Goal: Task Accomplishment & Management: Use online tool/utility

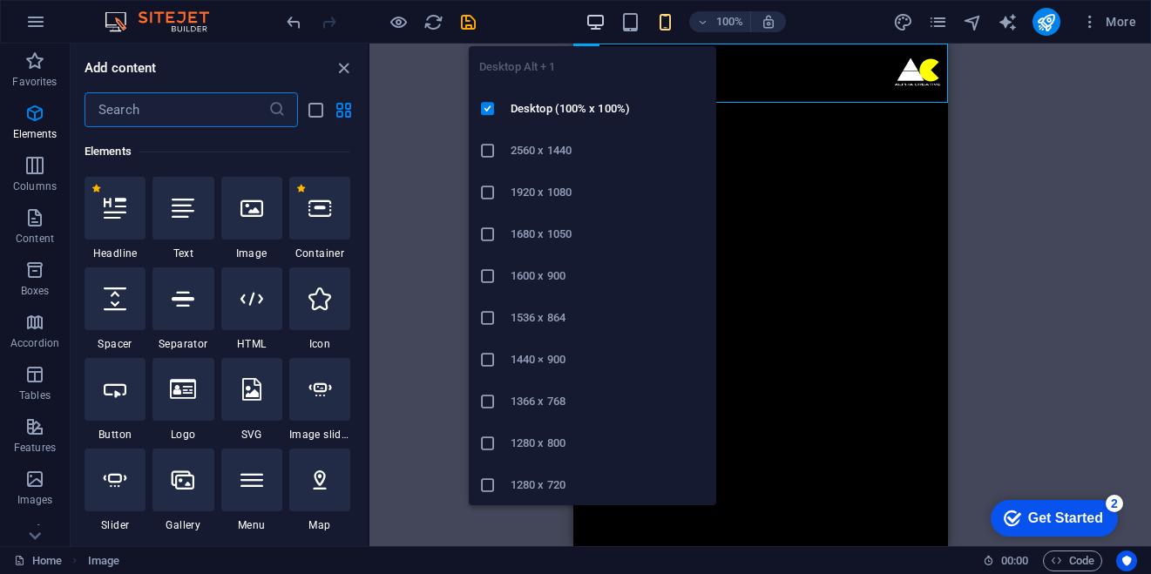
click at [596, 29] on icon "button" at bounding box center [596, 22] width 20 height 20
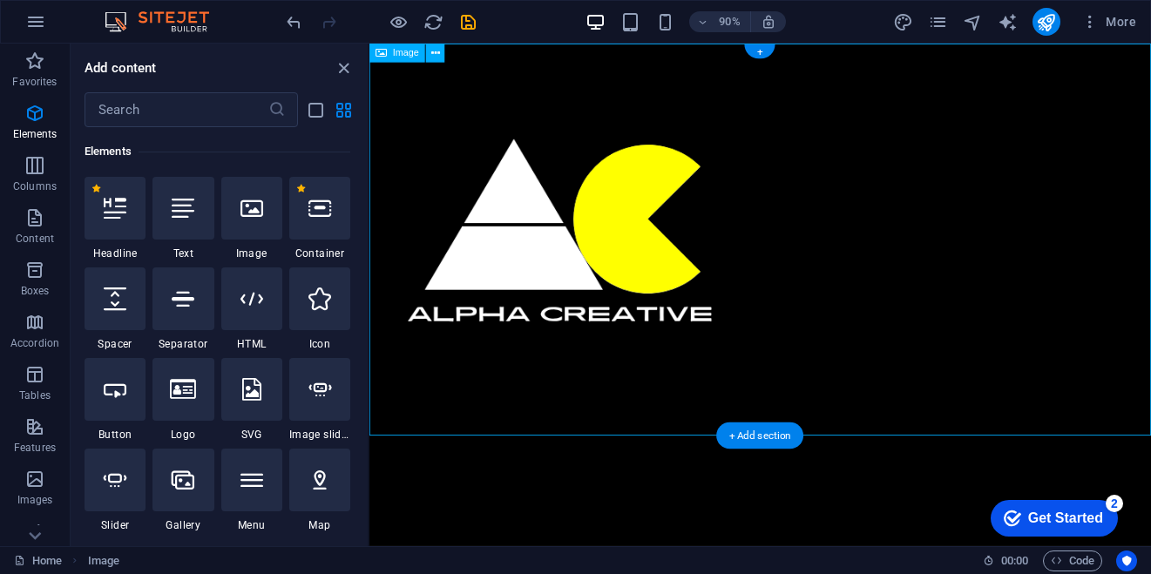
click at [445, 237] on figure at bounding box center [804, 262] width 869 height 436
click at [709, 17] on icon "button" at bounding box center [702, 22] width 12 height 11
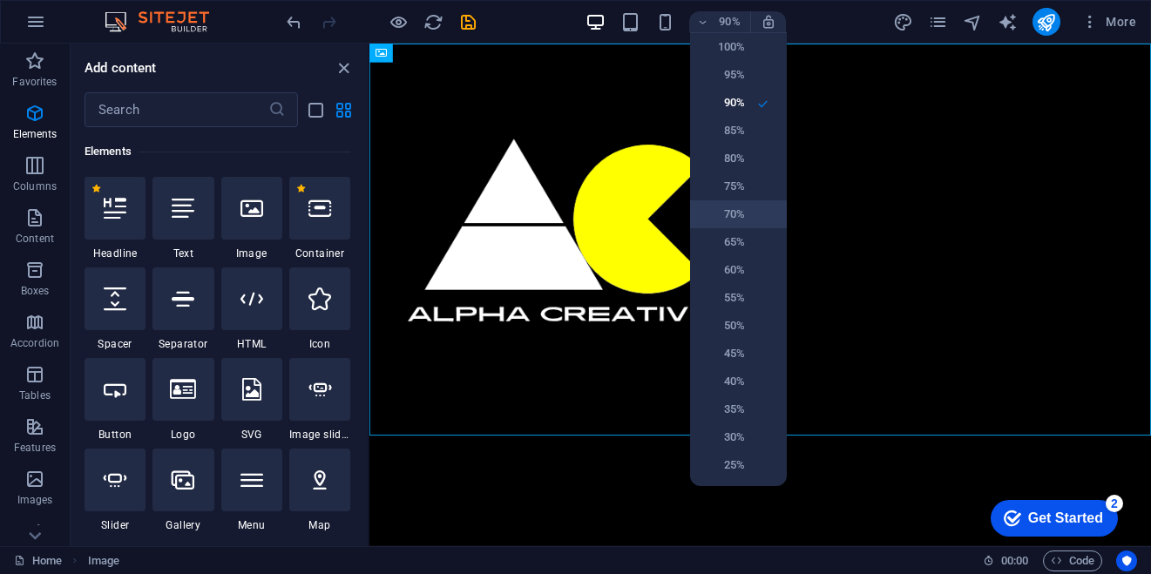
click at [727, 201] on li "70%" at bounding box center [738, 214] width 97 height 28
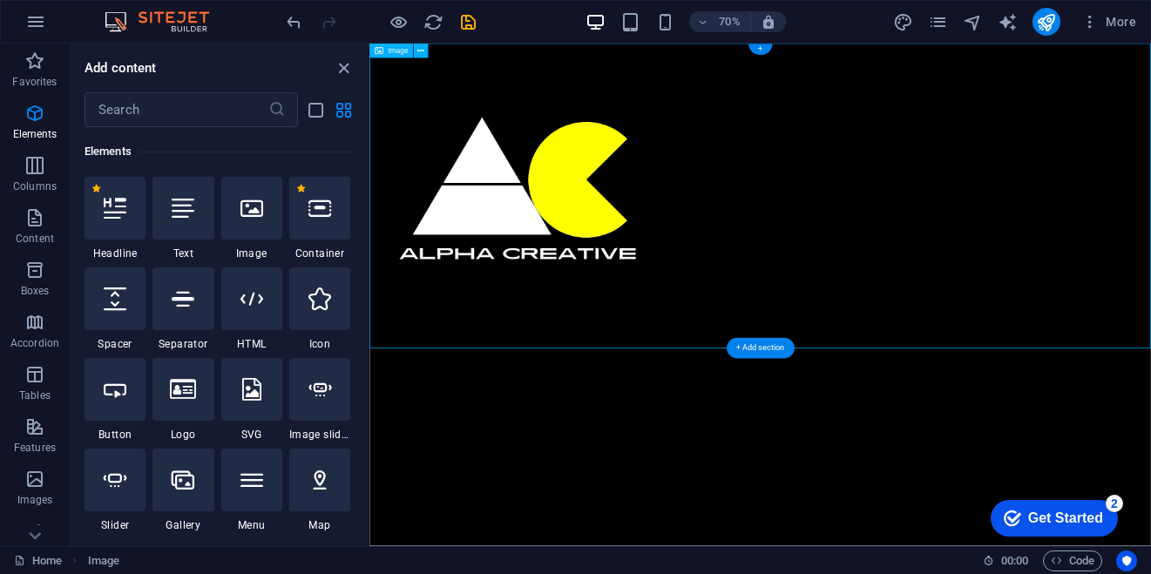
click at [694, 260] on figure at bounding box center [928, 262] width 1116 height 436
click at [7, 114] on span "Elements" at bounding box center [35, 124] width 70 height 42
click at [34, 114] on icon "button" at bounding box center [34, 113] width 21 height 21
click at [37, 114] on icon "button" at bounding box center [34, 113] width 21 height 21
click at [29, 24] on icon "button" at bounding box center [35, 21] width 21 height 21
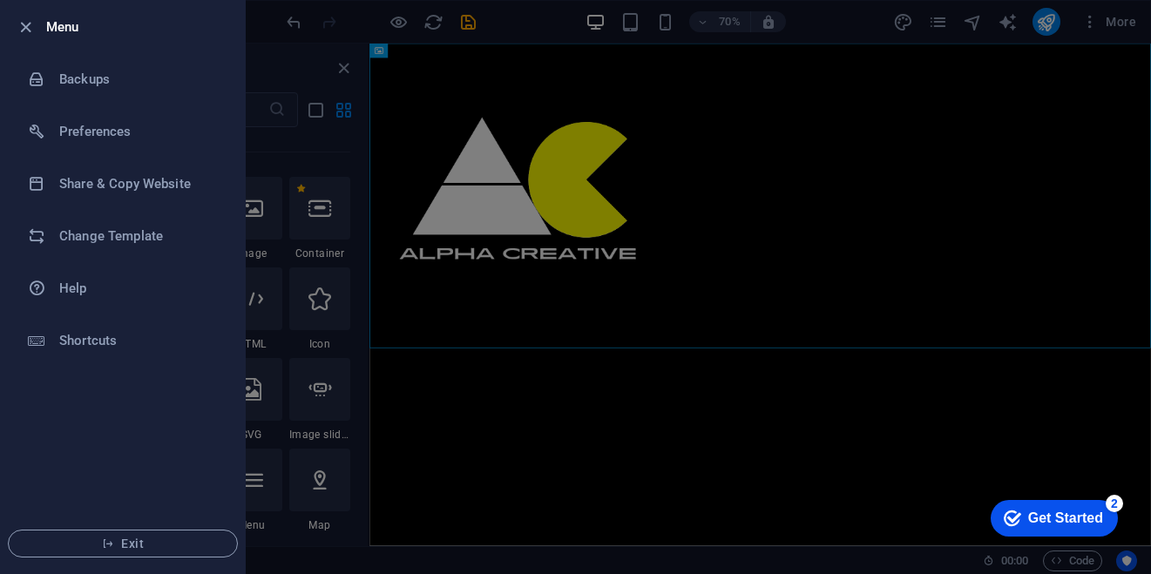
click at [29, 24] on icon "button" at bounding box center [26, 27] width 20 height 20
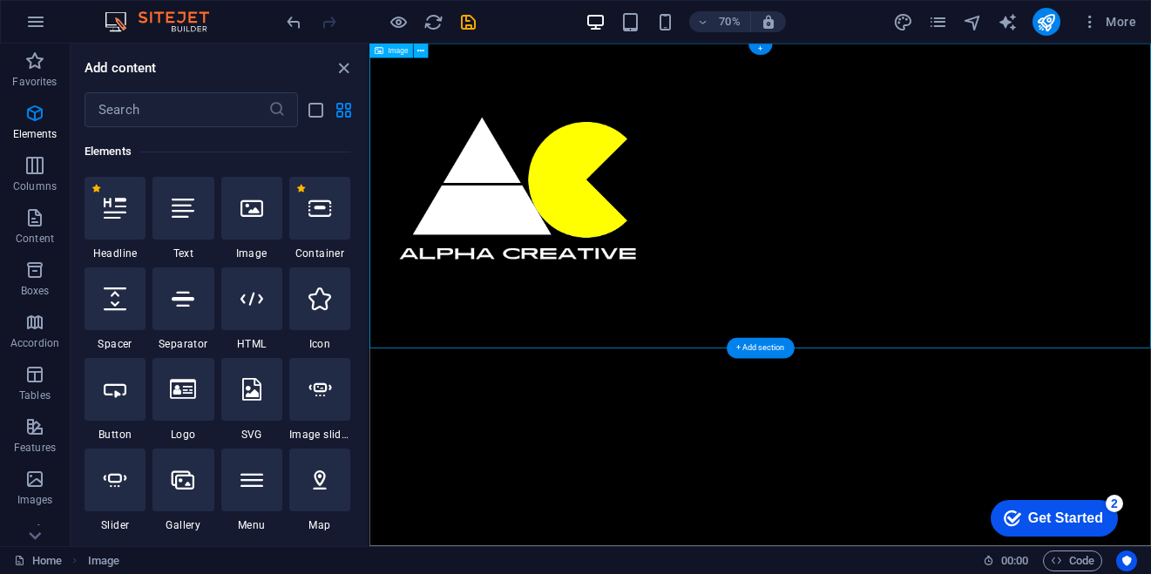
click at [573, 329] on figure at bounding box center [928, 262] width 1116 height 436
drag, startPoint x: 1480, startPoint y: 478, endPoint x: 1083, endPoint y: 373, distance: 410.1
click at [1083, 373] on figure at bounding box center [928, 262] width 1116 height 436
click at [673, 257] on figure at bounding box center [928, 262] width 1116 height 436
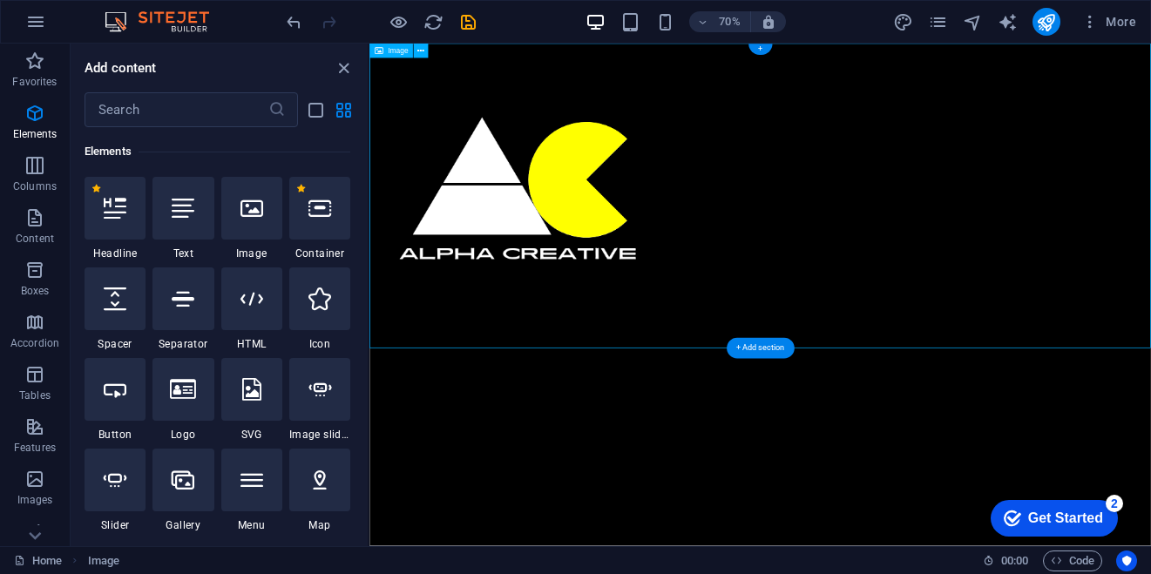
click at [663, 257] on figure at bounding box center [928, 262] width 1116 height 436
select select "px"
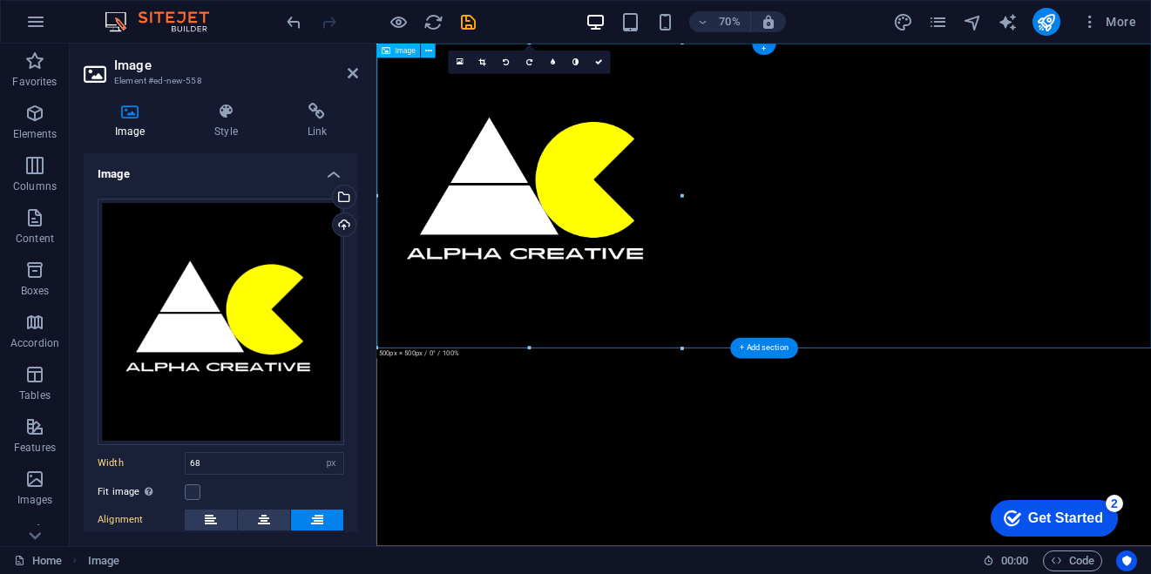
select select "DISABLED_OPTION_VALUE"
click at [690, 288] on figure at bounding box center [929, 262] width 1107 height 436
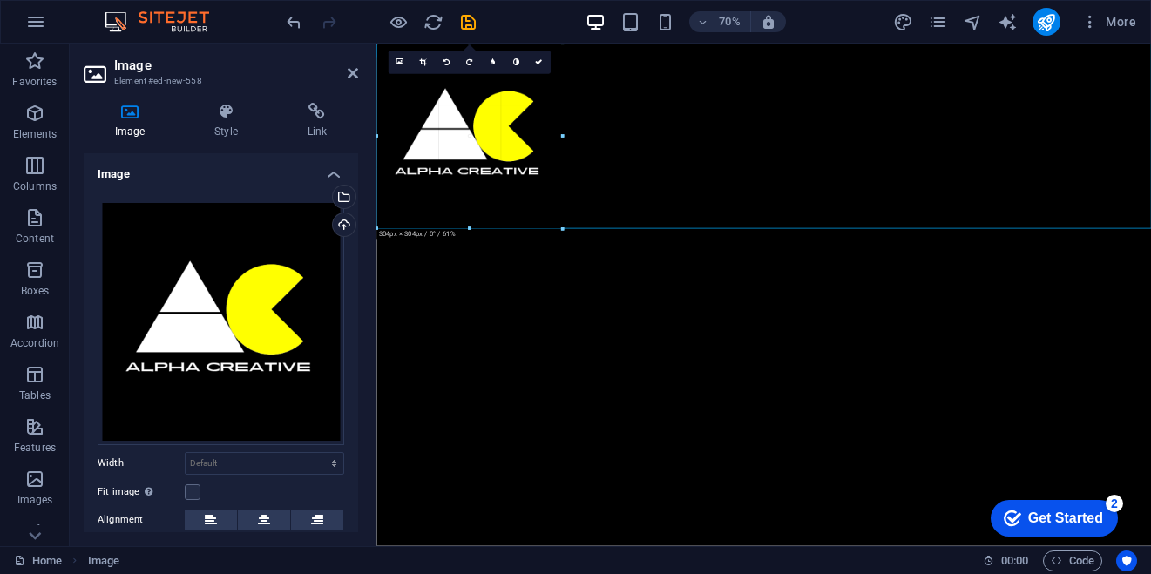
drag, startPoint x: 378, startPoint y: 347, endPoint x: 245, endPoint y: 155, distance: 233.5
type input "304"
select select "px"
drag, startPoint x: 614, startPoint y: 199, endPoint x: 1144, endPoint y: 155, distance: 532.5
click at [1144, 155] on figure at bounding box center [929, 176] width 1107 height 265
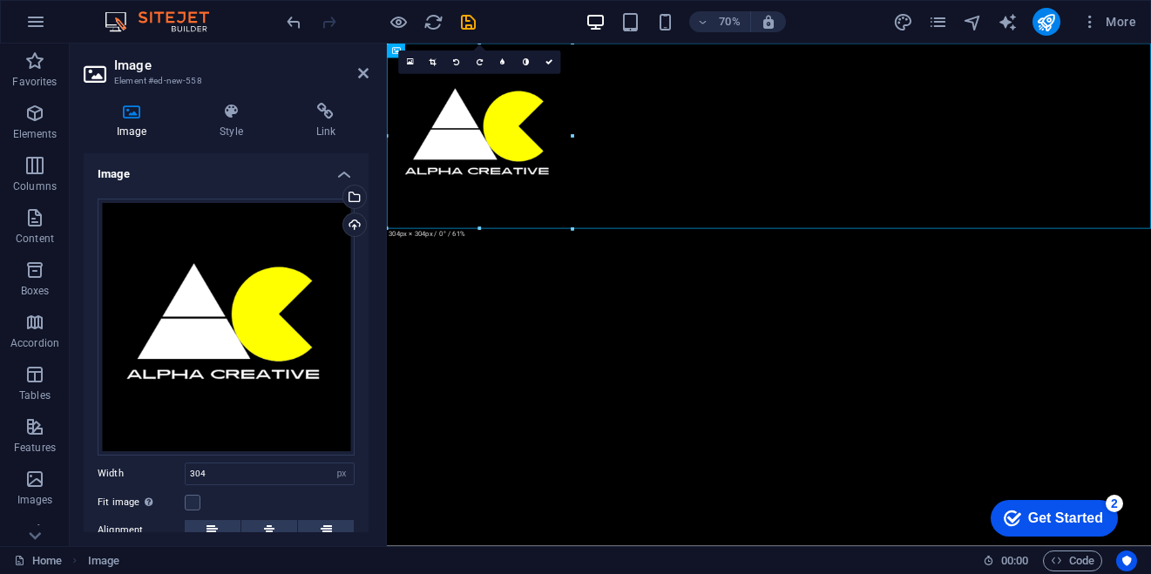
drag, startPoint x: 374, startPoint y: 138, endPoint x: 188, endPoint y: 186, distance: 191.7
click at [188, 186] on aside "Image Element #ed-new-558 Image Style Link Image Drag files here, click to choo…" at bounding box center [228, 295] width 317 height 503
drag, startPoint x: 444, startPoint y: 234, endPoint x: 864, endPoint y: 266, distance: 422.1
click at [864, 266] on figure at bounding box center [933, 176] width 1092 height 265
click at [864, 265] on figure at bounding box center [933, 176] width 1092 height 265
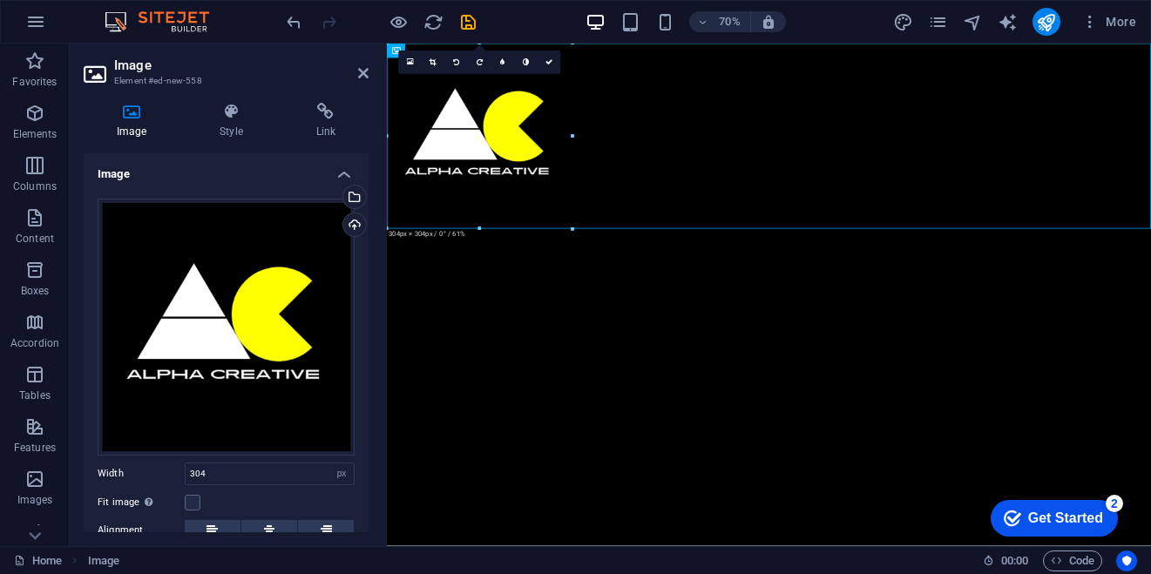
click at [864, 265] on figure at bounding box center [933, 176] width 1092 height 265
click at [571, 207] on figure at bounding box center [933, 176] width 1092 height 265
click at [386, 137] on aside "Image Element #ed-new-558 Image Style Link Image Drag files here, click to choo…" at bounding box center [228, 295] width 317 height 503
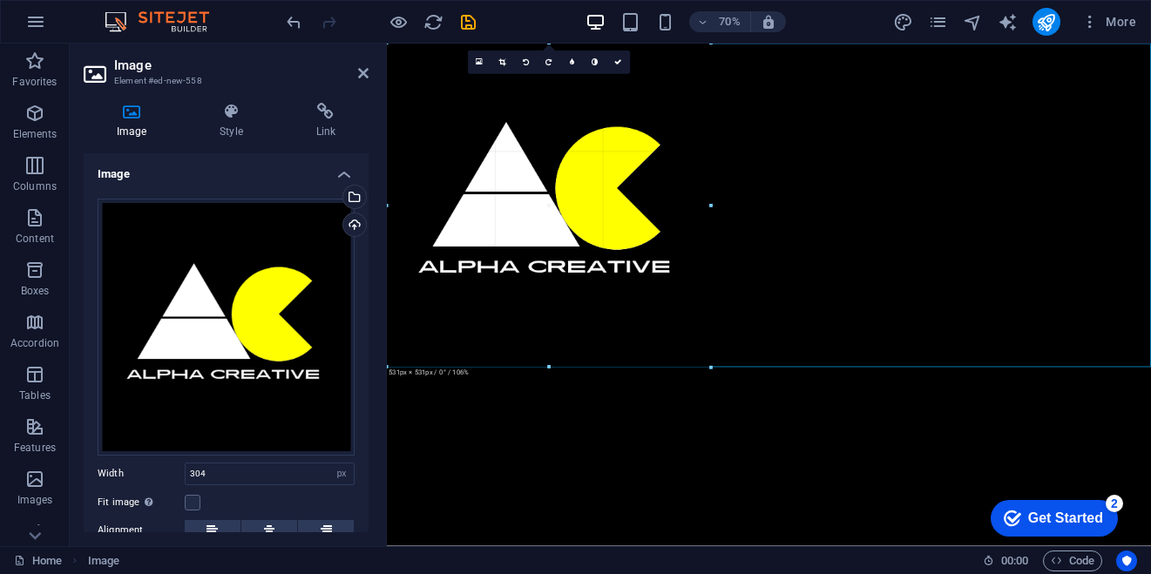
drag, startPoint x: 571, startPoint y: 132, endPoint x: 770, endPoint y: 62, distance: 211.4
type input "531"
drag, startPoint x: 775, startPoint y: 249, endPoint x: 475, endPoint y: 268, distance: 300.4
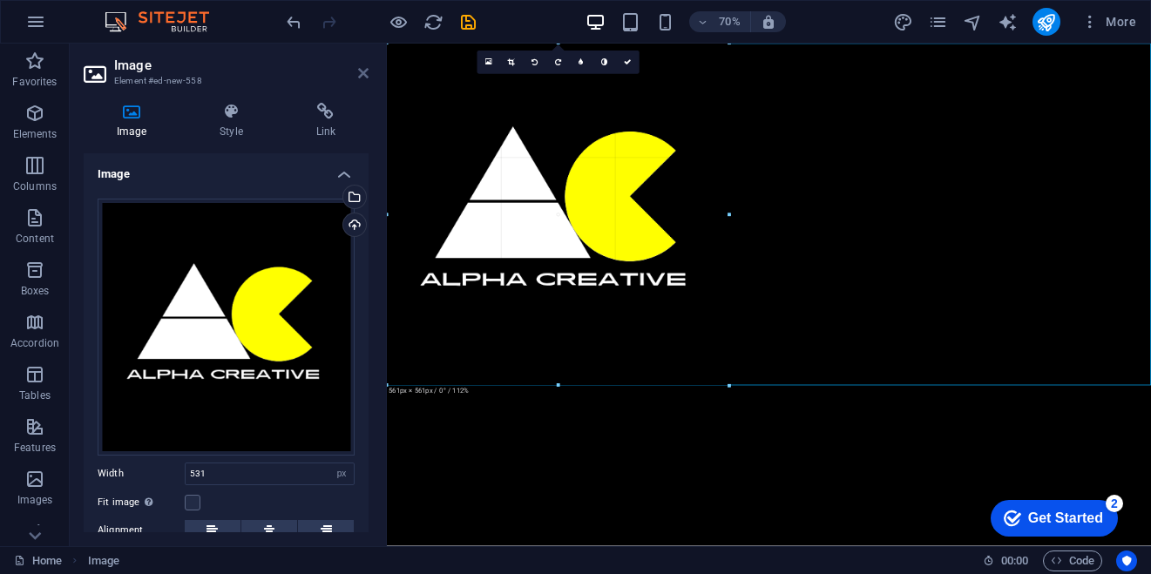
click at [363, 73] on icon at bounding box center [363, 73] width 10 height 14
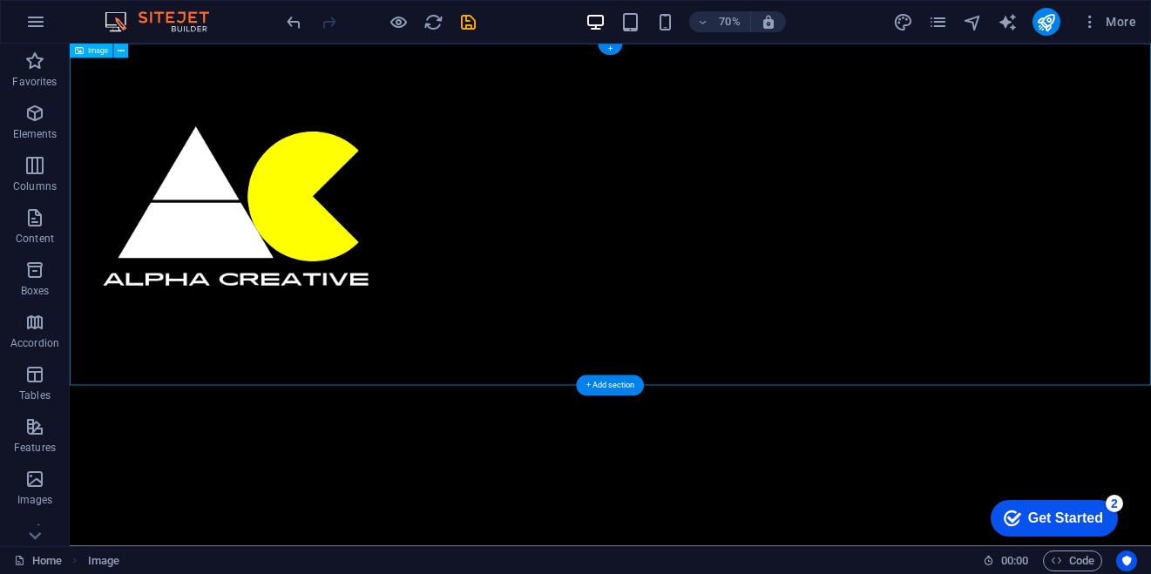
click at [286, 348] on figure at bounding box center [842, 288] width 1545 height 489
click at [128, 315] on figure at bounding box center [842, 288] width 1545 height 489
click at [500, 352] on figure at bounding box center [842, 288] width 1545 height 489
click at [71, 301] on figure at bounding box center [842, 288] width 1545 height 489
click at [1150, 513] on figure at bounding box center [842, 288] width 1545 height 489
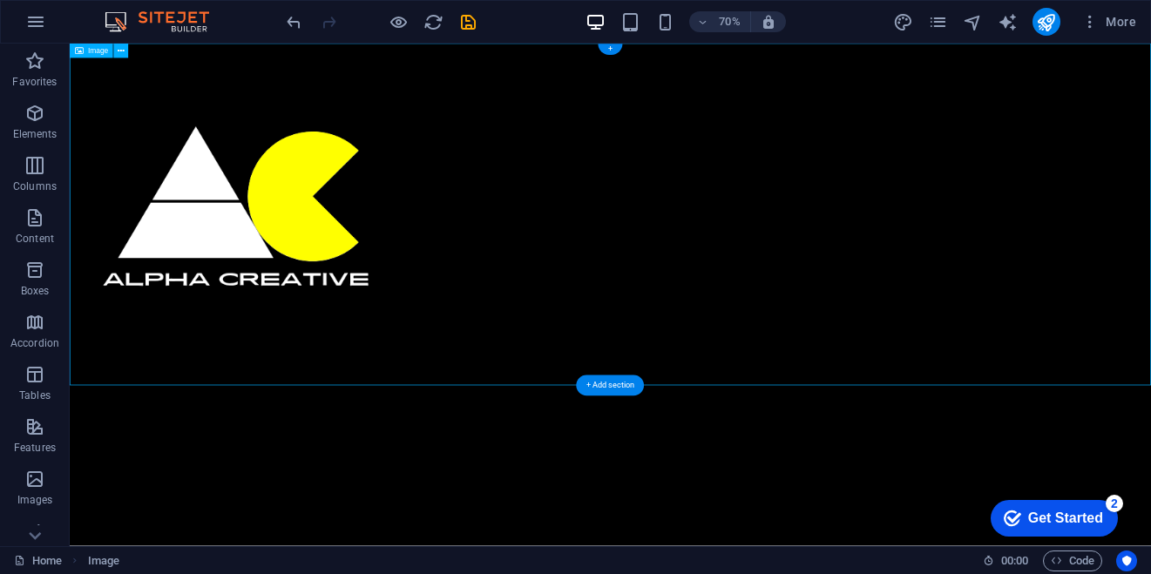
click at [1150, 513] on figure at bounding box center [842, 288] width 1545 height 489
select select "px"
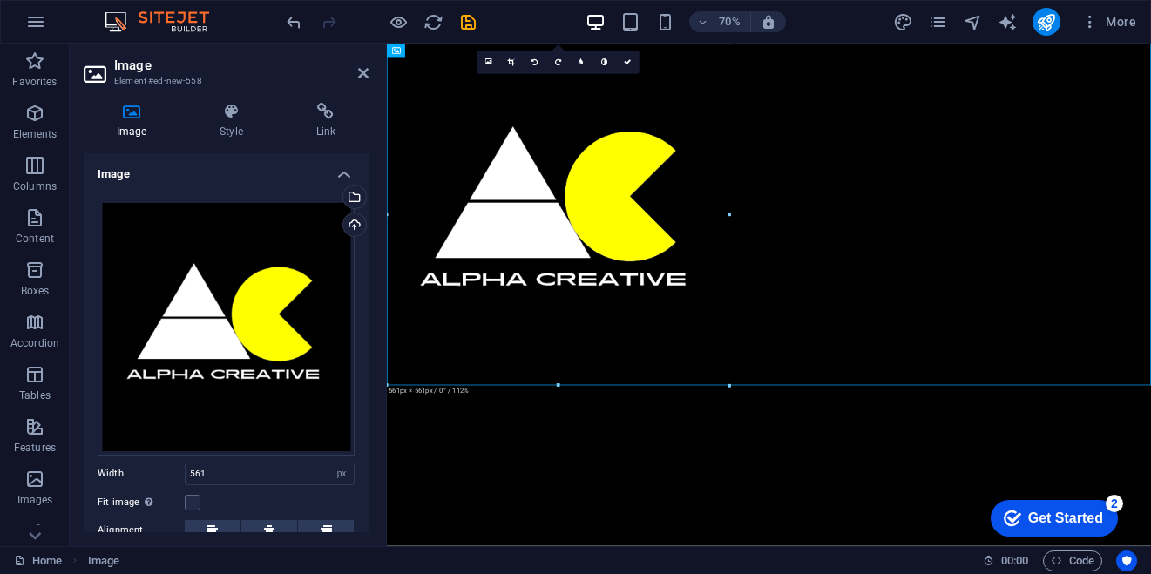
drag, startPoint x: 362, startPoint y: 392, endPoint x: 362, endPoint y: 414, distance: 21.8
click at [362, 414] on div "Drag files here, click to choose files or select files from Files or our free s…" at bounding box center [226, 412] width 285 height 455
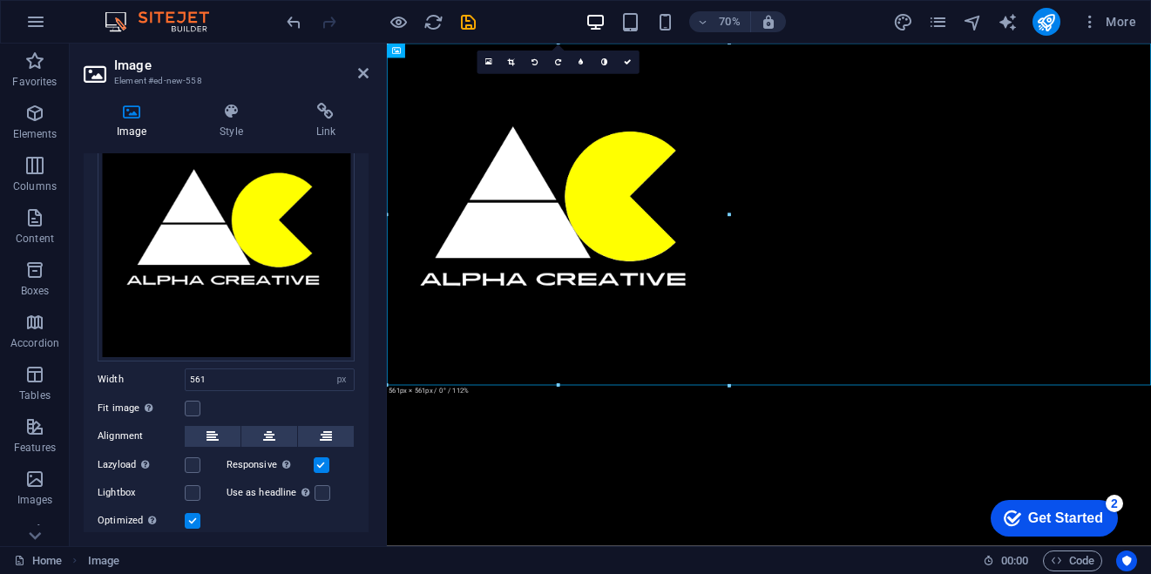
scroll to position [98, 0]
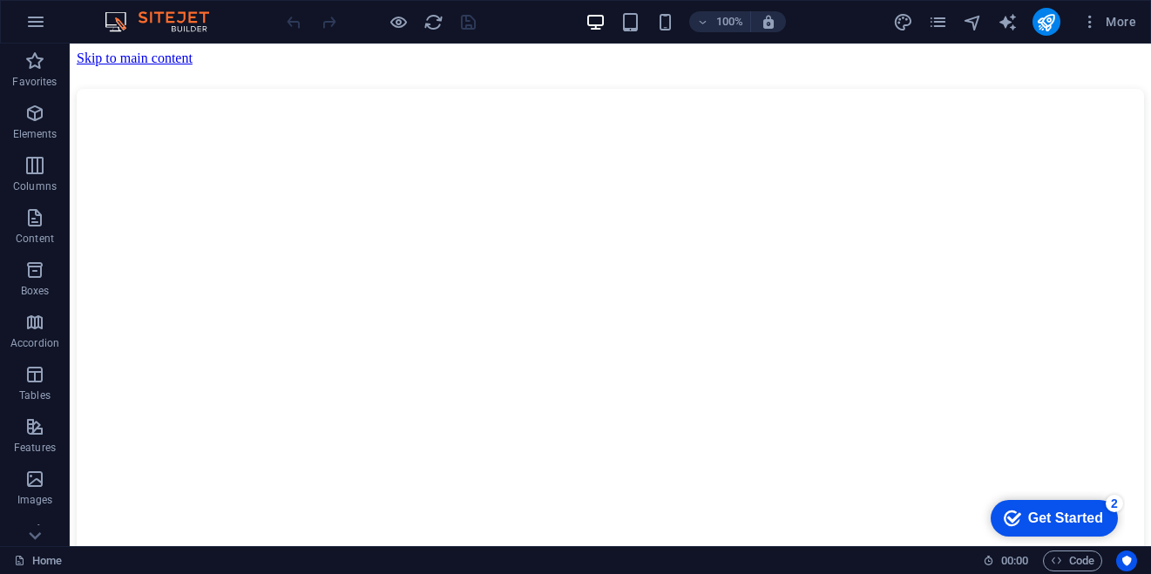
scroll to position [5656, 0]
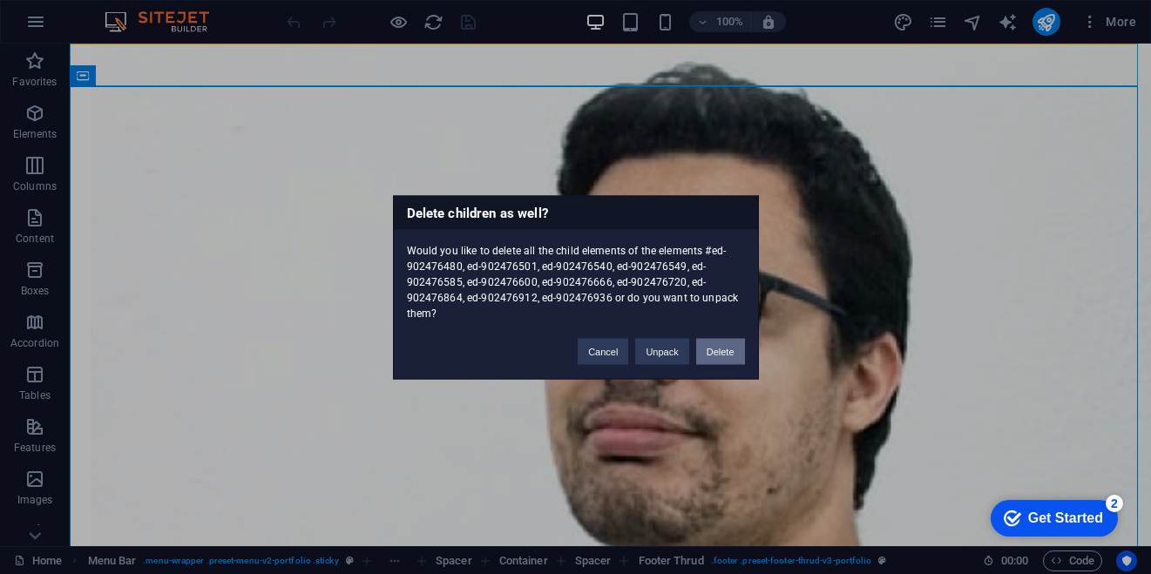
drag, startPoint x: 701, startPoint y: 345, endPoint x: 715, endPoint y: 342, distance: 15.0
click at [715, 342] on button "Delete" at bounding box center [720, 351] width 49 height 26
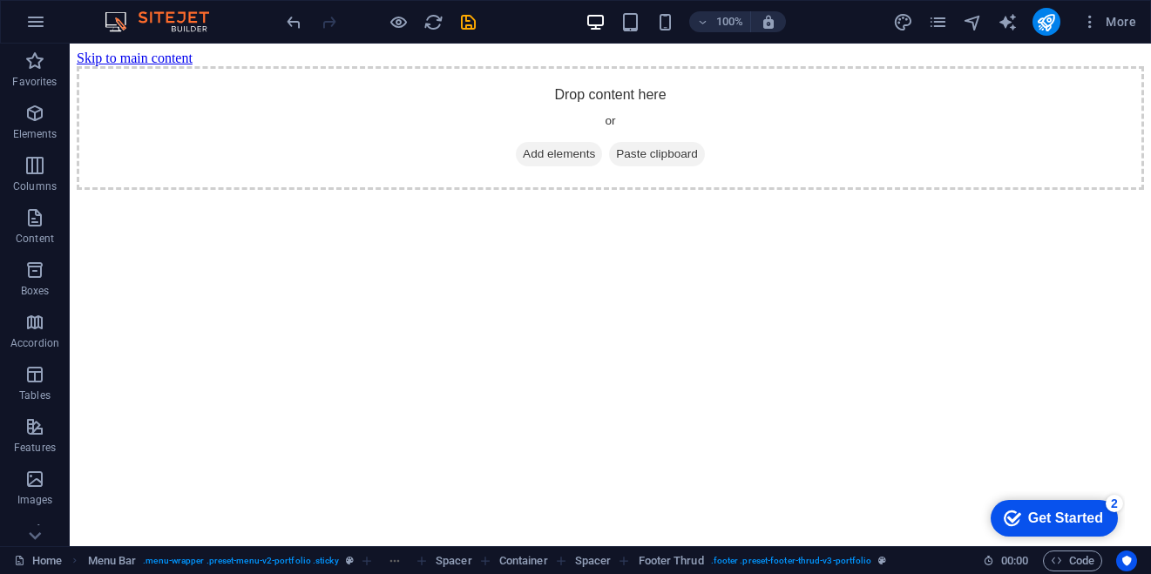
click at [715, 197] on html "Skip to main content Drop content here or Add elements Paste clipboard" at bounding box center [610, 120] width 1081 height 153
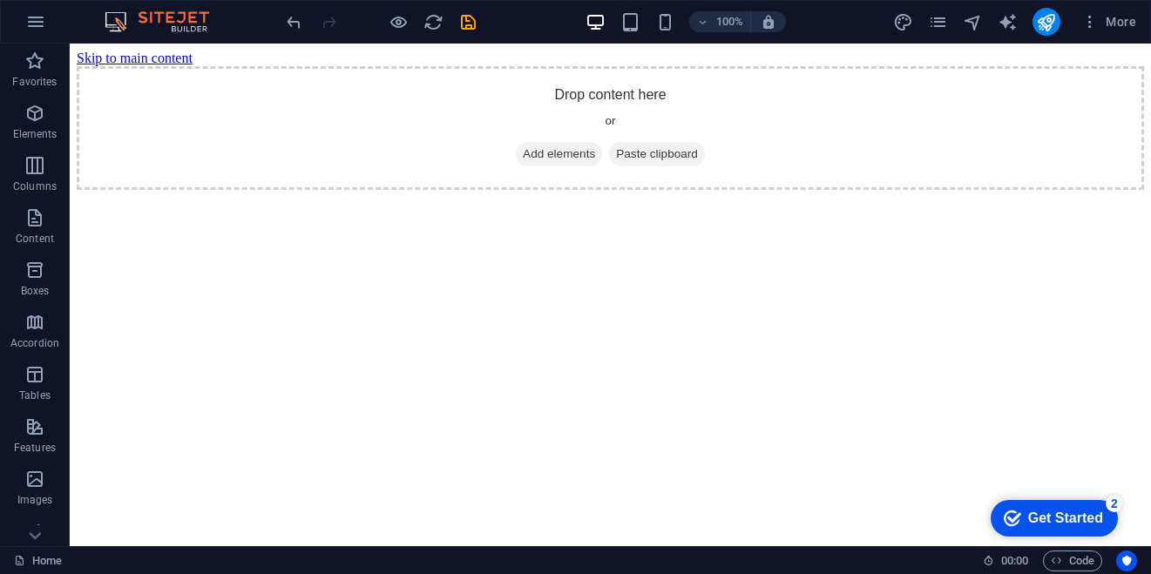
scroll to position [0, 0]
click at [722, 197] on html "Skip to main content Drop content here or Add elements Paste clipboard" at bounding box center [610, 120] width 1081 height 153
click at [58, 50] on button "Favorites" at bounding box center [35, 70] width 70 height 52
click at [44, 66] on icon "button" at bounding box center [34, 61] width 21 height 21
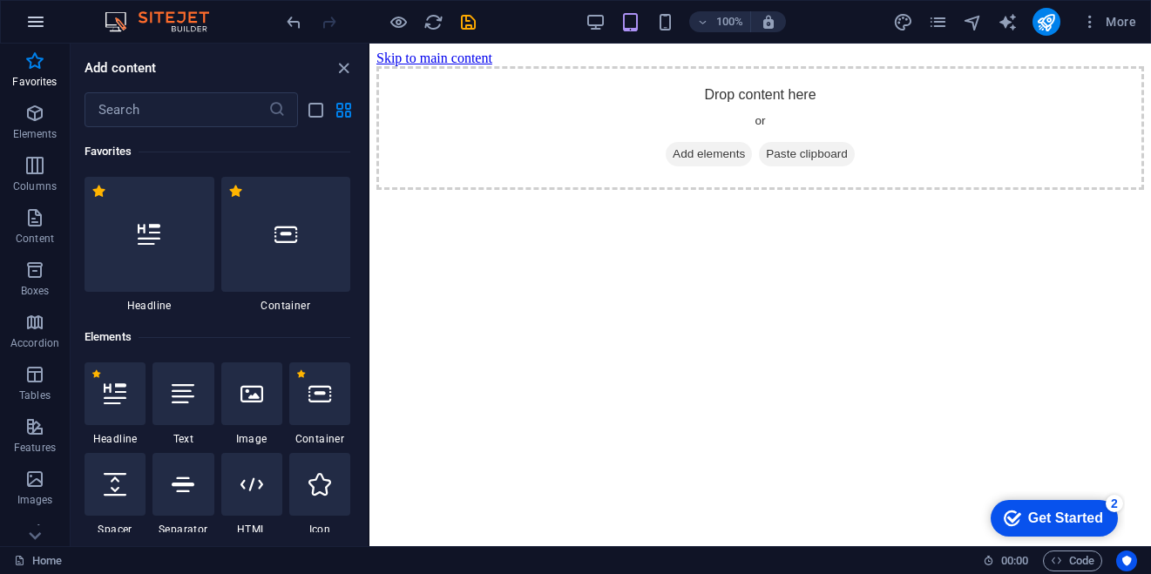
click at [47, 14] on button "button" at bounding box center [36, 22] width 42 height 42
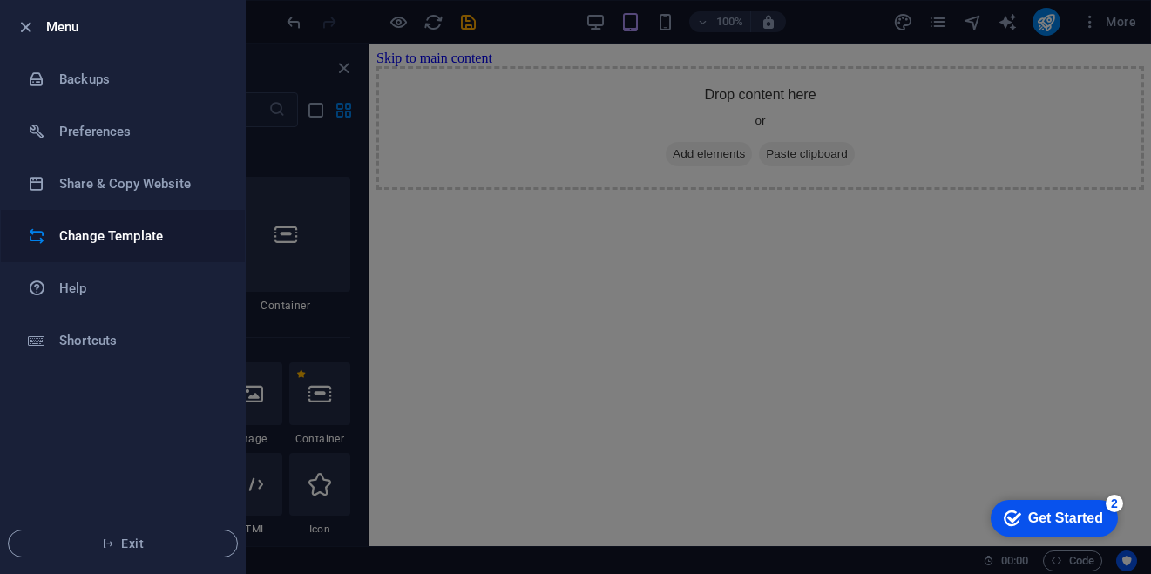
click at [89, 236] on h6 "Change Template" at bounding box center [139, 236] width 161 height 21
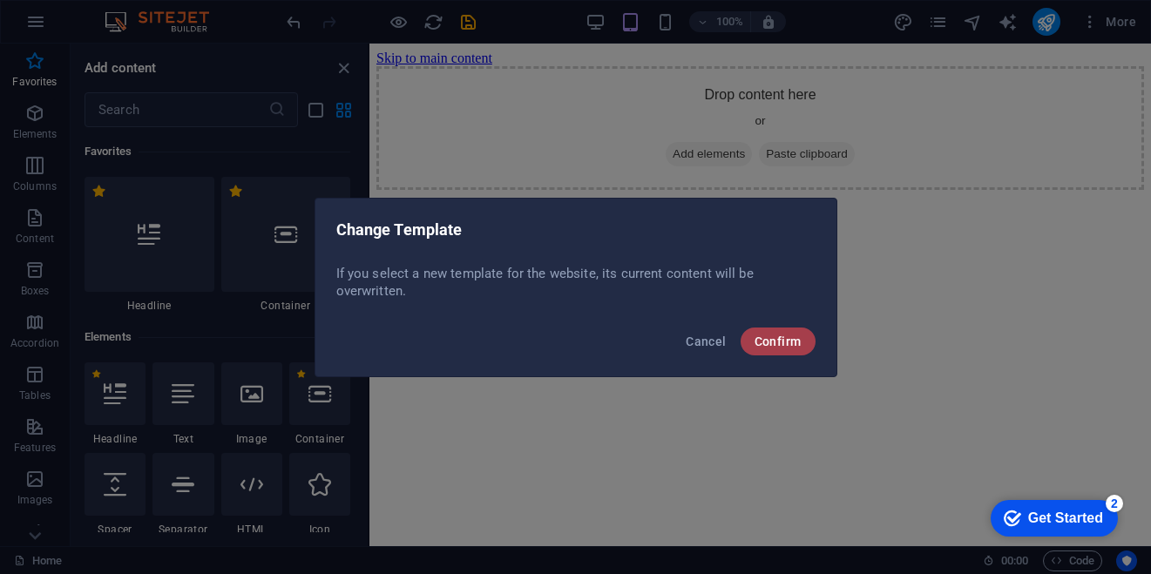
click at [783, 342] on span "Confirm" at bounding box center [778, 342] width 47 height 14
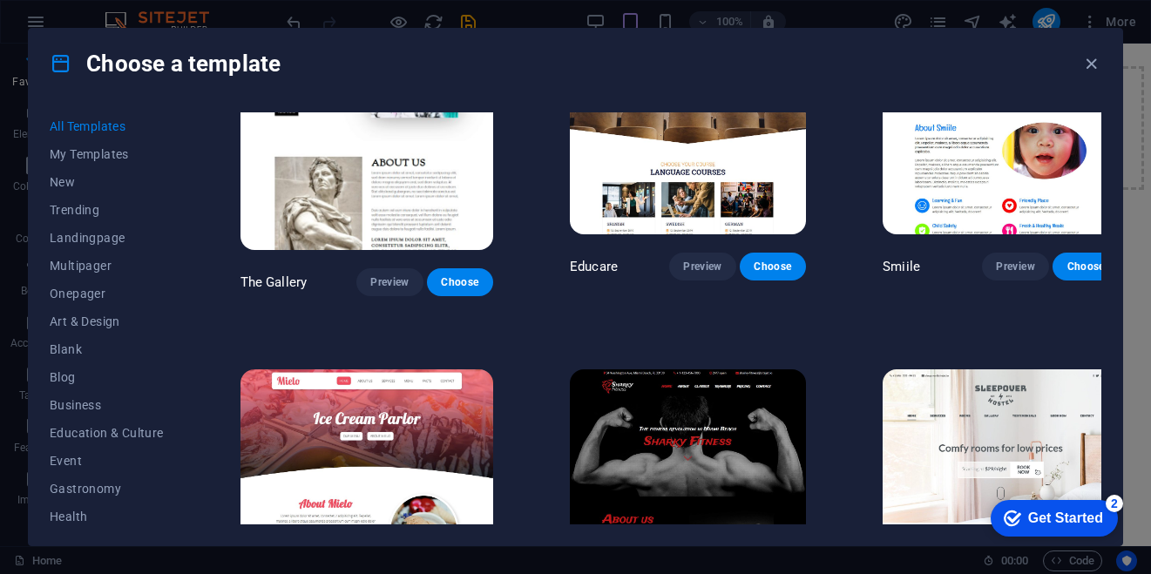
scroll to position [10640, 0]
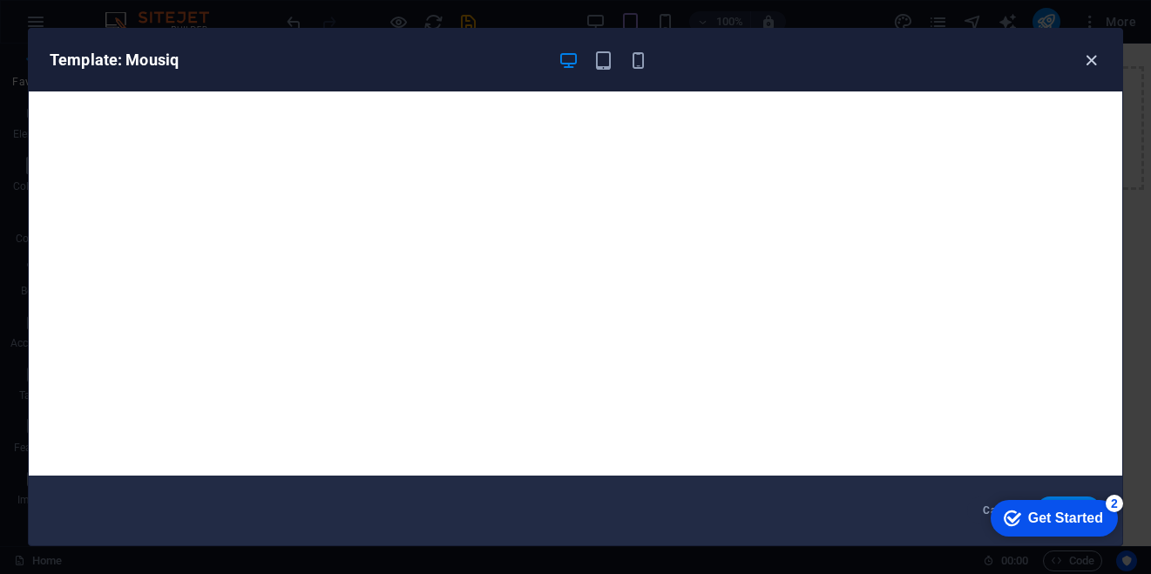
click at [1088, 61] on icon "button" at bounding box center [1091, 61] width 20 height 20
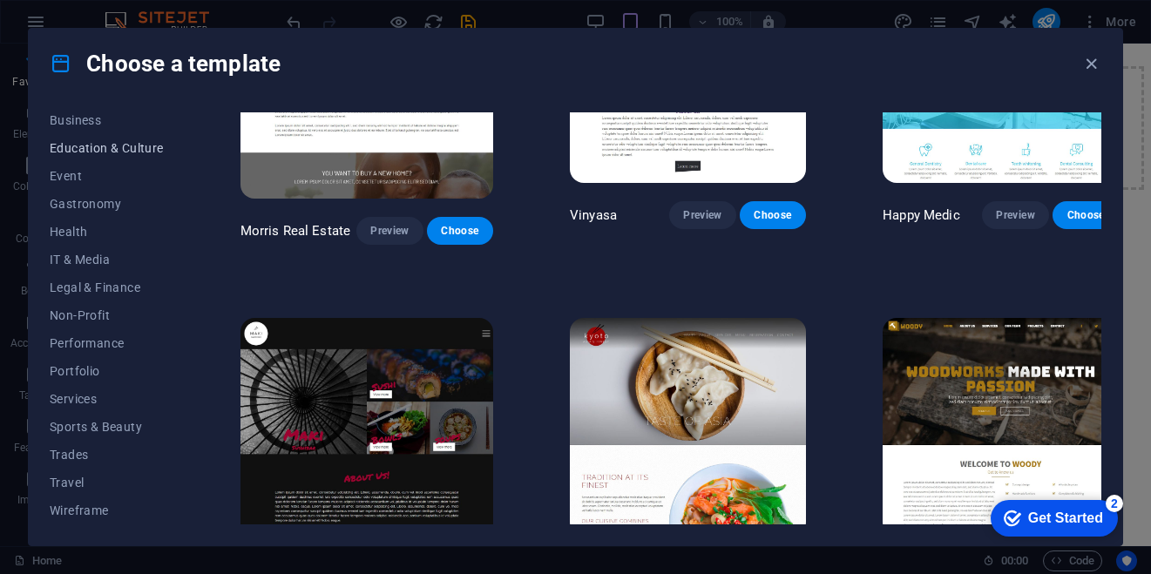
scroll to position [276, 0]
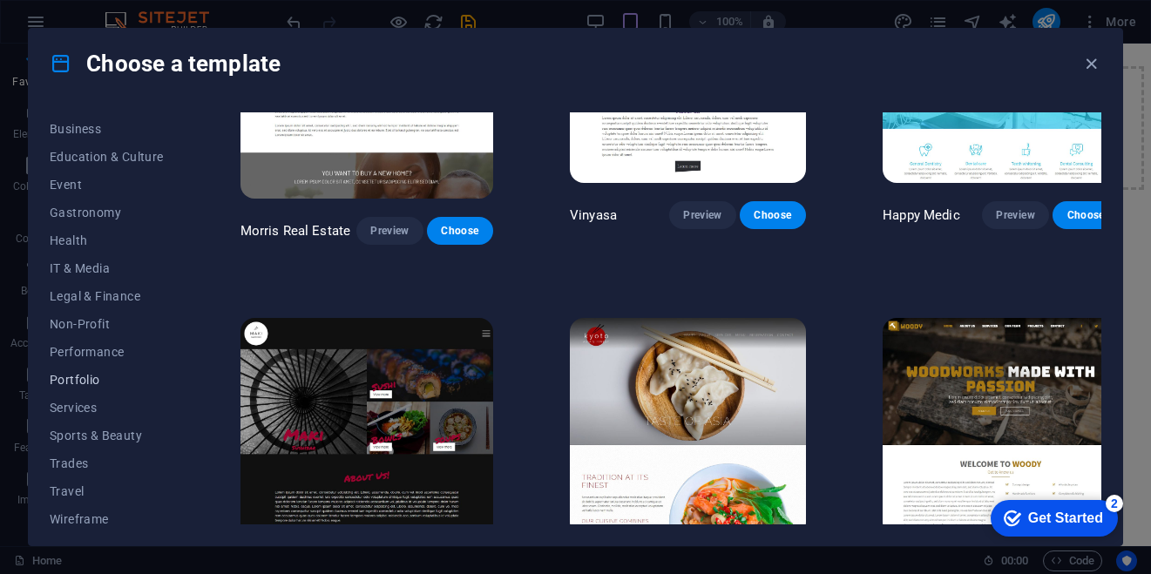
click at [82, 373] on span "Portfolio" at bounding box center [107, 380] width 114 height 14
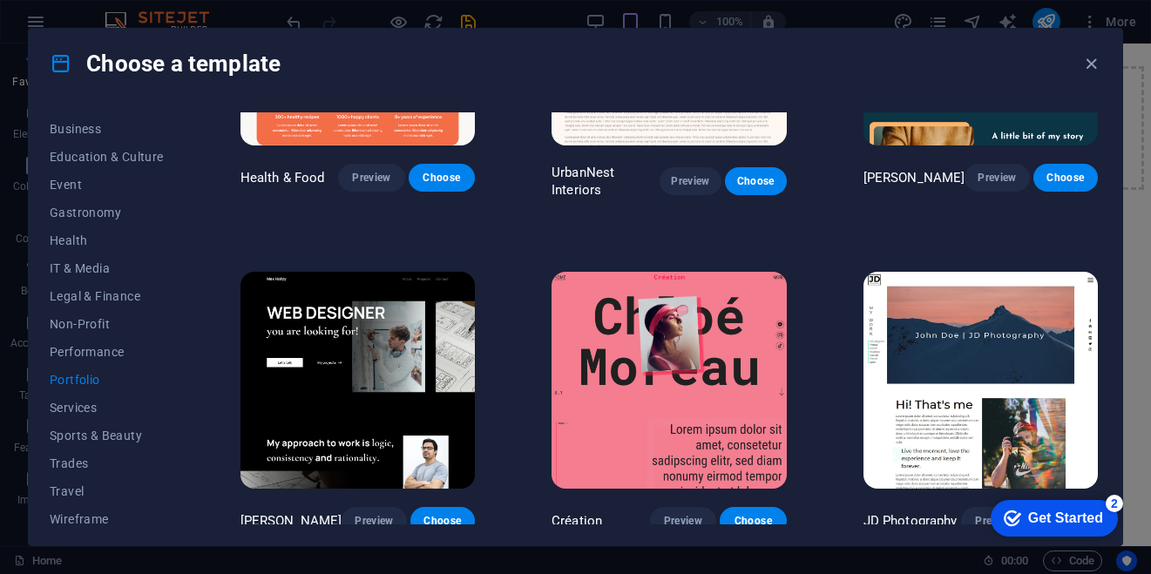
scroll to position [211, 0]
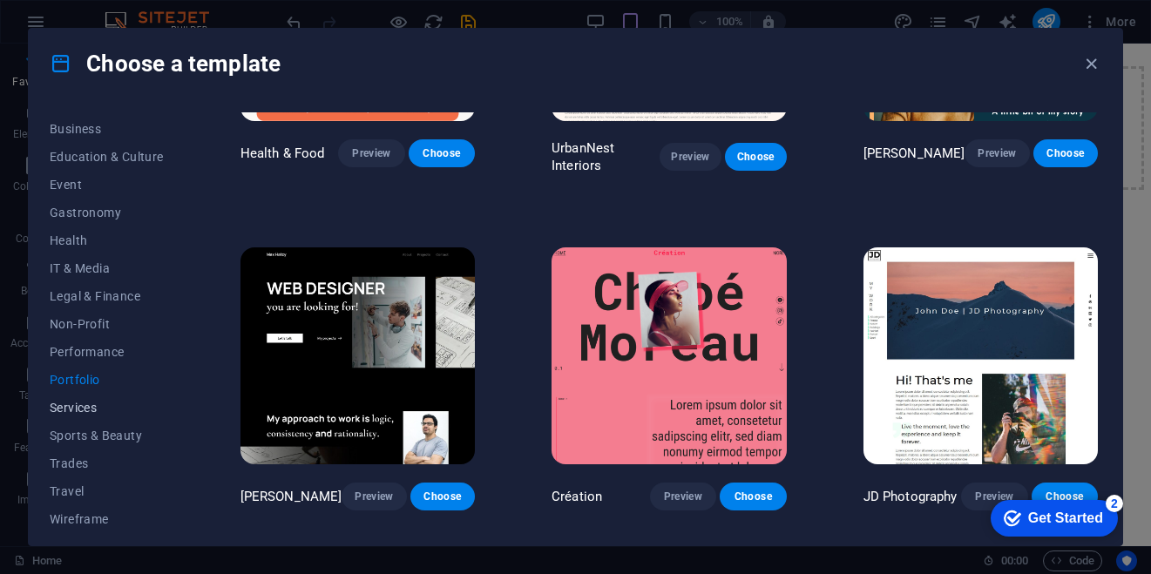
click at [95, 405] on span "Services" at bounding box center [107, 408] width 114 height 14
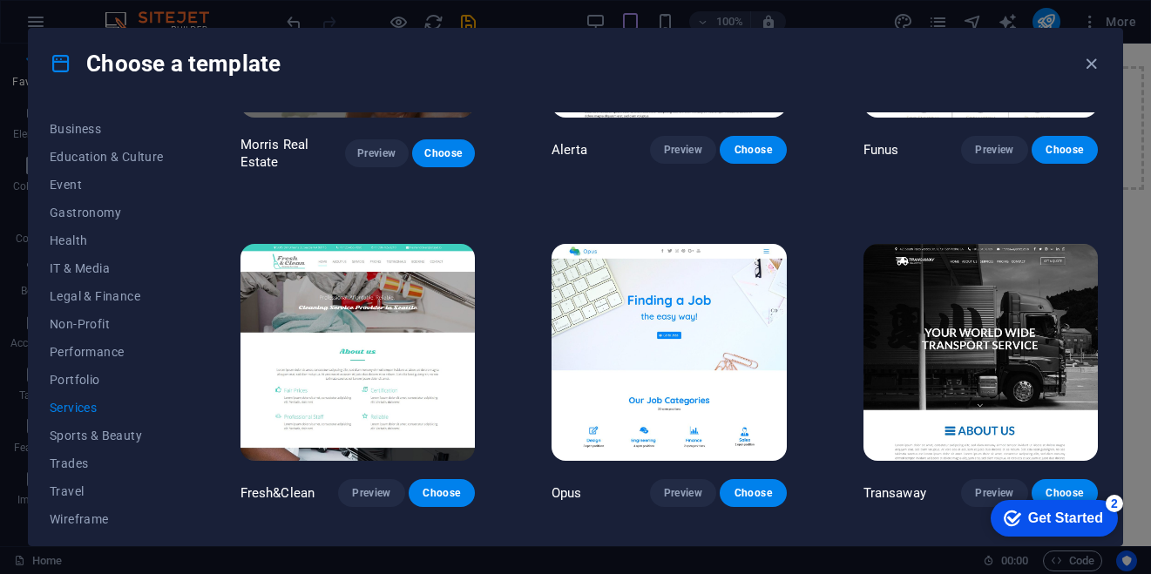
scroll to position [1590, 0]
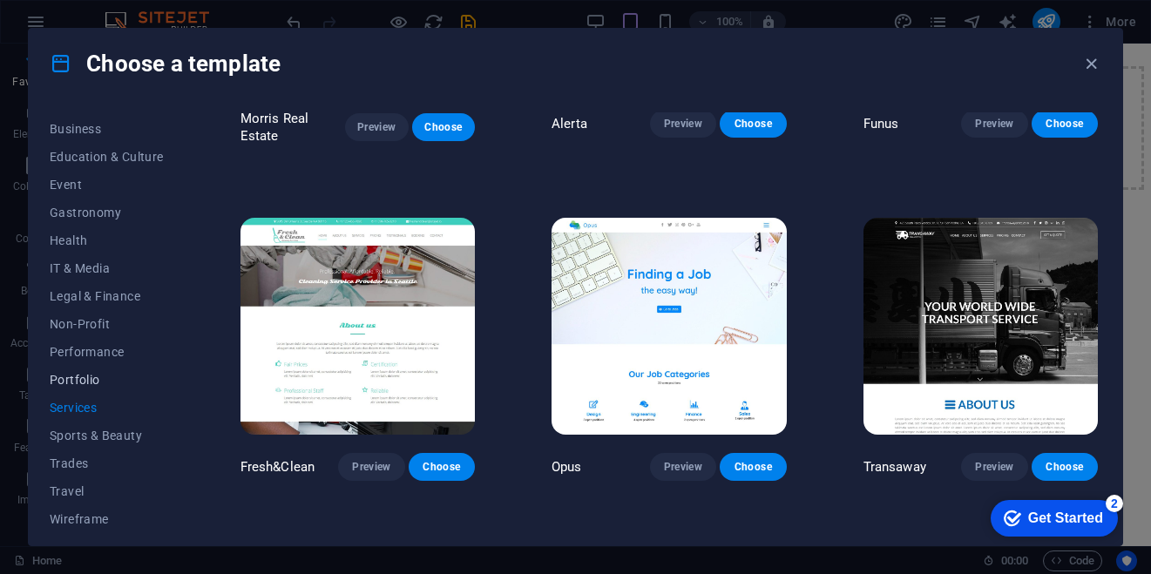
click at [94, 374] on span "Portfolio" at bounding box center [107, 380] width 114 height 14
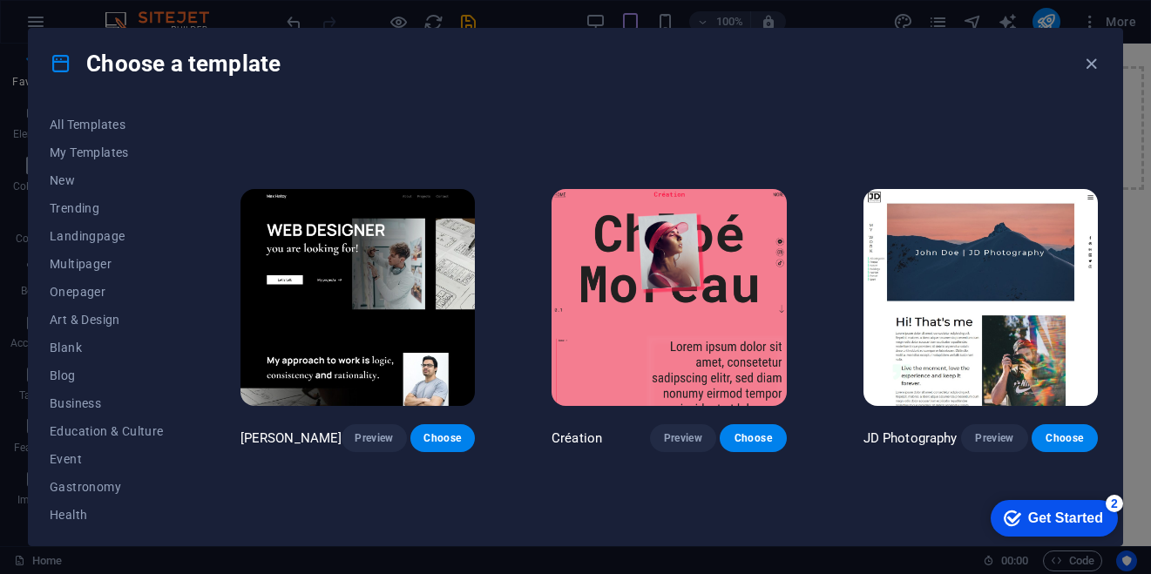
scroll to position [0, 0]
click at [96, 254] on button "Multipager" at bounding box center [107, 266] width 114 height 28
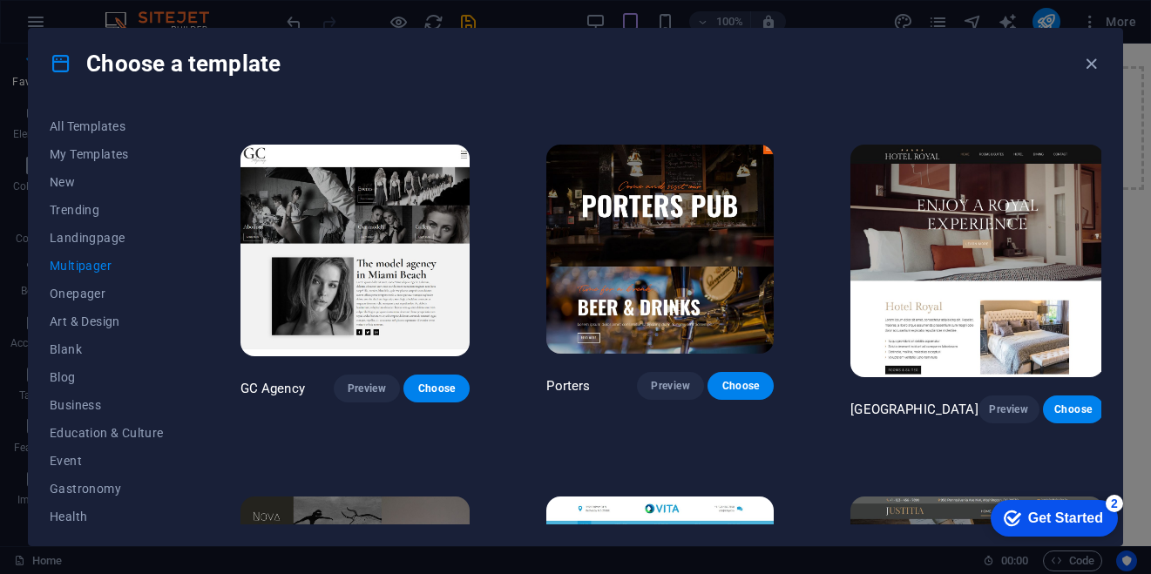
scroll to position [6287, 0]
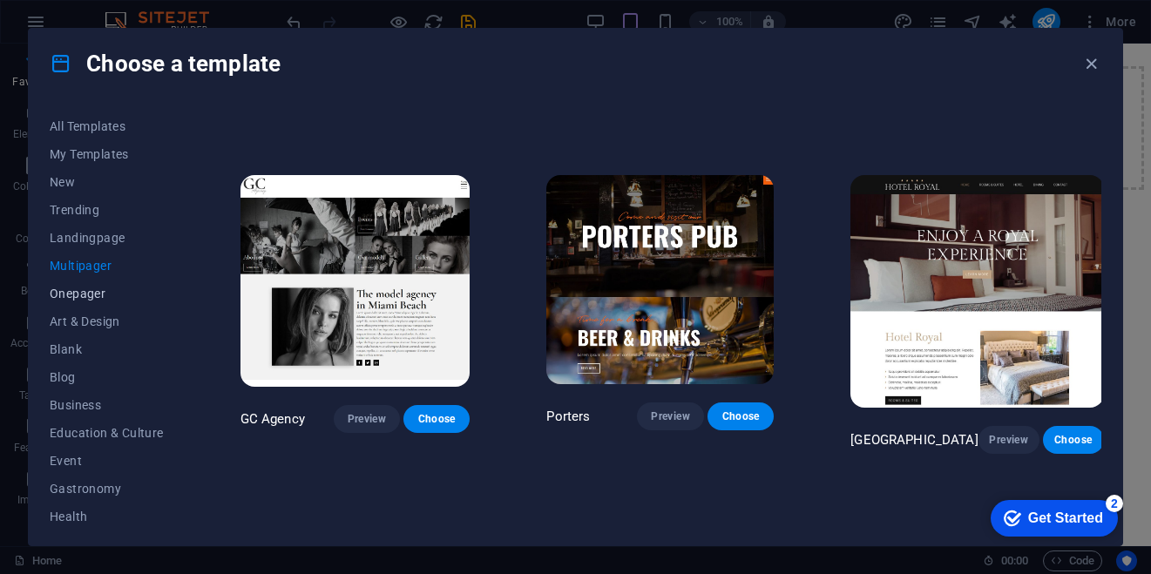
click at [71, 295] on span "Onepager" at bounding box center [107, 294] width 114 height 14
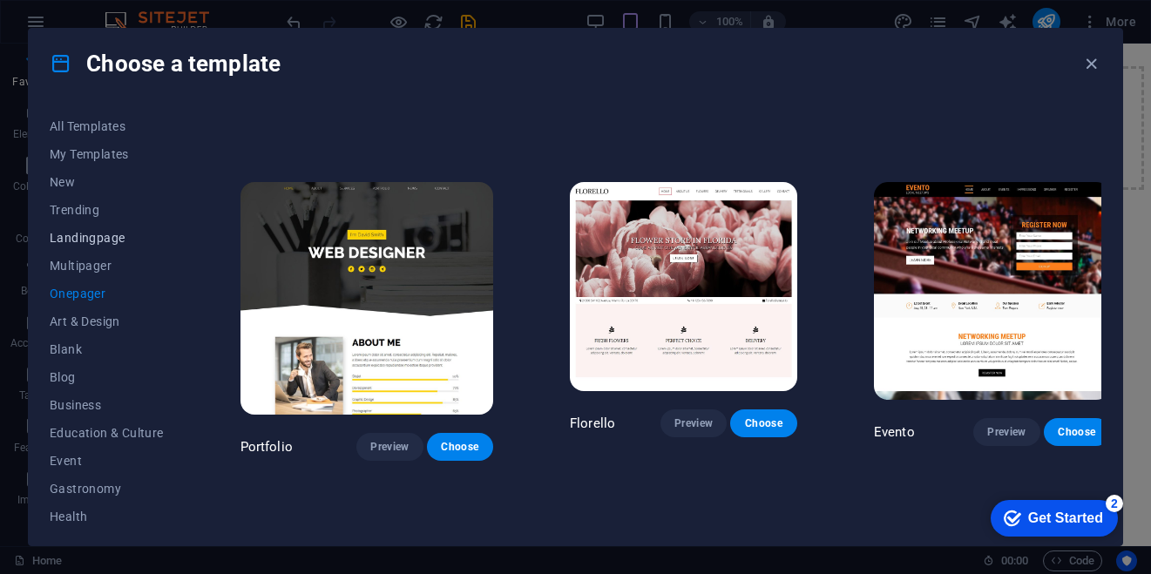
click at [106, 231] on span "Landingpage" at bounding box center [107, 238] width 114 height 14
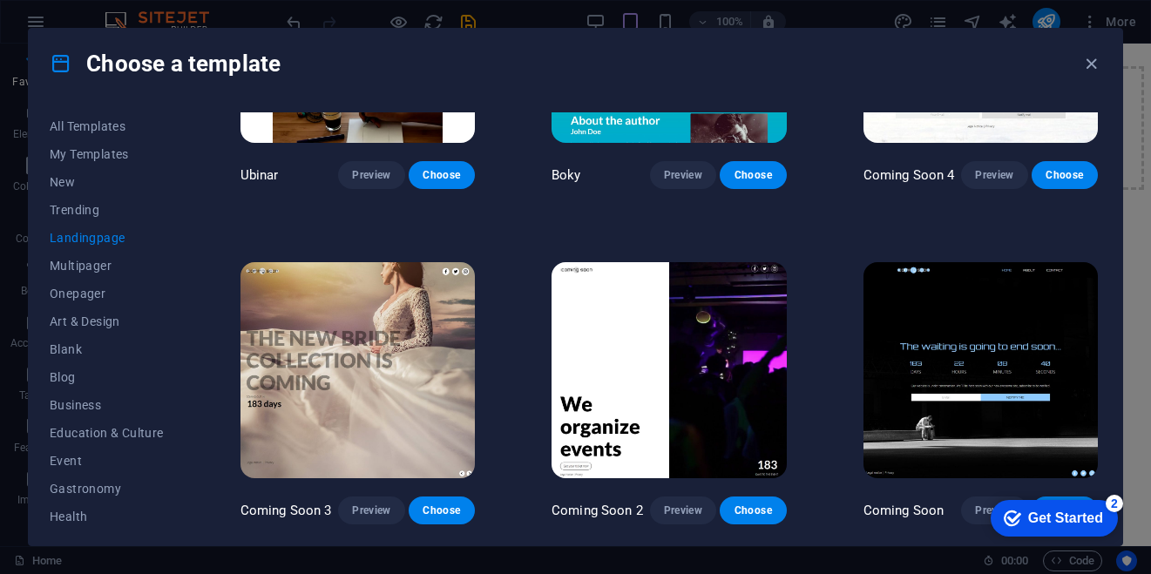
scroll to position [702, 0]
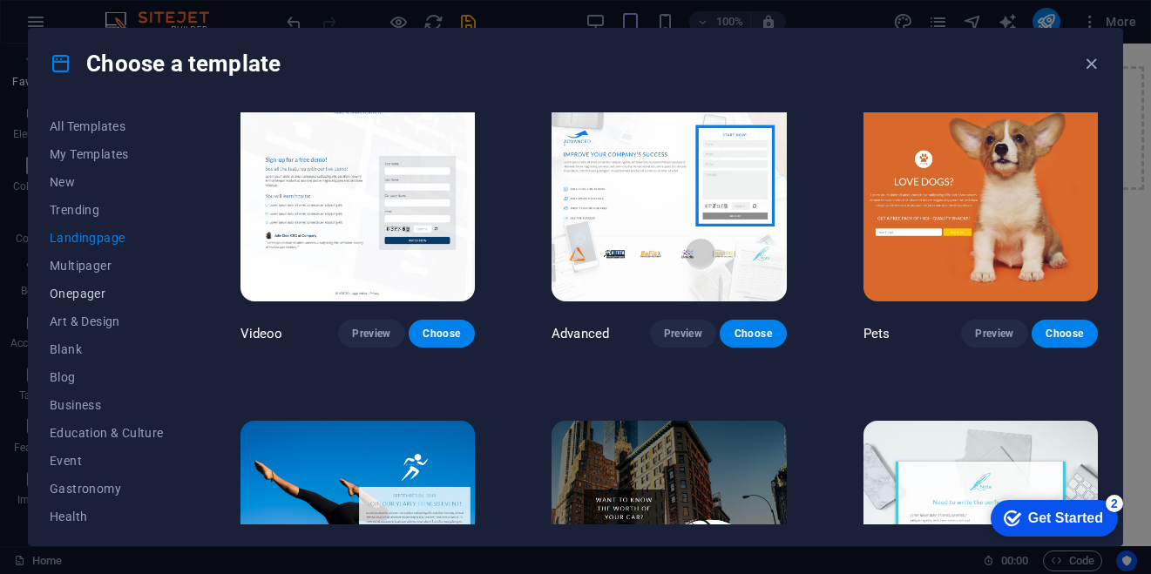
click at [81, 295] on span "Onepager" at bounding box center [107, 294] width 114 height 14
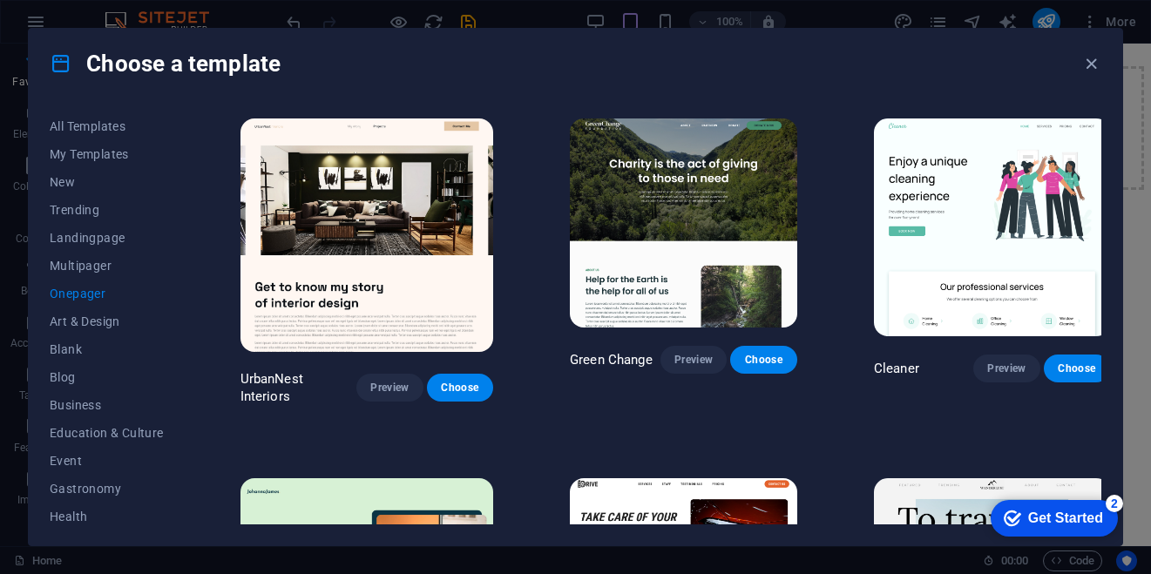
scroll to position [6287, 0]
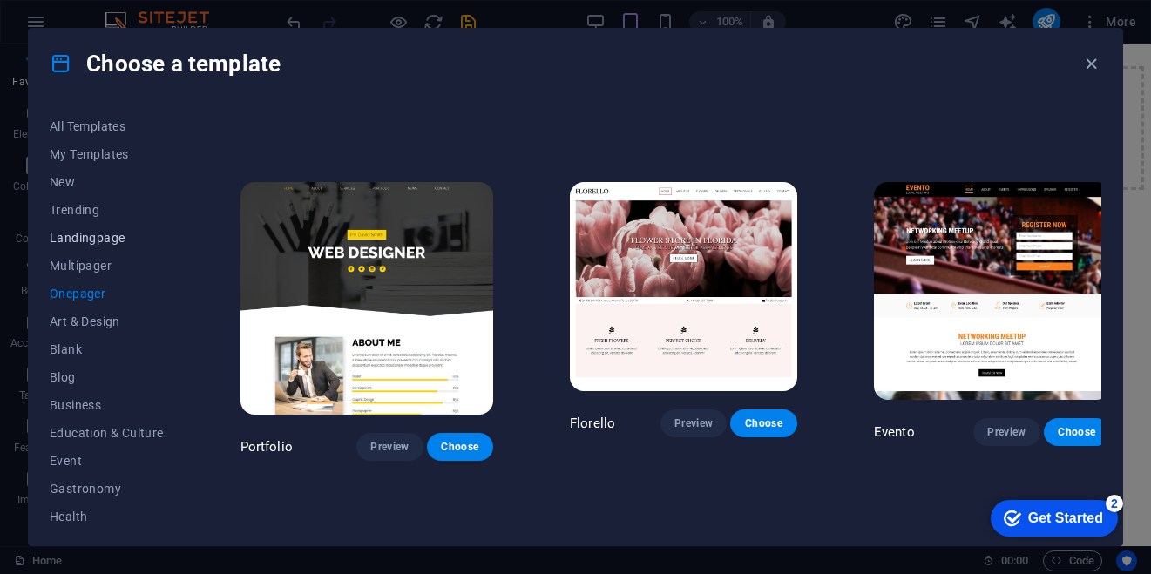
click at [97, 239] on span "Landingpage" at bounding box center [107, 238] width 114 height 14
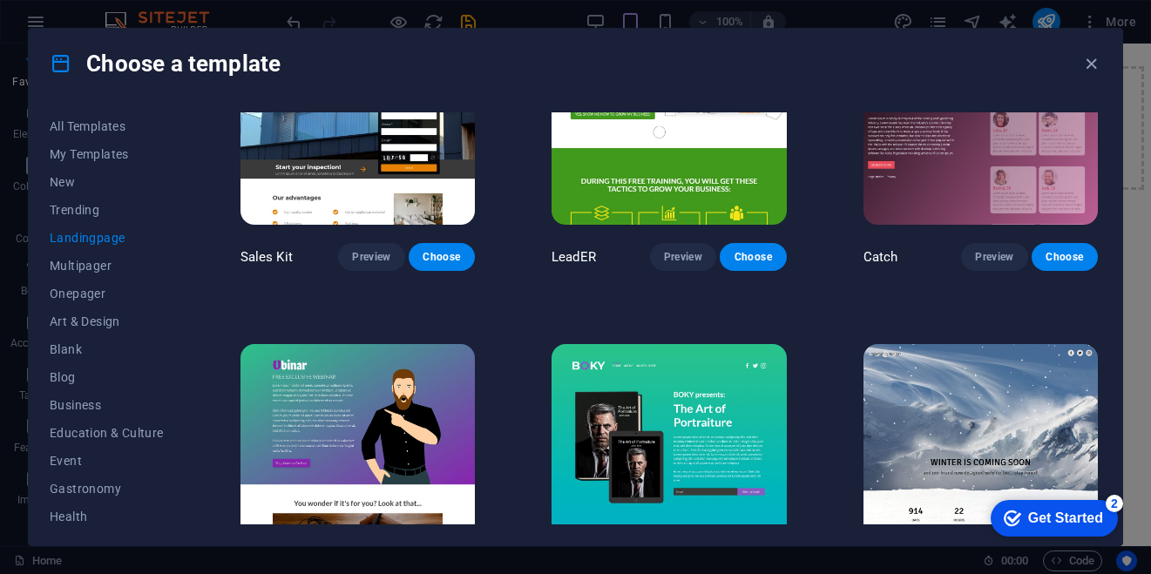
scroll to position [2139, 0]
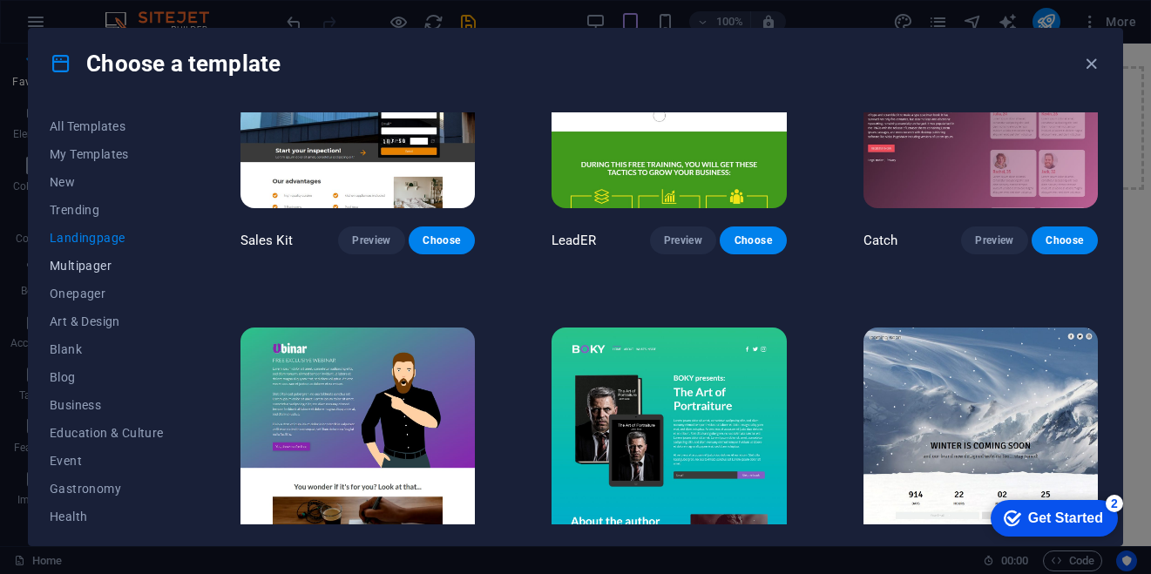
click at [99, 269] on span "Multipager" at bounding box center [107, 266] width 114 height 14
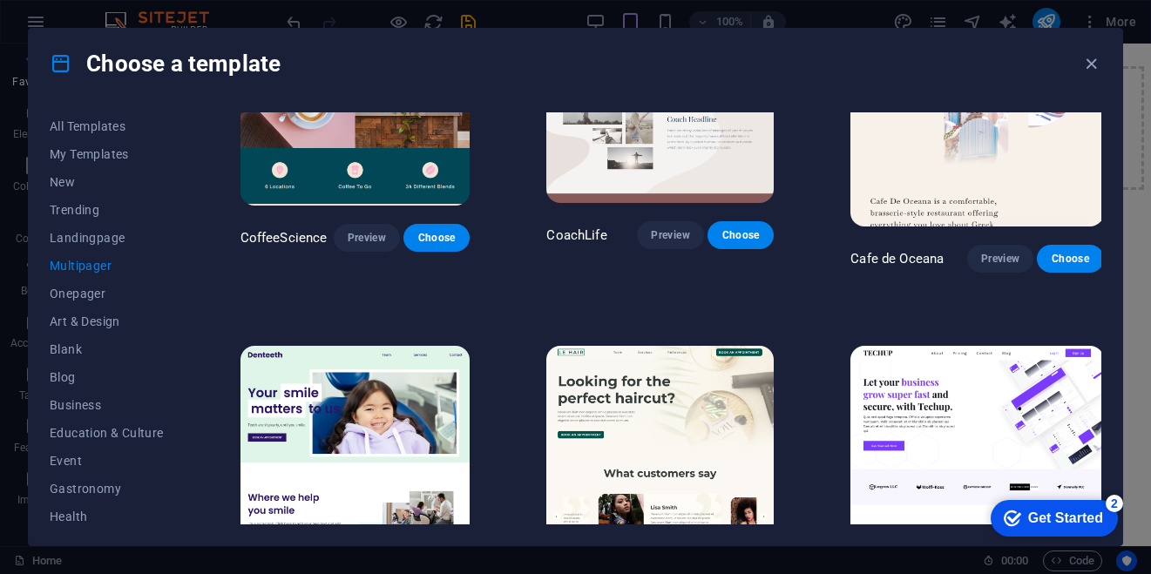
scroll to position [2600, 0]
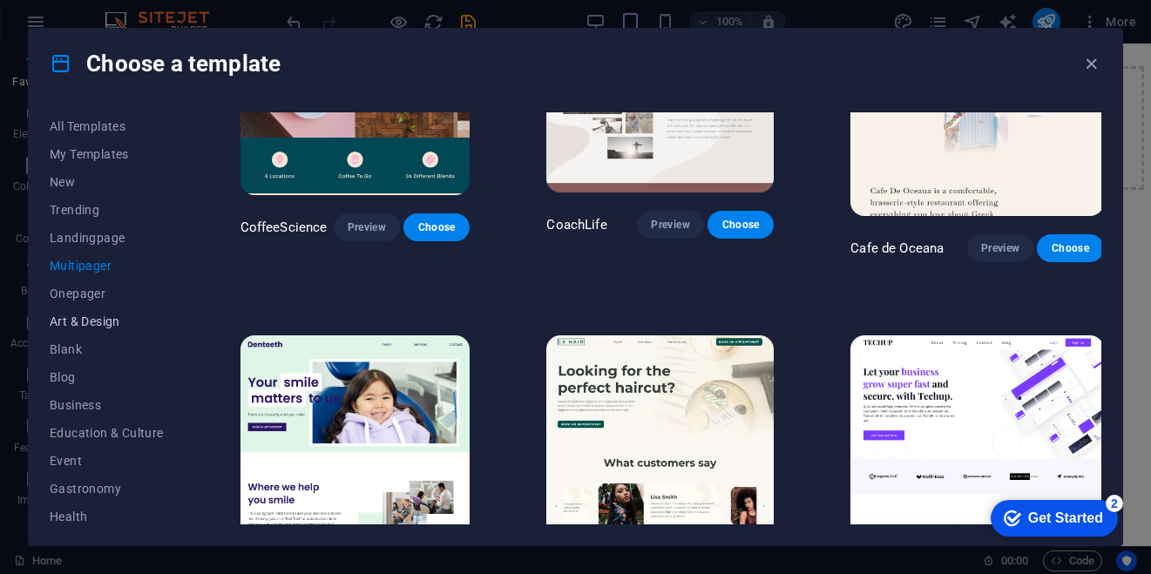
click at [121, 315] on span "Art & Design" at bounding box center [107, 322] width 114 height 14
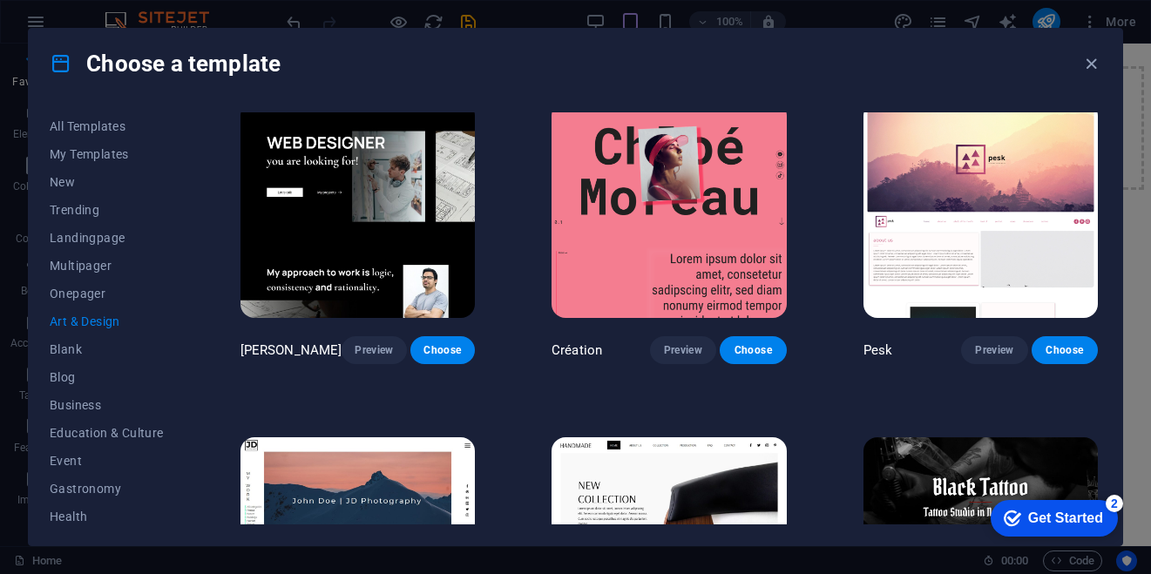
scroll to position [17, 0]
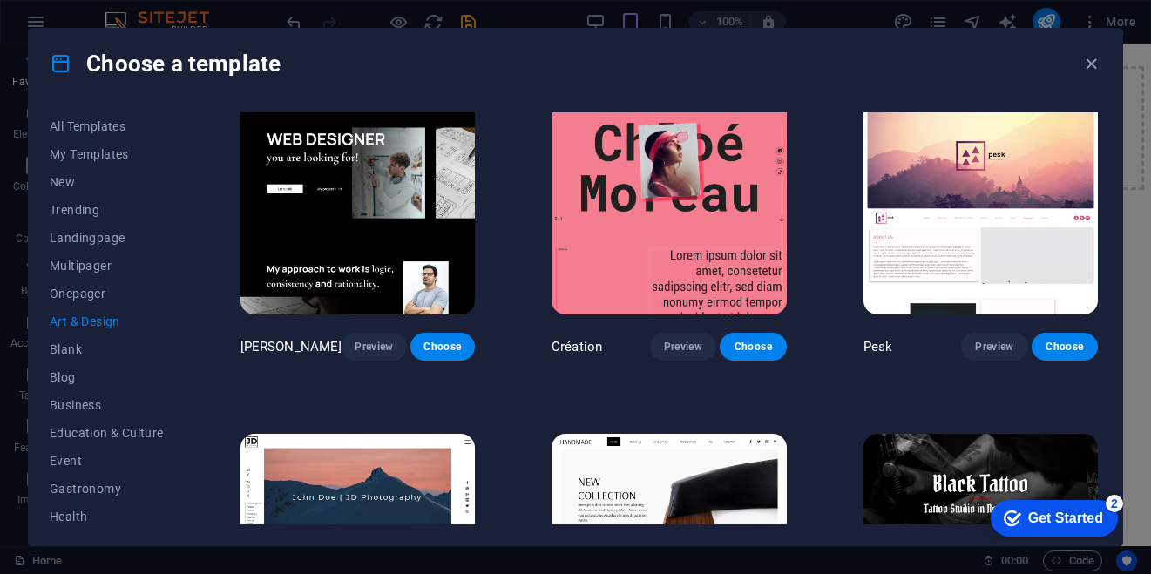
click at [417, 214] on img at bounding box center [358, 206] width 234 height 216
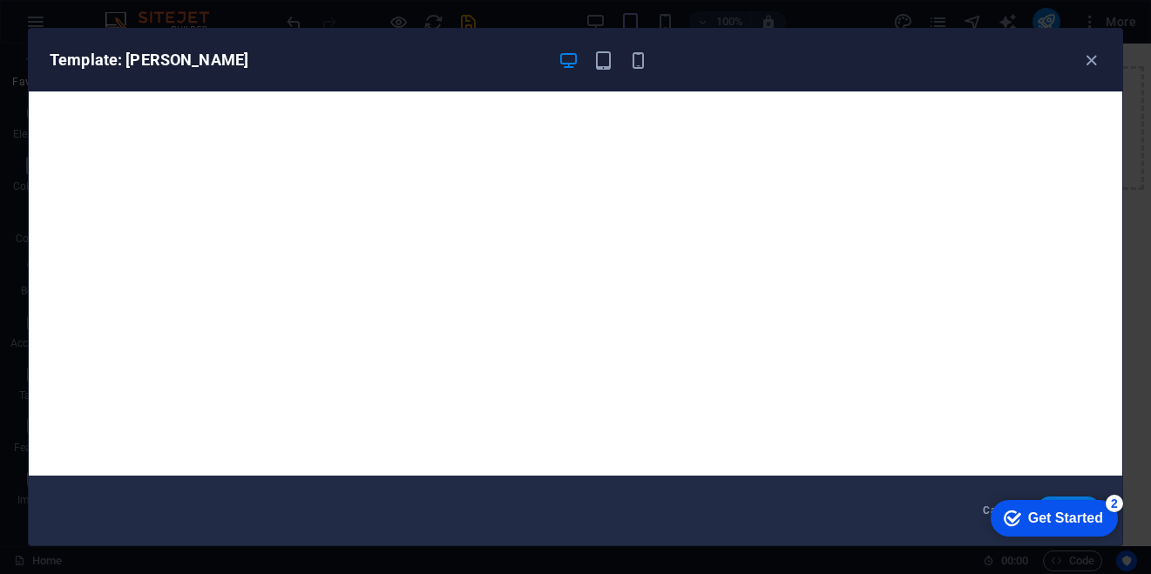
click at [1055, 505] on div "checkmark Get Started 2" at bounding box center [1054, 518] width 127 height 37
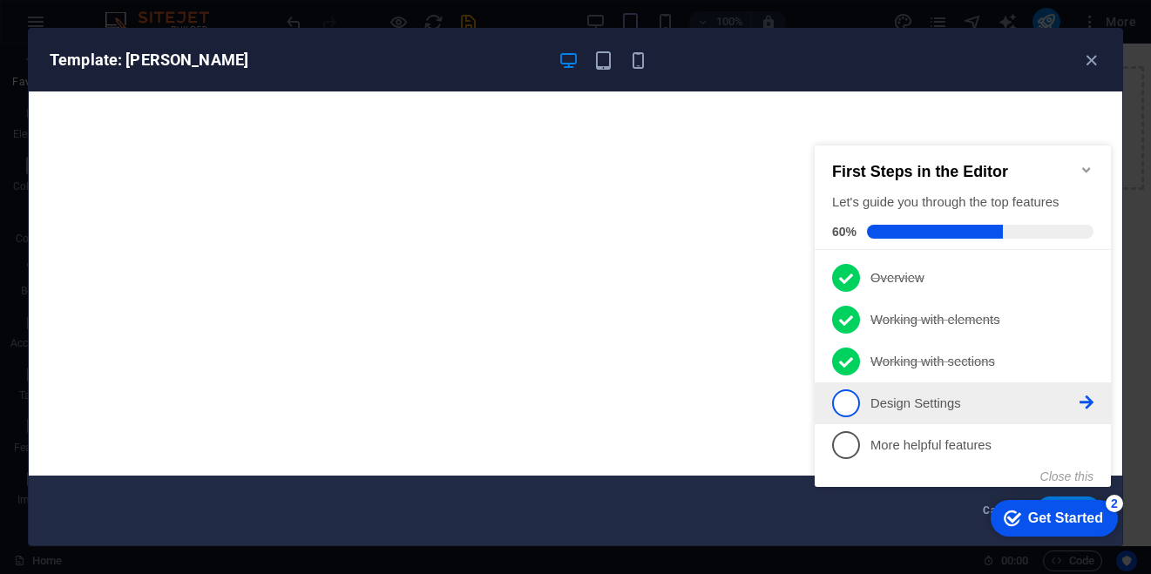
click at [905, 405] on p "Design Settings - incomplete" at bounding box center [975, 404] width 209 height 18
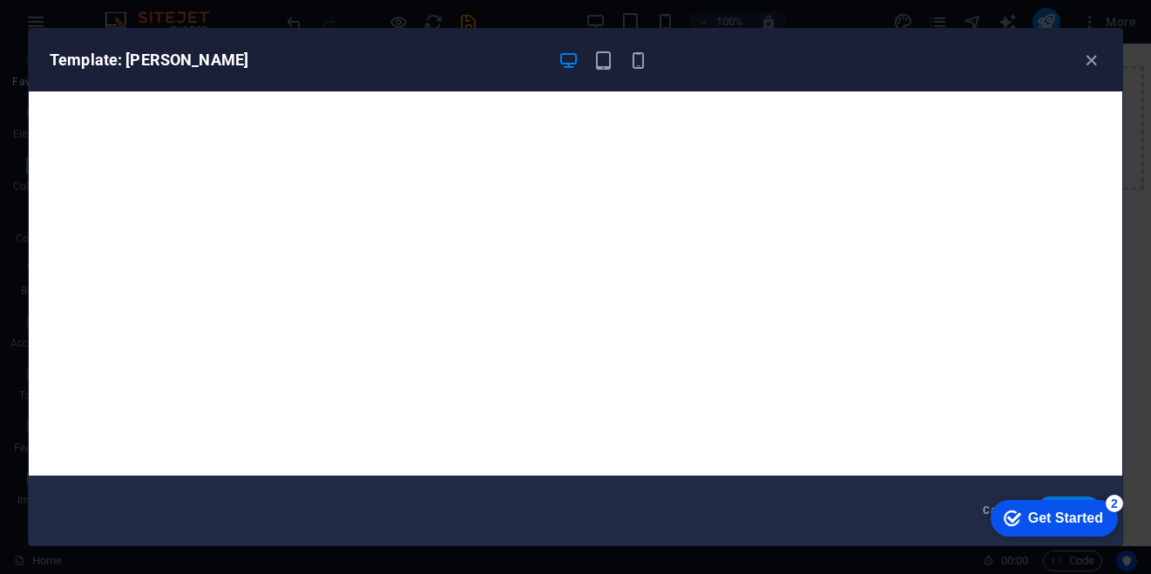
scroll to position [0, 0]
click at [1017, 500] on div "checkmark Get Started 2" at bounding box center [1054, 518] width 127 height 37
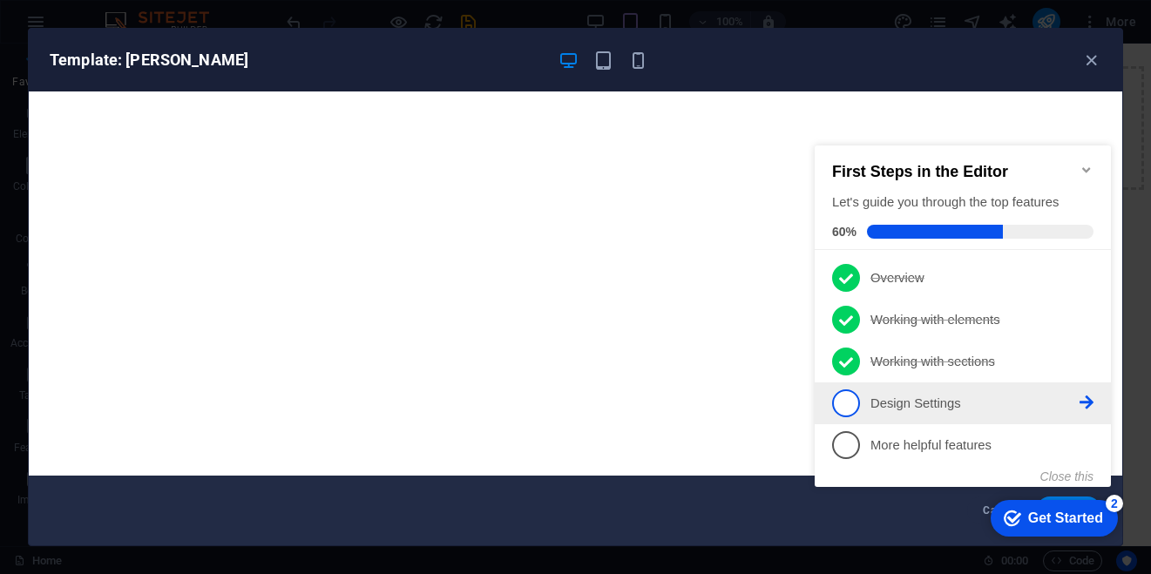
click at [918, 409] on p "Design Settings - incomplete" at bounding box center [975, 404] width 209 height 18
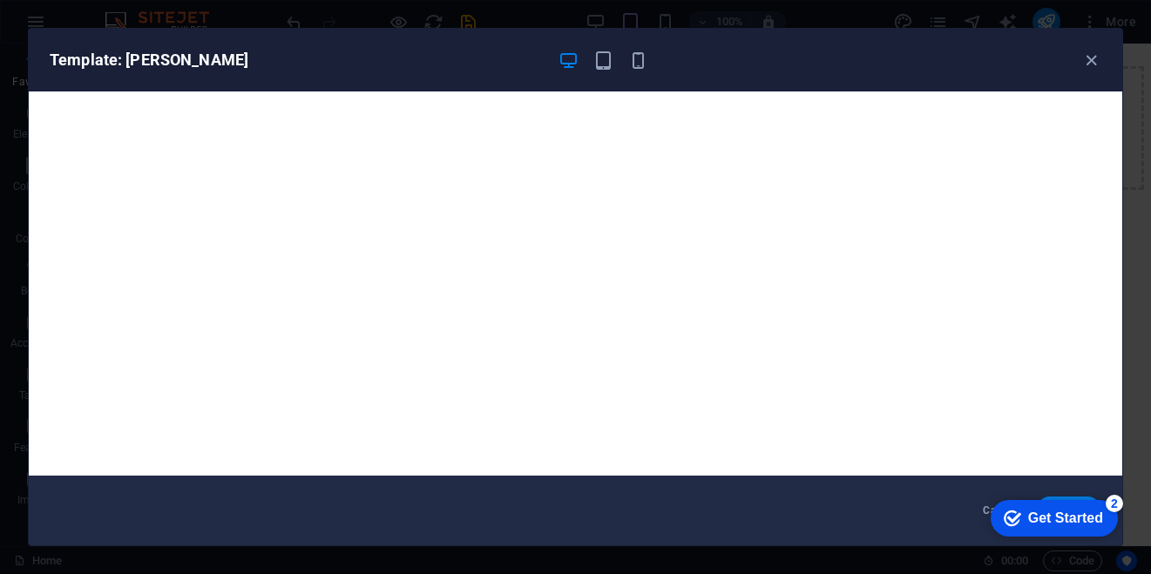
click at [1054, 512] on div "Get Started" at bounding box center [1065, 519] width 75 height 16
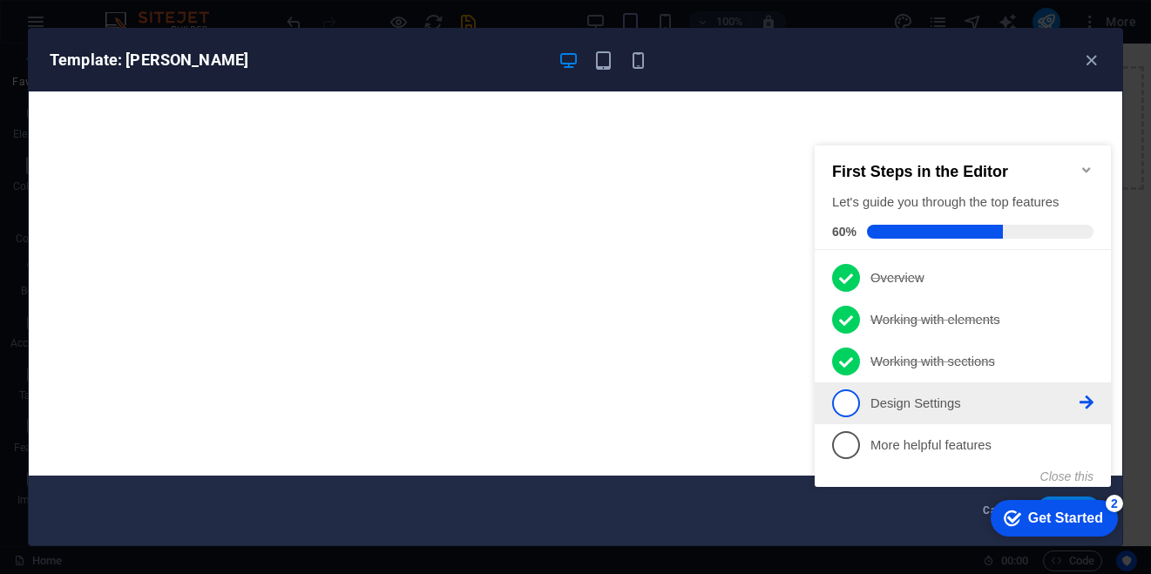
click at [932, 403] on p "Design Settings - incomplete" at bounding box center [975, 404] width 209 height 18
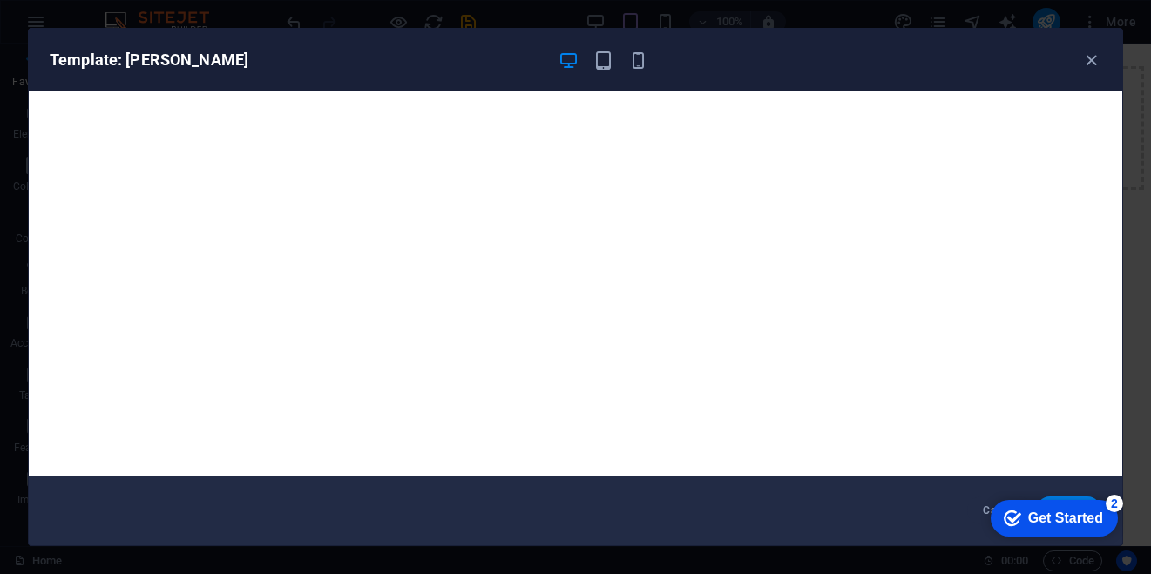
click at [1048, 519] on div "Get Started" at bounding box center [1065, 519] width 75 height 16
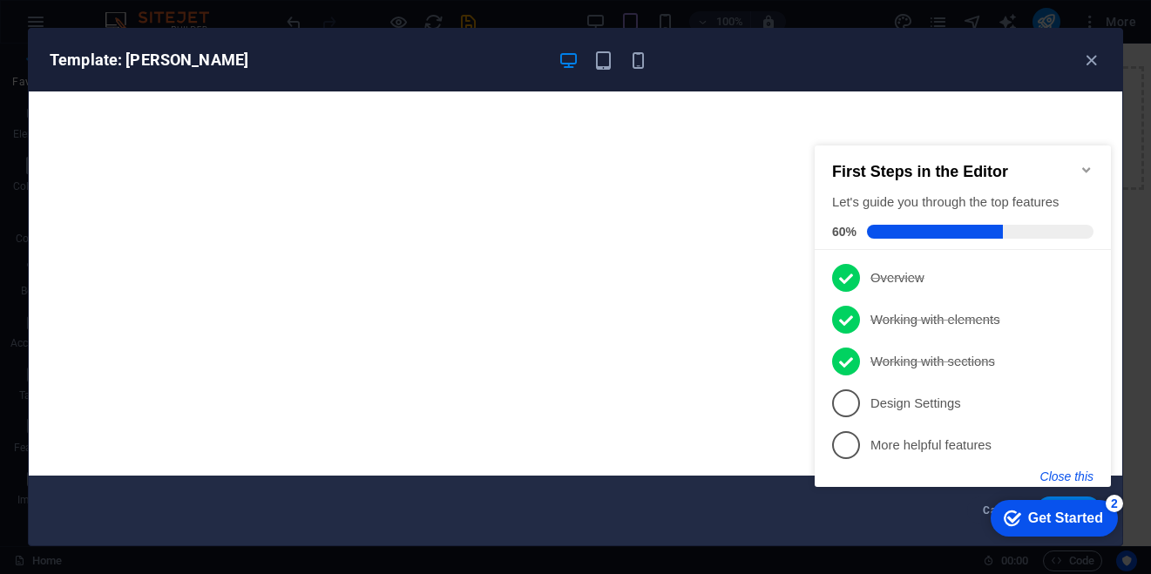
click at [1088, 473] on button "Close this" at bounding box center [1067, 477] width 53 height 14
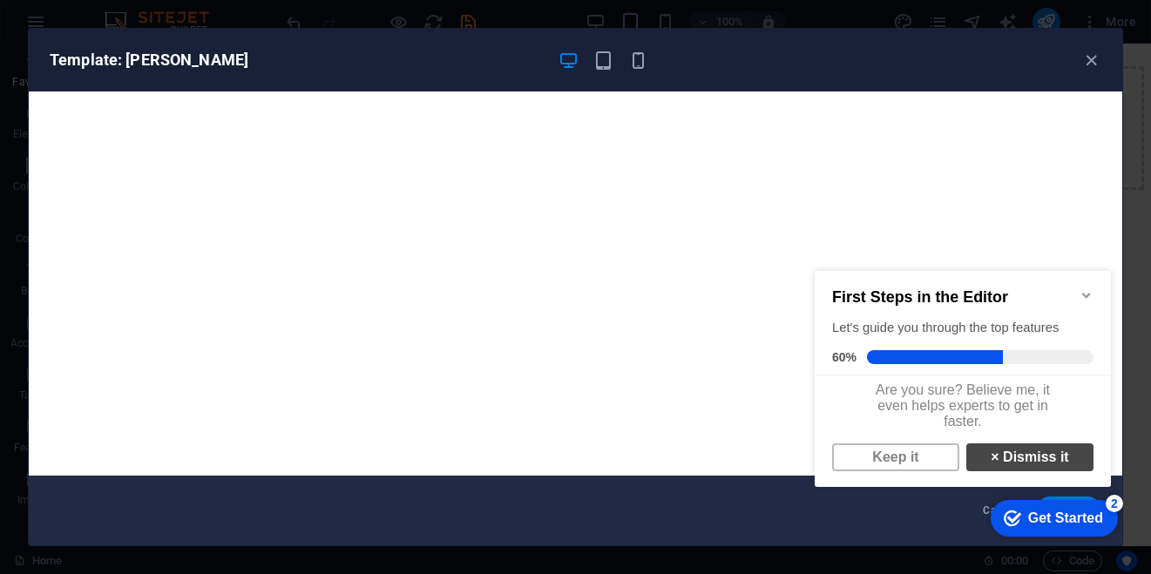
click at [993, 464] on link "× Dismiss it" at bounding box center [1029, 458] width 127 height 28
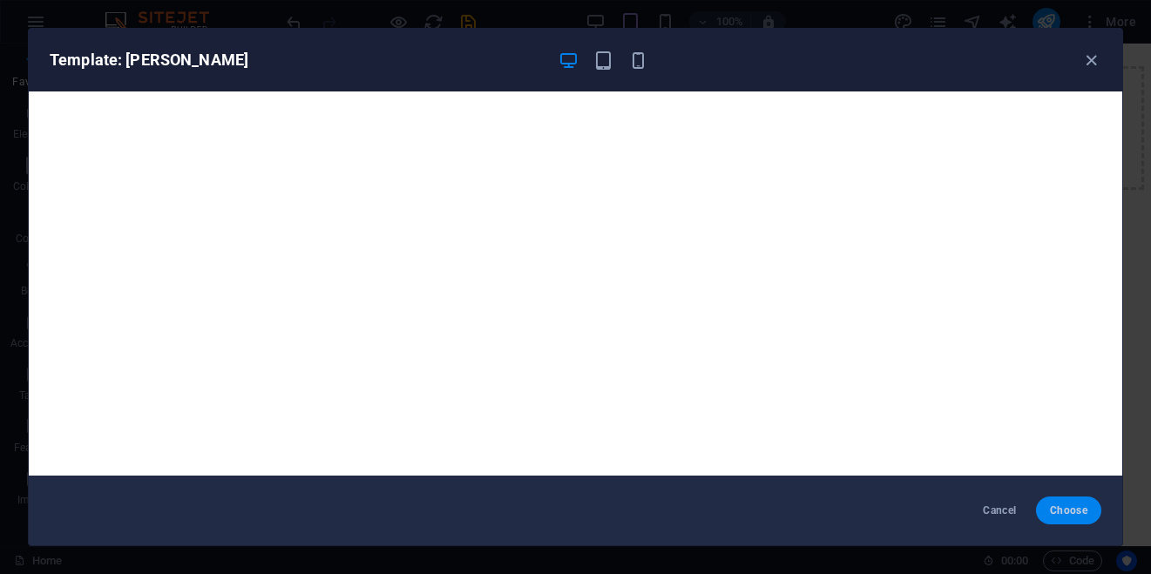
click at [1068, 509] on span "Choose" at bounding box center [1068, 511] width 37 height 14
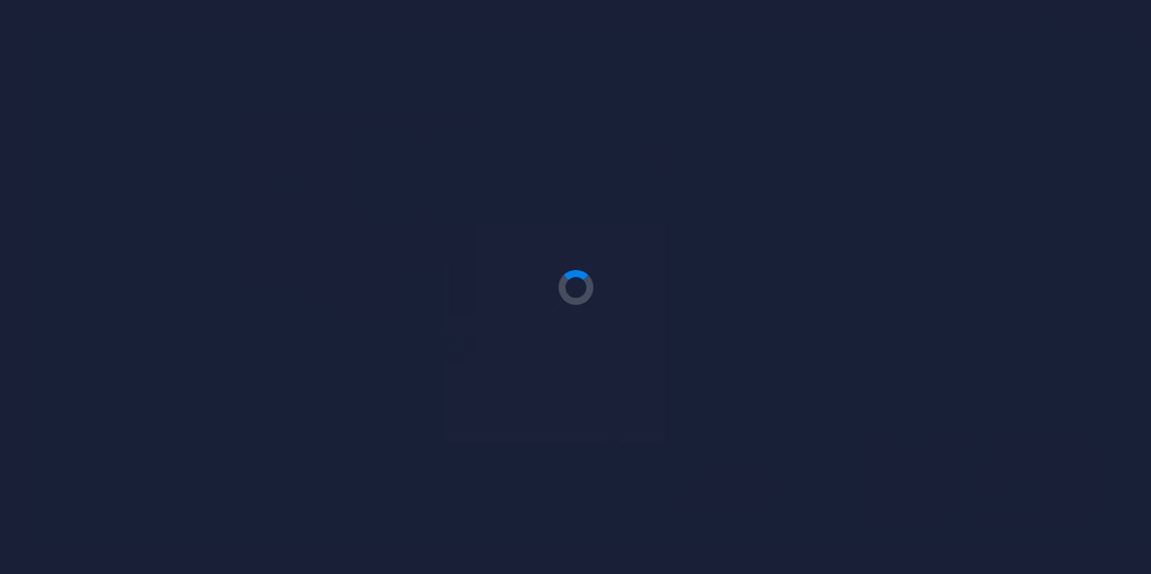
drag, startPoint x: 1059, startPoint y: 333, endPoint x: 965, endPoint y: 247, distance: 127.1
click at [965, 247] on div at bounding box center [575, 287] width 1151 height 574
click at [216, 42] on div at bounding box center [575, 287] width 1151 height 574
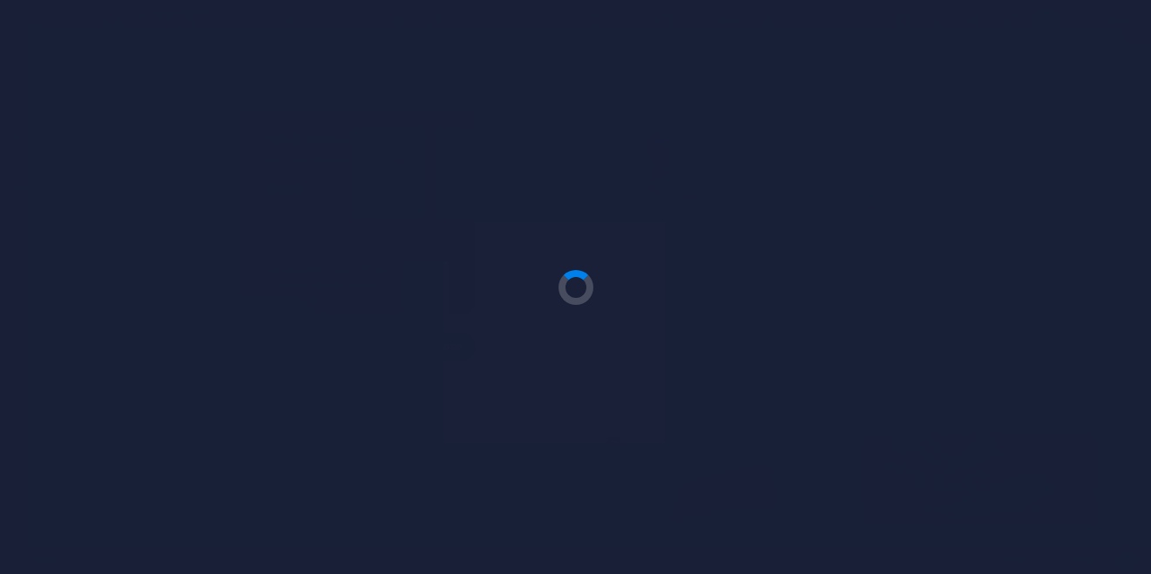
click at [216, 42] on div at bounding box center [575, 287] width 1151 height 574
click at [215, 44] on div at bounding box center [575, 287] width 1151 height 574
drag, startPoint x: 215, startPoint y: 44, endPoint x: 230, endPoint y: 39, distance: 15.4
click at [230, 39] on div at bounding box center [575, 287] width 1151 height 574
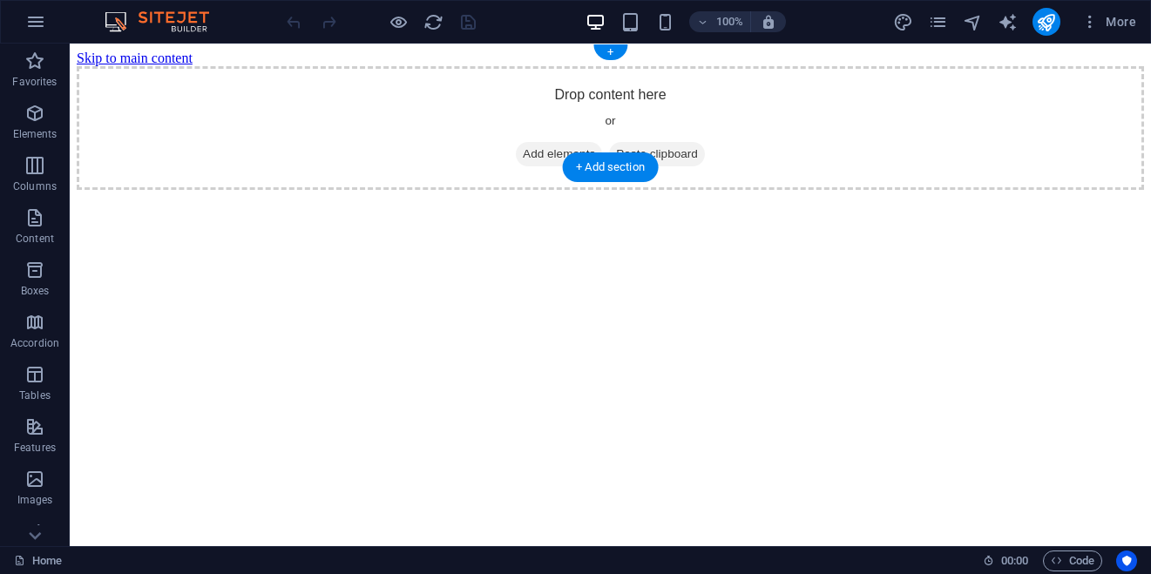
drag, startPoint x: 957, startPoint y: 115, endPoint x: 933, endPoint y: 104, distance: 26.1
click at [933, 104] on div "Drop content here or Add elements Paste clipboard" at bounding box center [611, 128] width 1068 height 124
click at [52, 16] on button "button" at bounding box center [36, 22] width 42 height 42
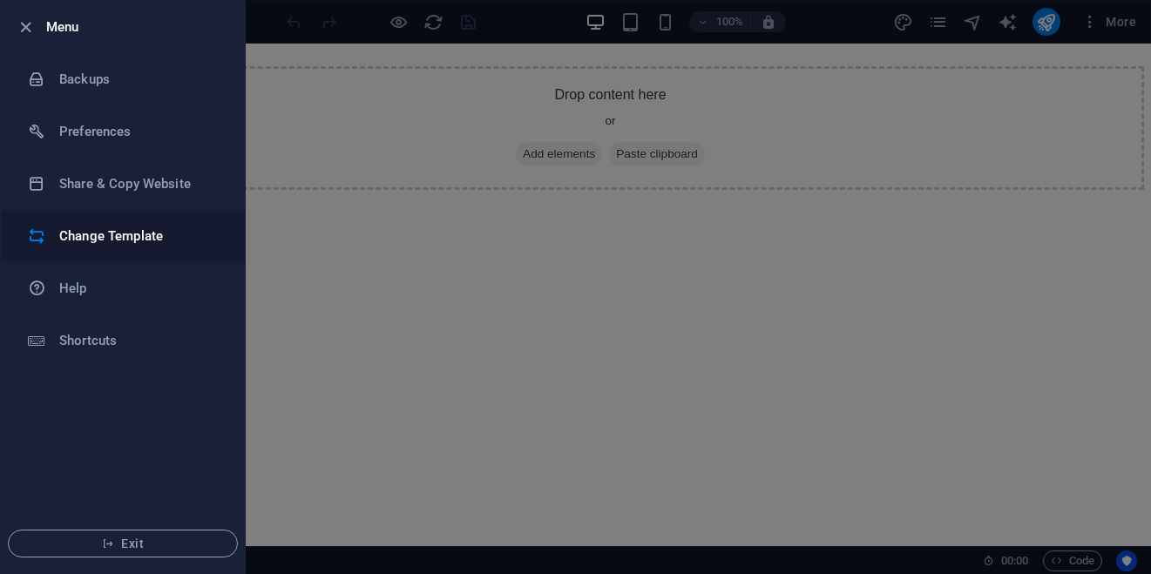
click at [59, 220] on li "Change Template" at bounding box center [123, 236] width 244 height 52
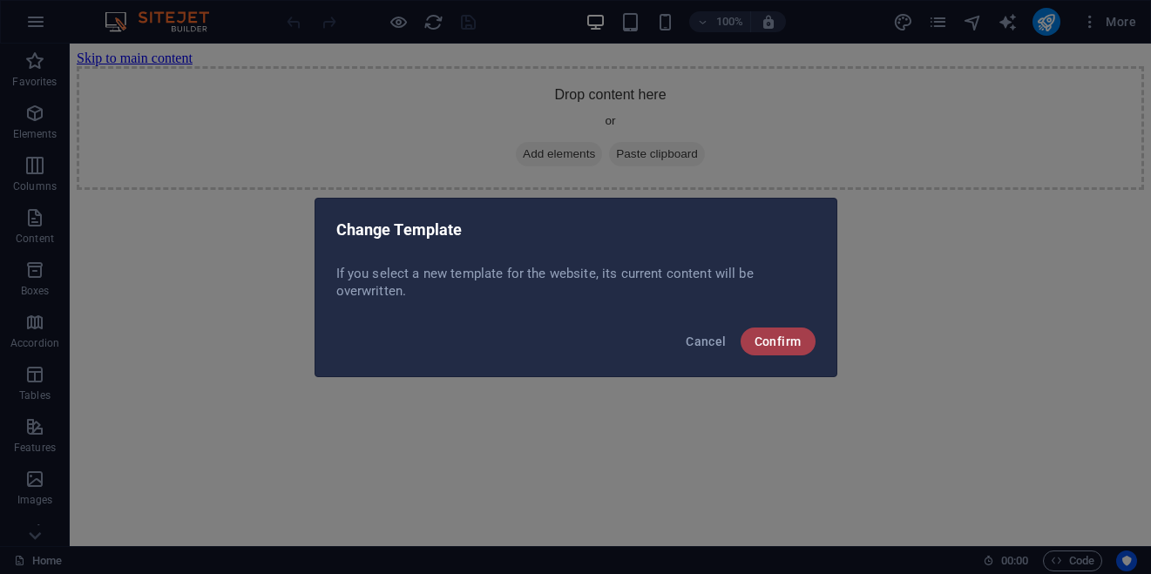
click at [752, 348] on button "Confirm" at bounding box center [778, 342] width 75 height 28
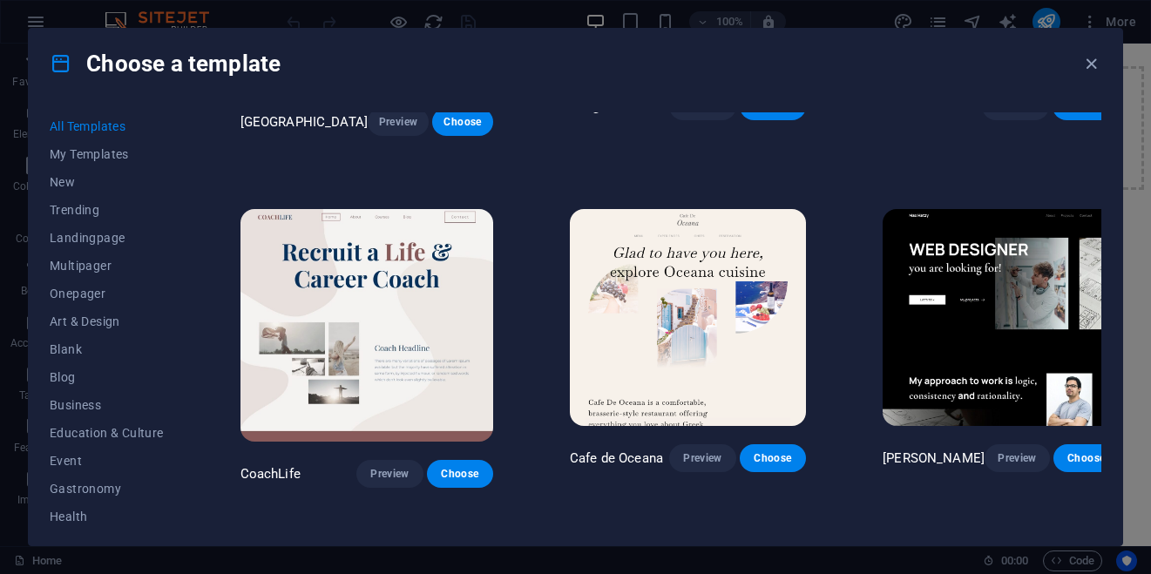
scroll to position [4146, 0]
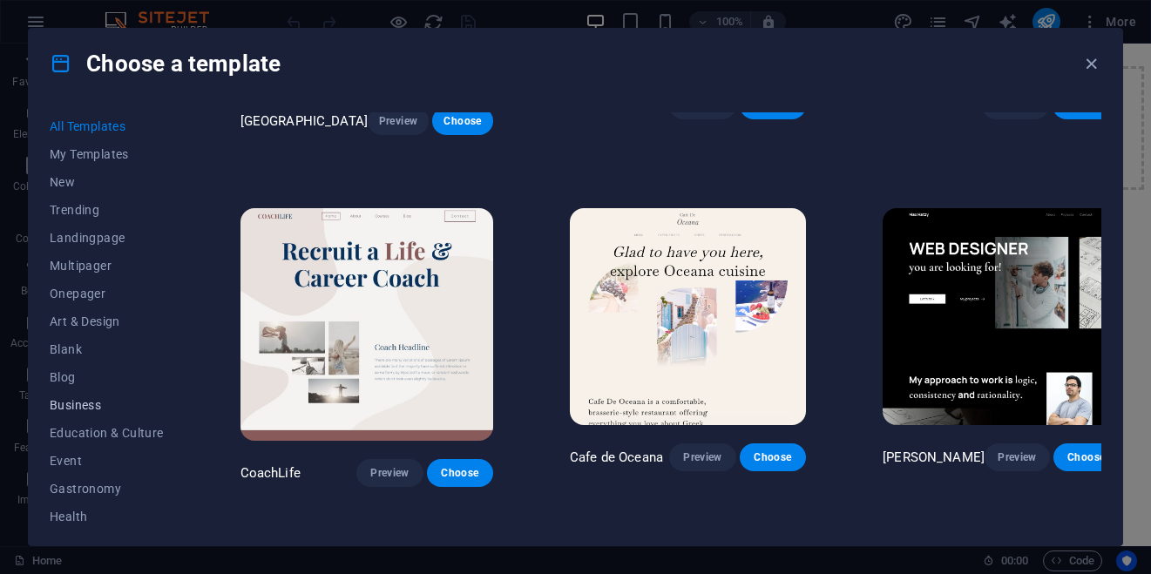
click at [108, 403] on span "Business" at bounding box center [107, 405] width 114 height 14
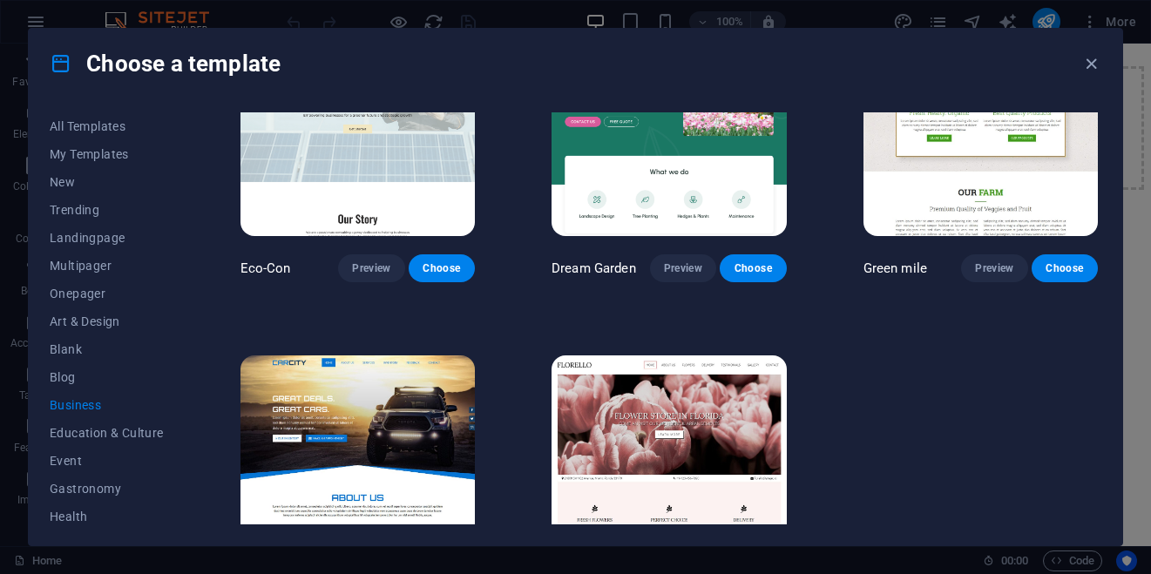
scroll to position [0, 0]
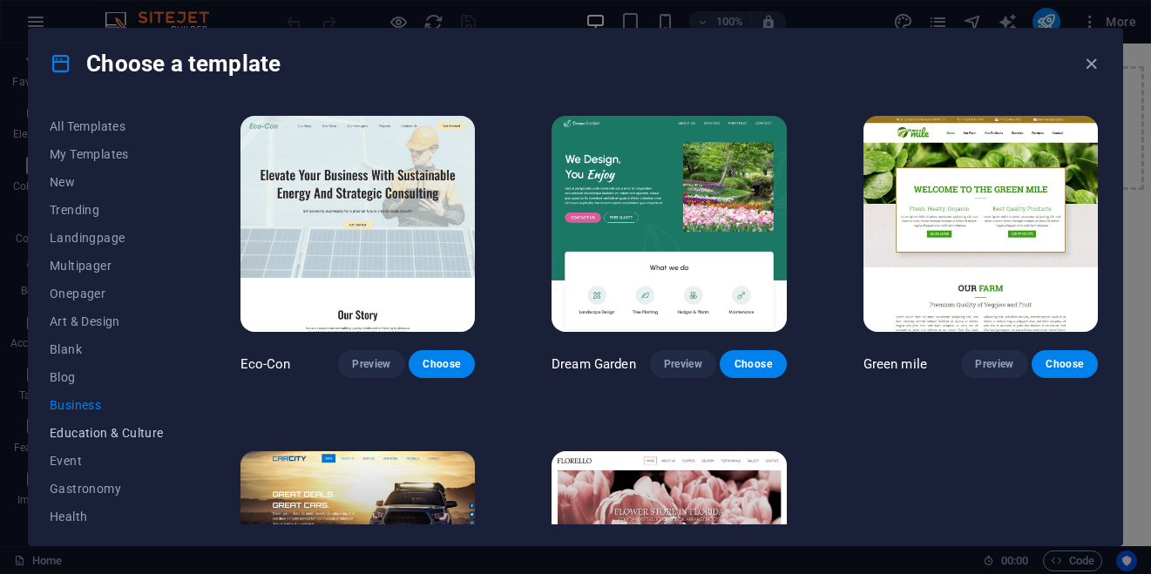
click at [146, 434] on span "Education & Culture" at bounding box center [107, 433] width 114 height 14
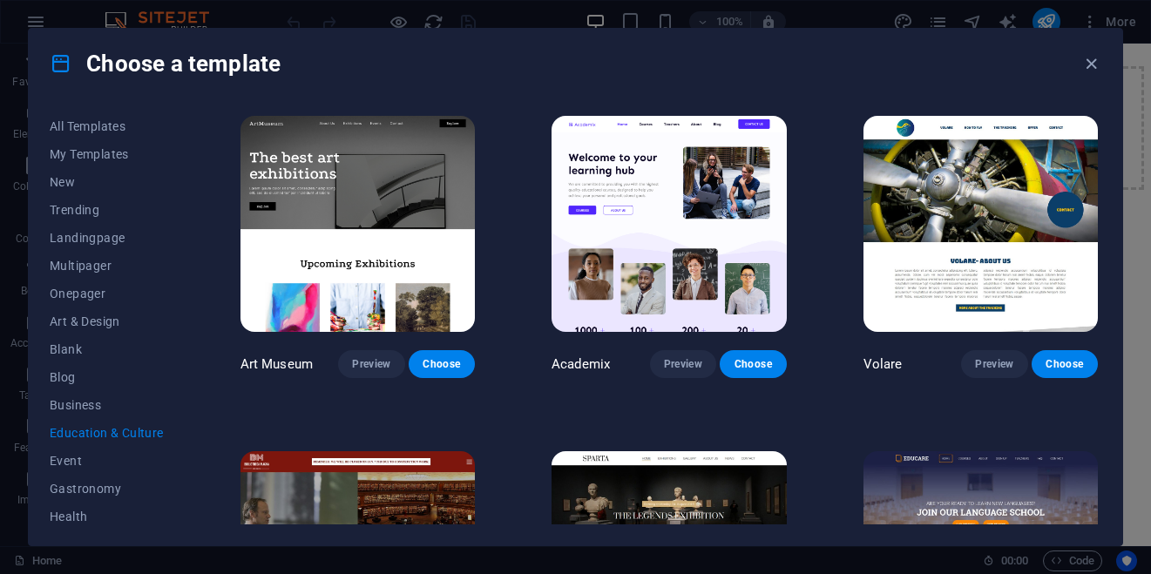
click at [424, 424] on div "Art Museum Preview Choose Academix Preview Choose Volare Preview Choose Bibliot…" at bounding box center [669, 581] width 864 height 938
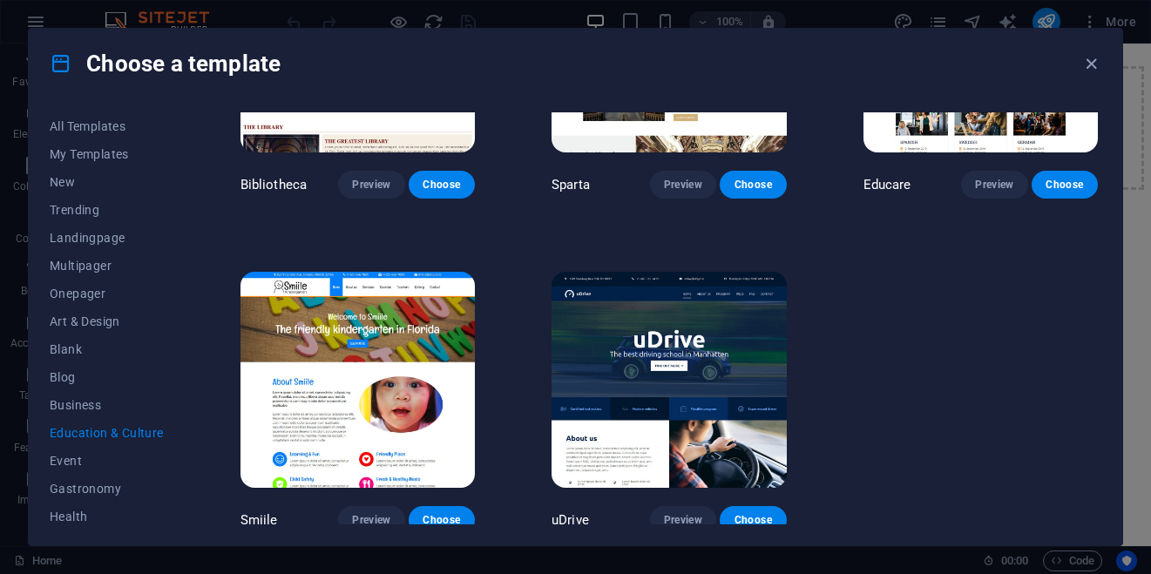
scroll to position [519, 0]
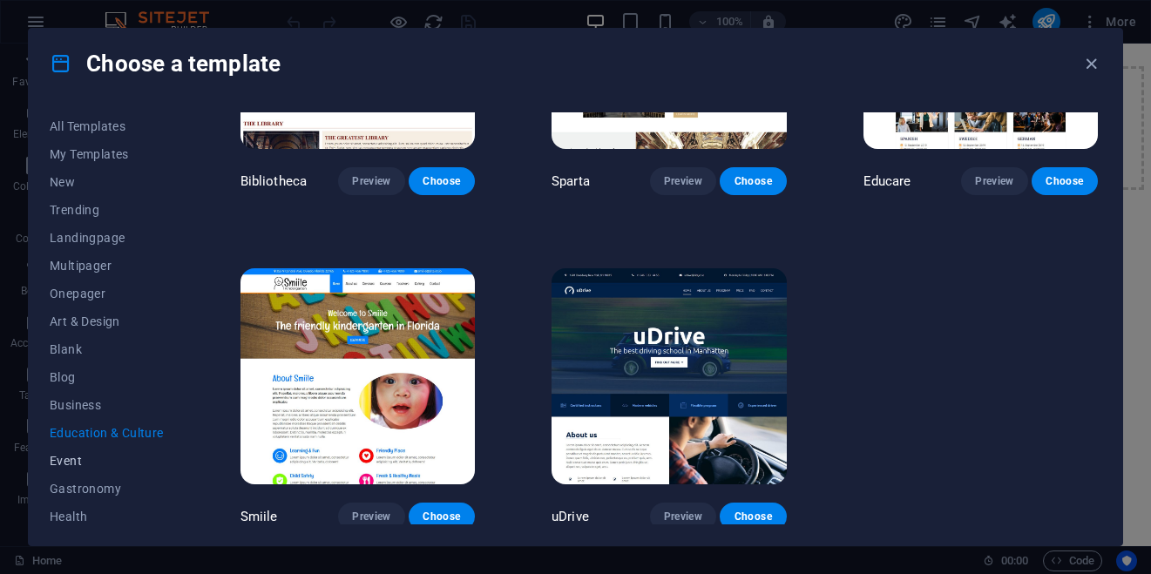
click at [88, 454] on span "Event" at bounding box center [107, 461] width 114 height 14
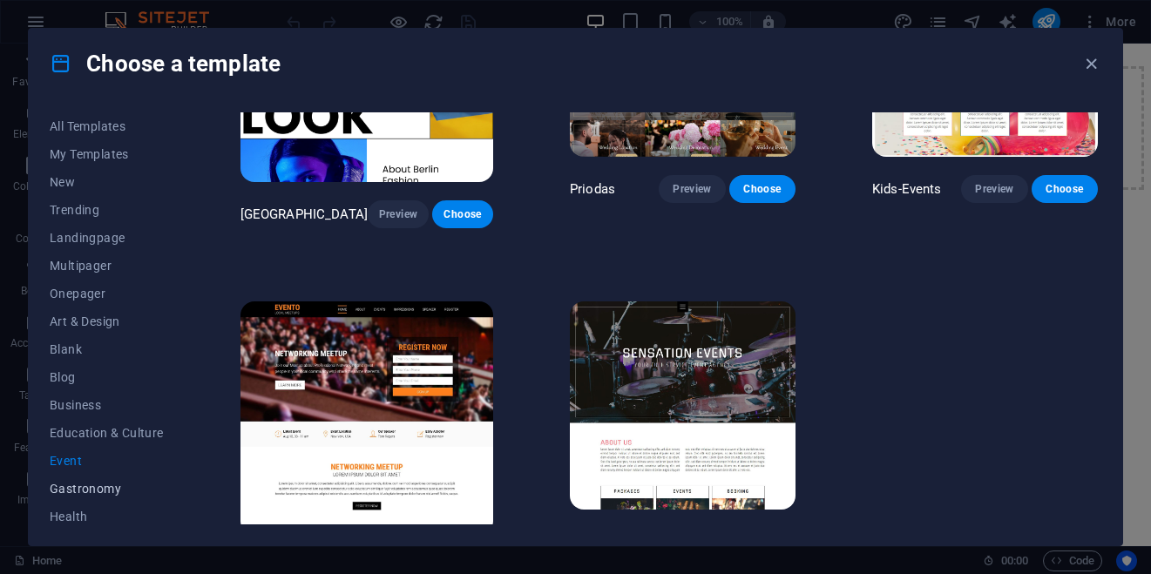
click at [94, 496] on button "Gastronomy" at bounding box center [107, 489] width 114 height 28
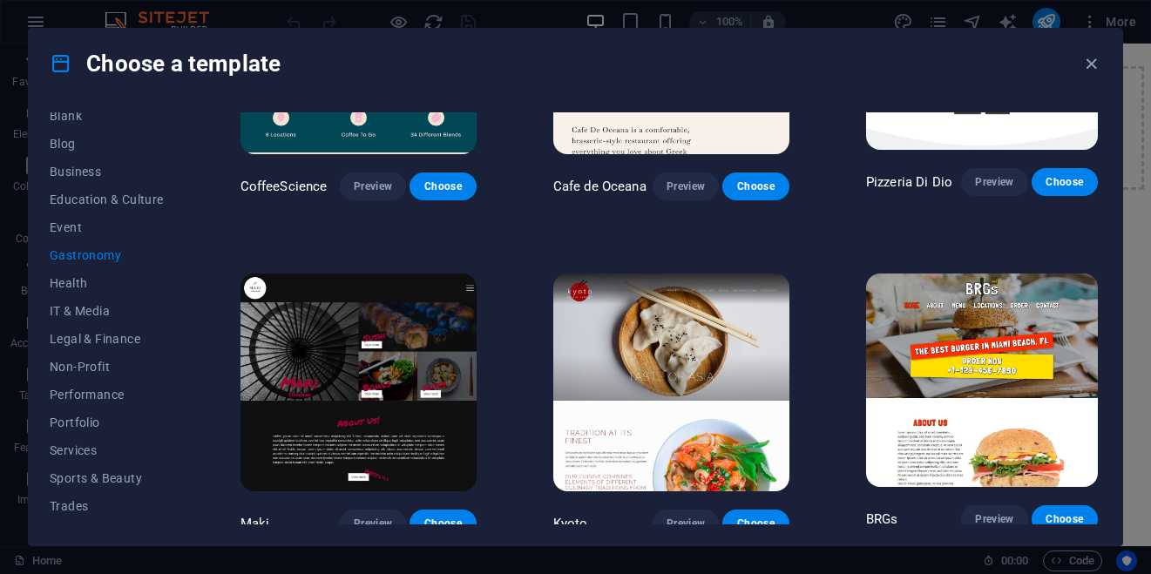
scroll to position [285, 0]
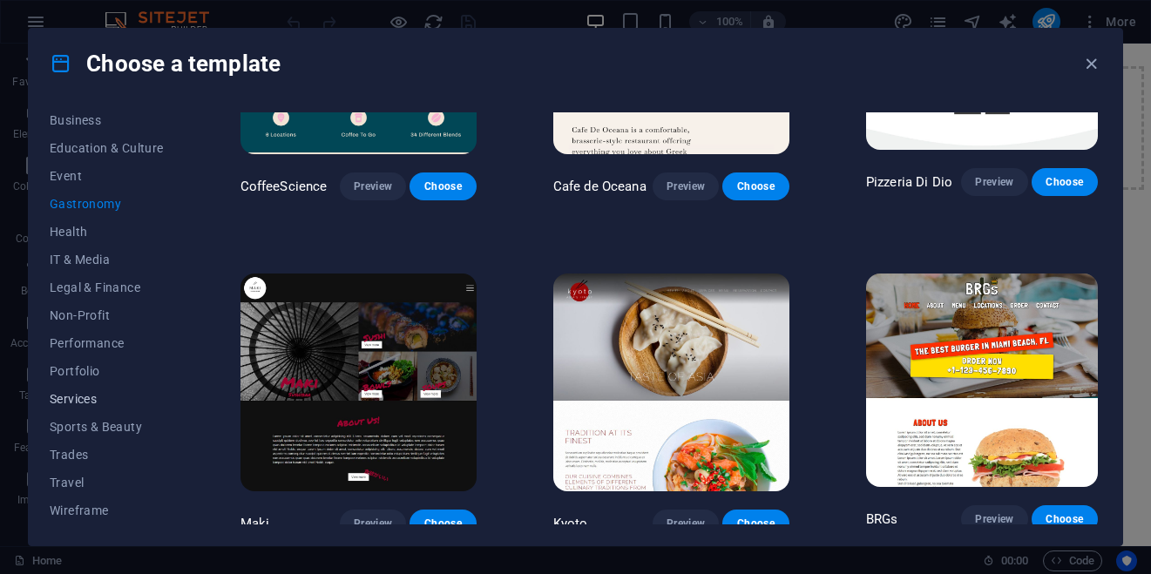
click at [73, 403] on span "Services" at bounding box center [107, 399] width 114 height 14
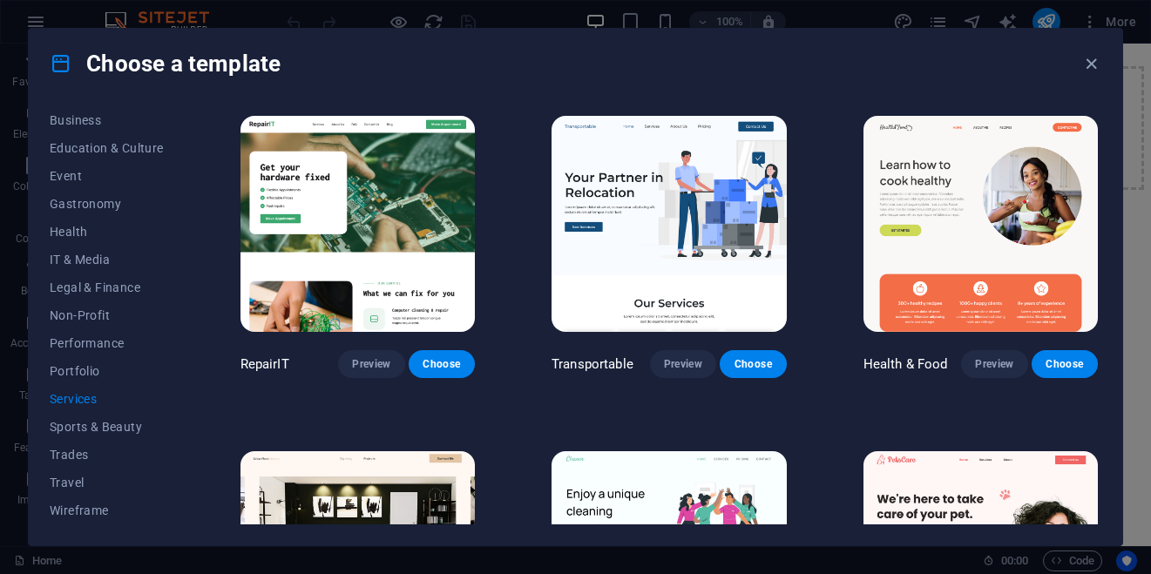
scroll to position [20, 0]
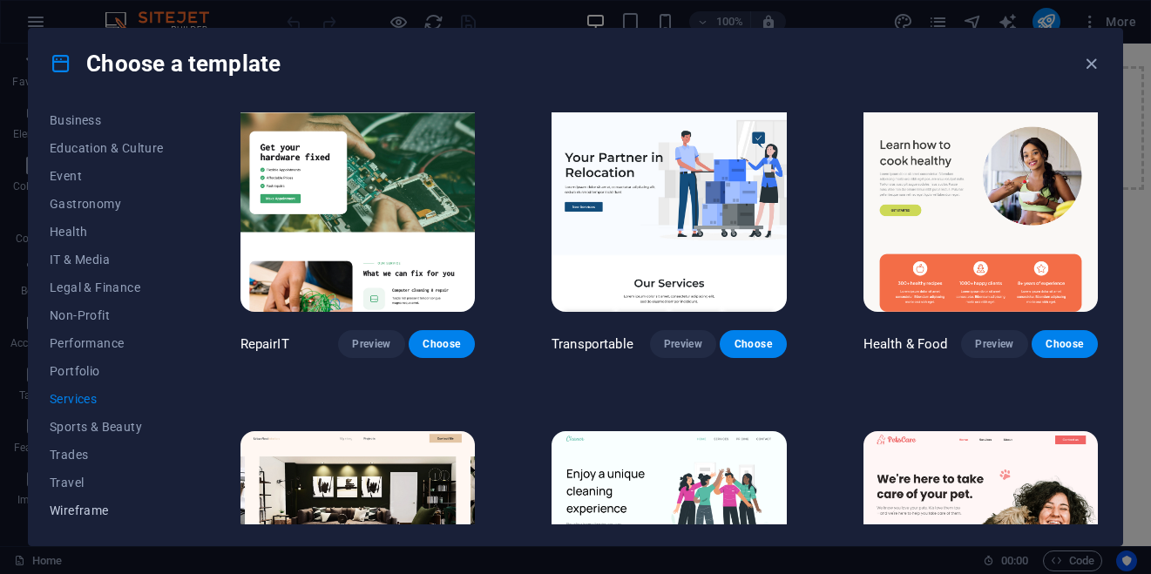
click at [75, 506] on span "Wireframe" at bounding box center [107, 511] width 114 height 14
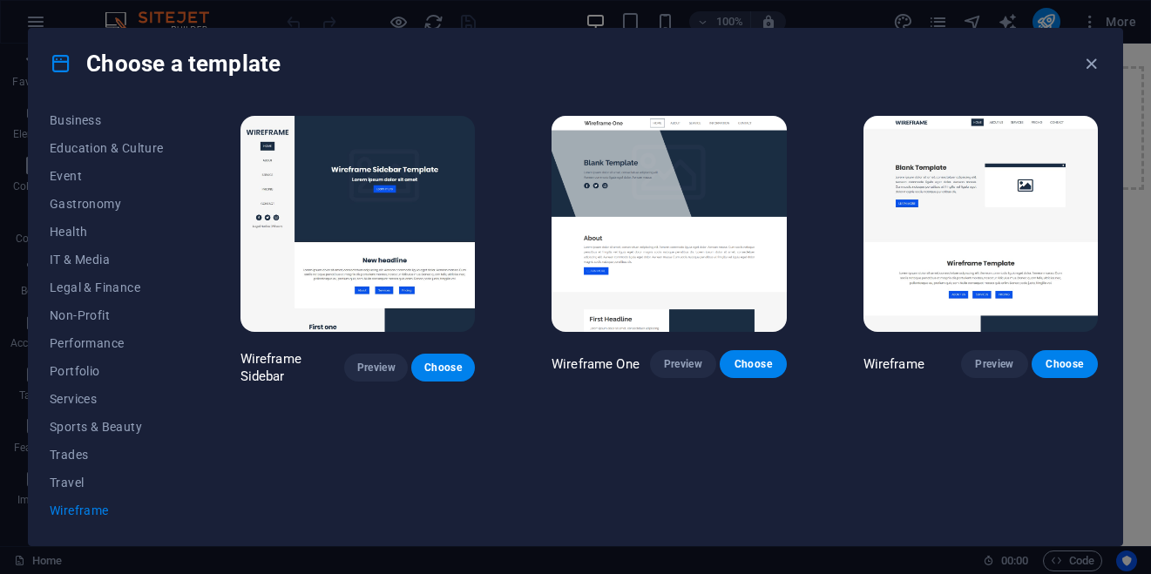
scroll to position [0, 0]
click at [903, 247] on img at bounding box center [981, 224] width 234 height 216
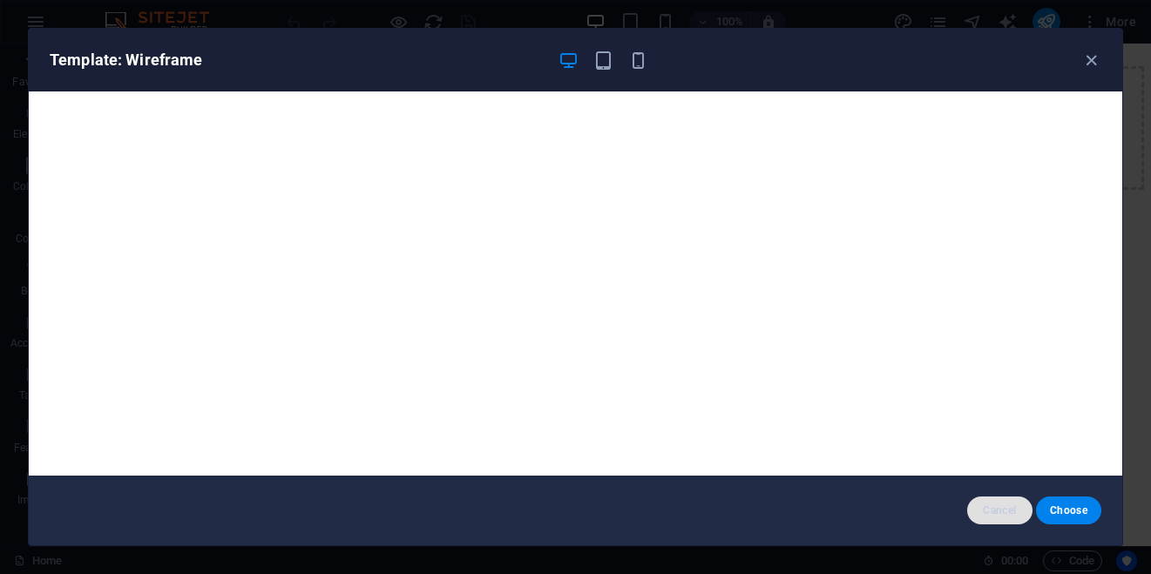
click at [997, 505] on span "Cancel" at bounding box center [999, 511] width 37 height 14
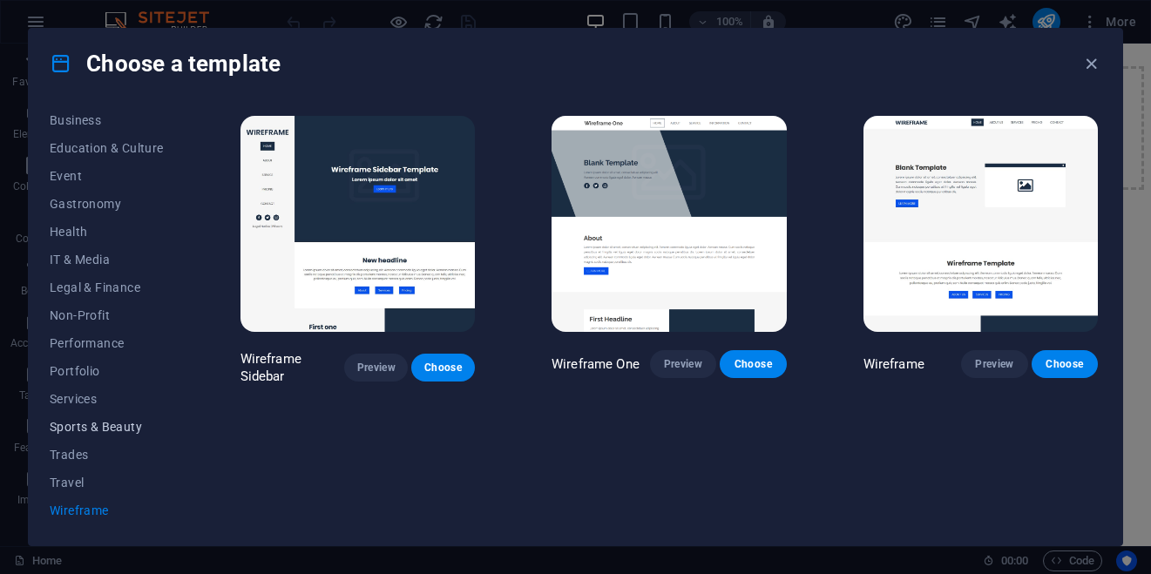
click at [91, 414] on button "Sports & Beauty" at bounding box center [107, 427] width 114 height 28
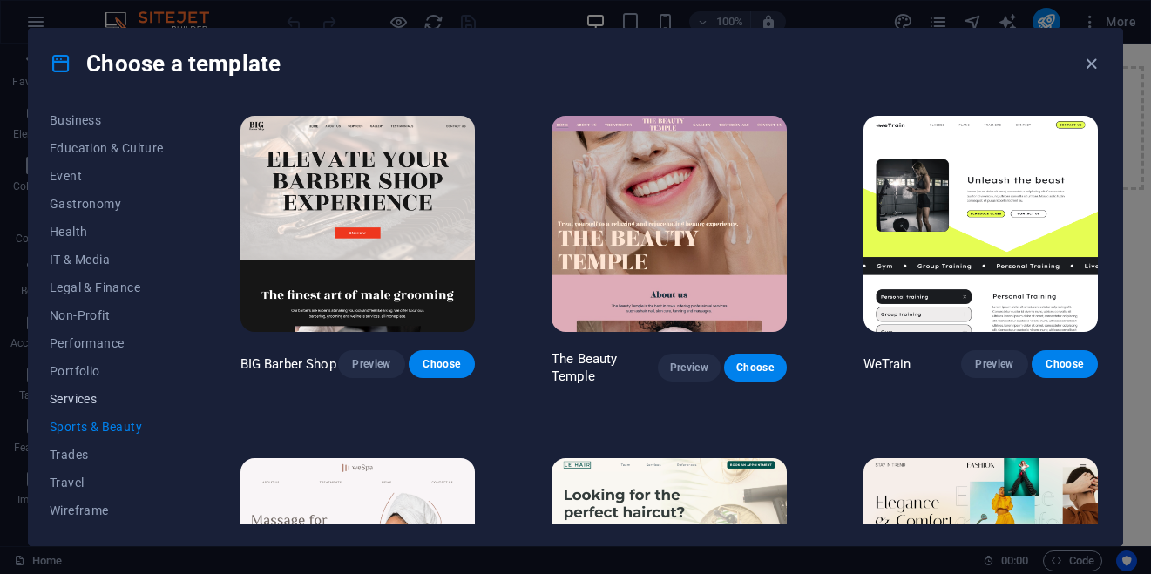
click at [84, 407] on button "Services" at bounding box center [107, 399] width 114 height 28
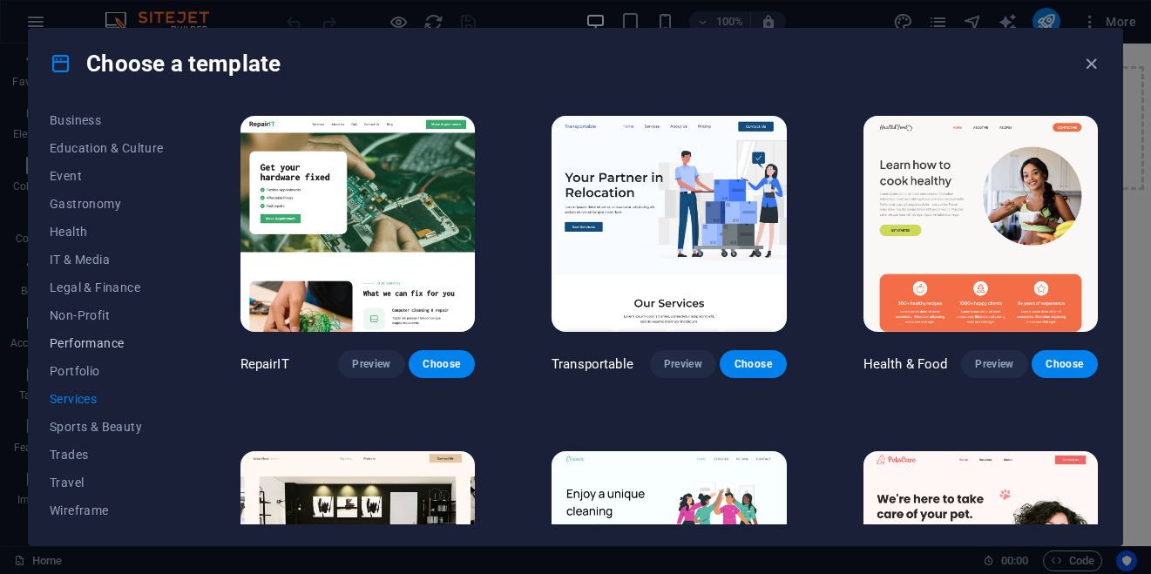
click at [94, 355] on button "Performance" at bounding box center [107, 343] width 114 height 28
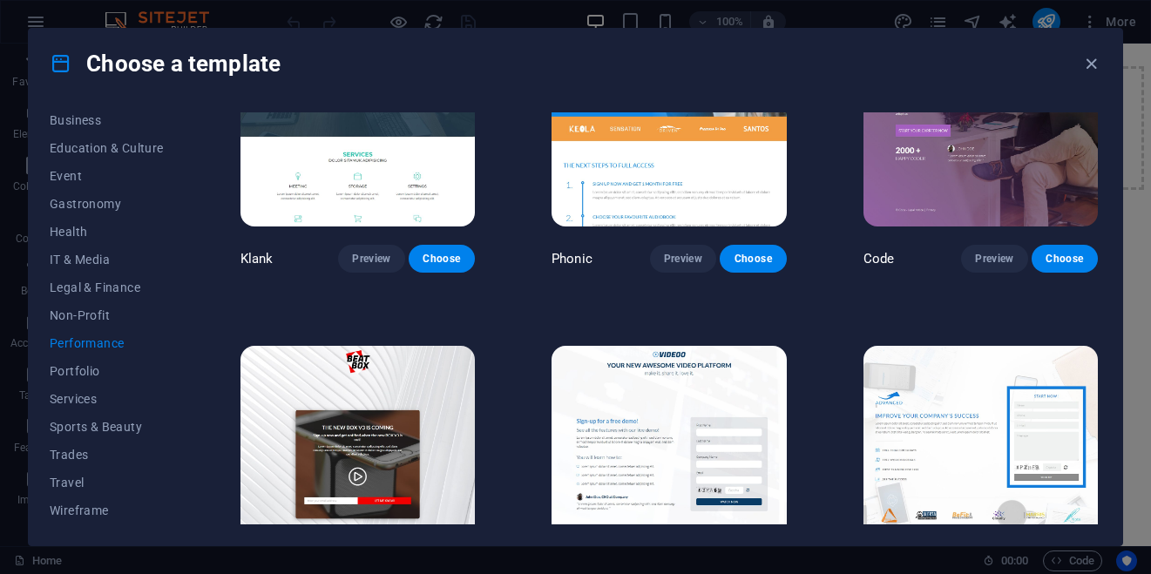
scroll to position [529, 0]
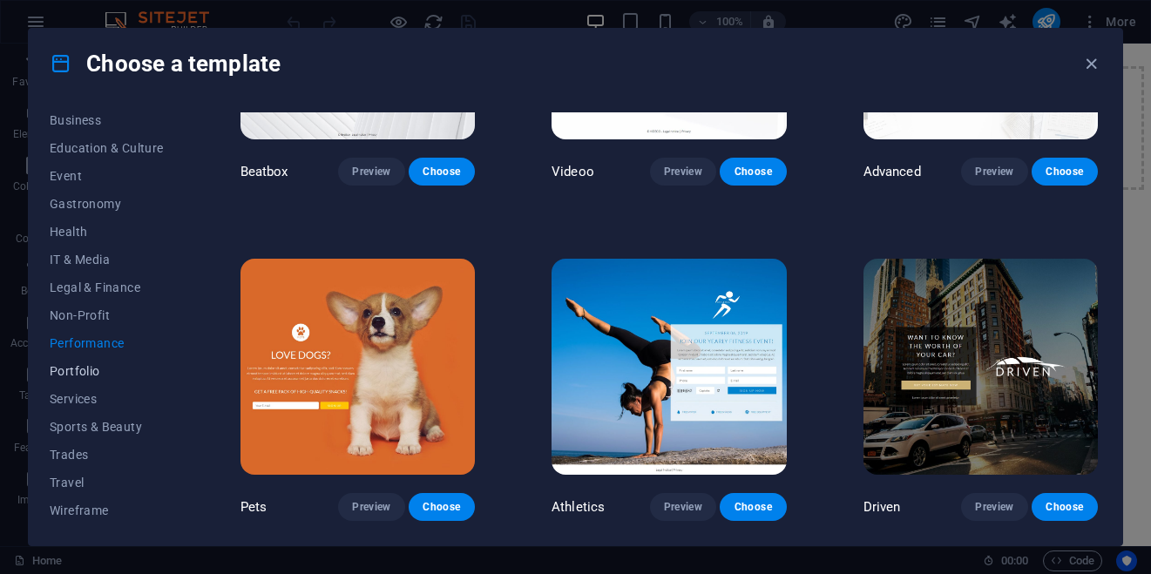
click at [64, 369] on span "Portfolio" at bounding box center [107, 371] width 114 height 14
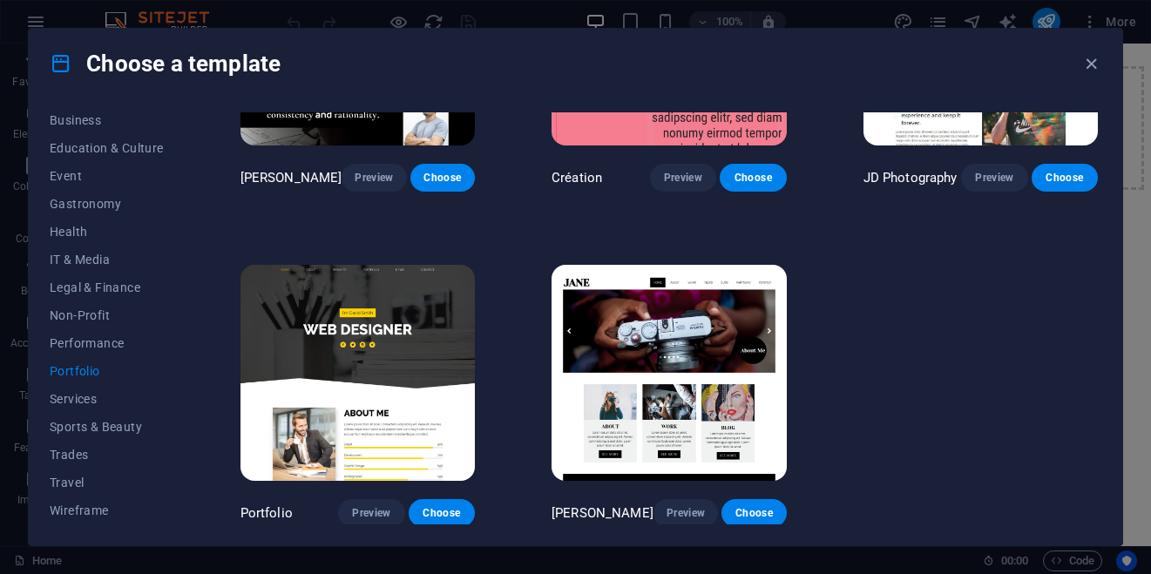
scroll to position [533, 0]
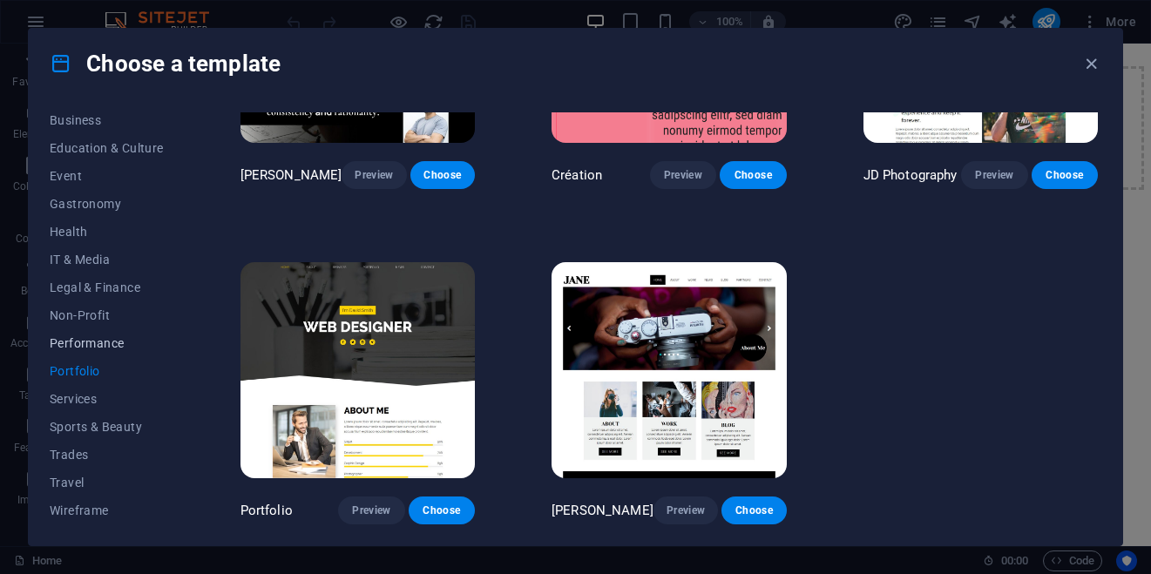
click at [88, 335] on button "Performance" at bounding box center [107, 343] width 114 height 28
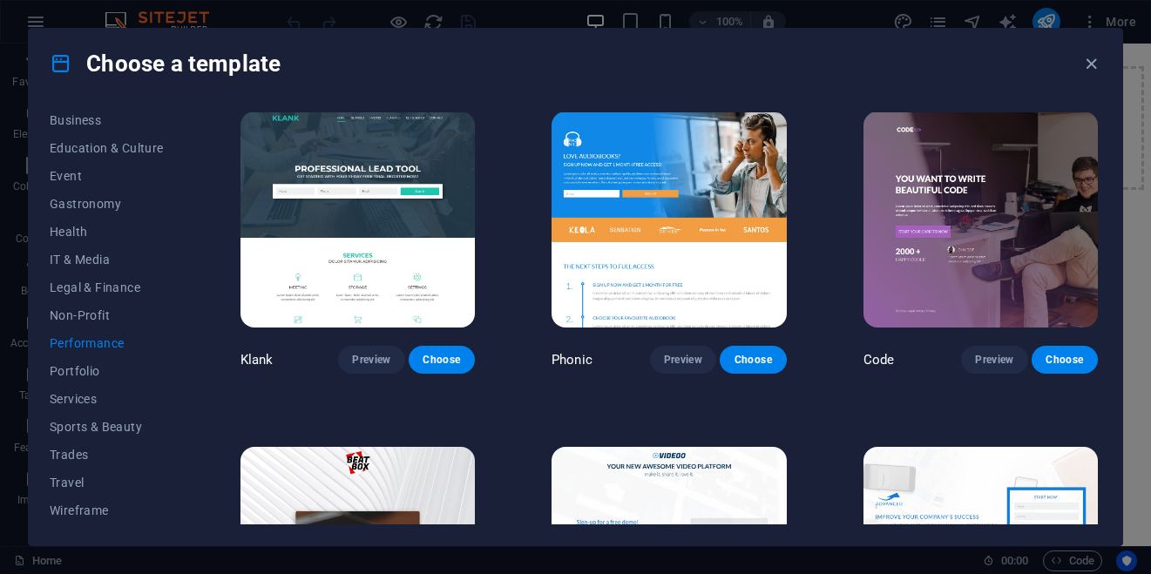
scroll to position [0, 0]
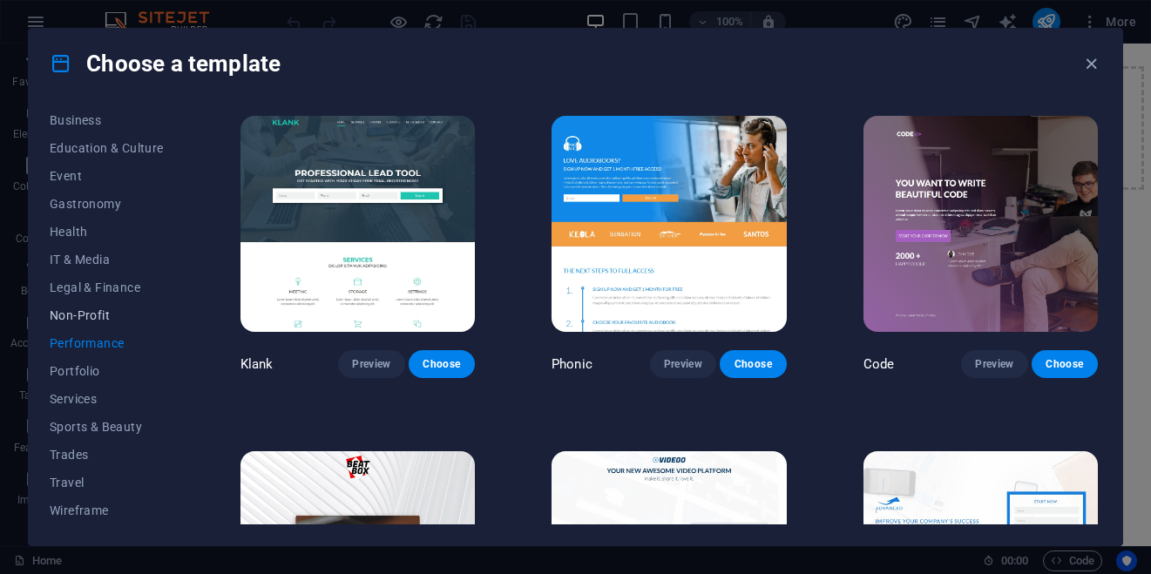
click at [79, 314] on span "Non-Profit" at bounding box center [107, 316] width 114 height 14
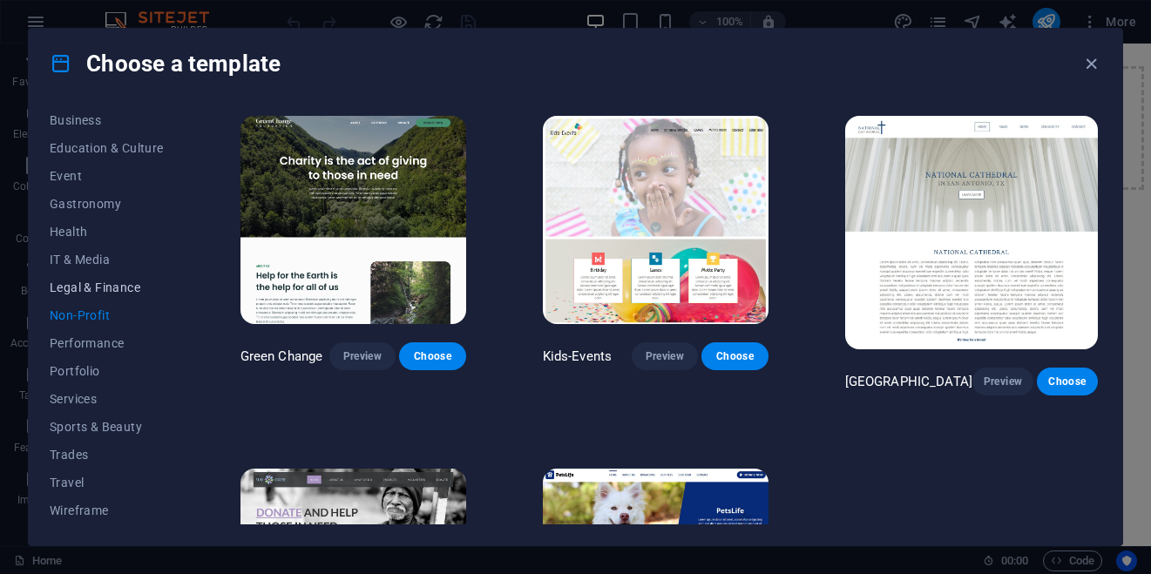
click at [88, 284] on span "Legal & Finance" at bounding box center [107, 288] width 114 height 14
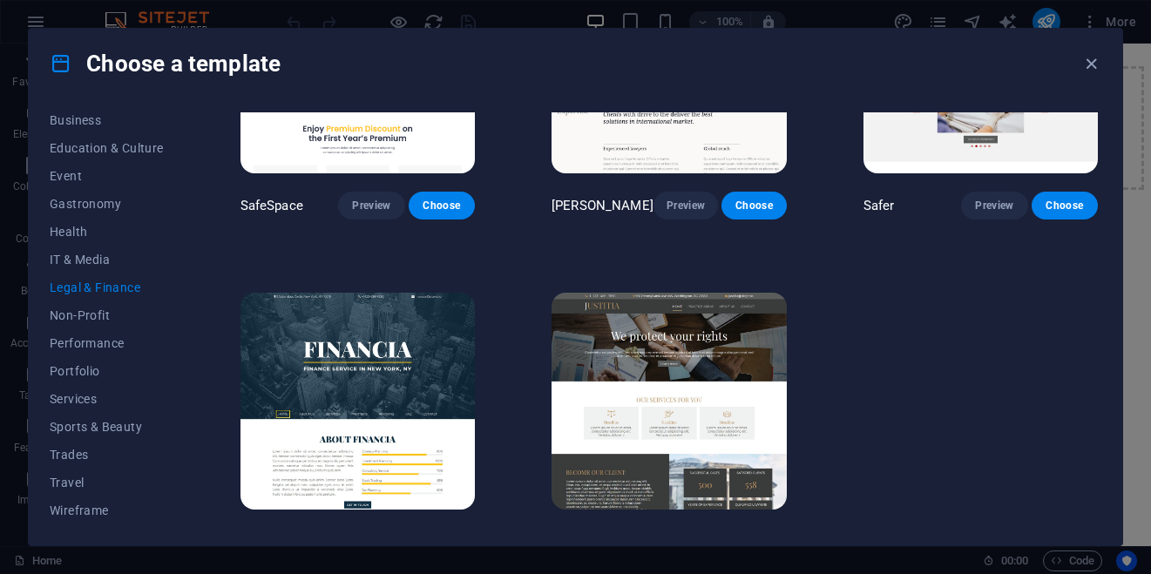
scroll to position [186, 0]
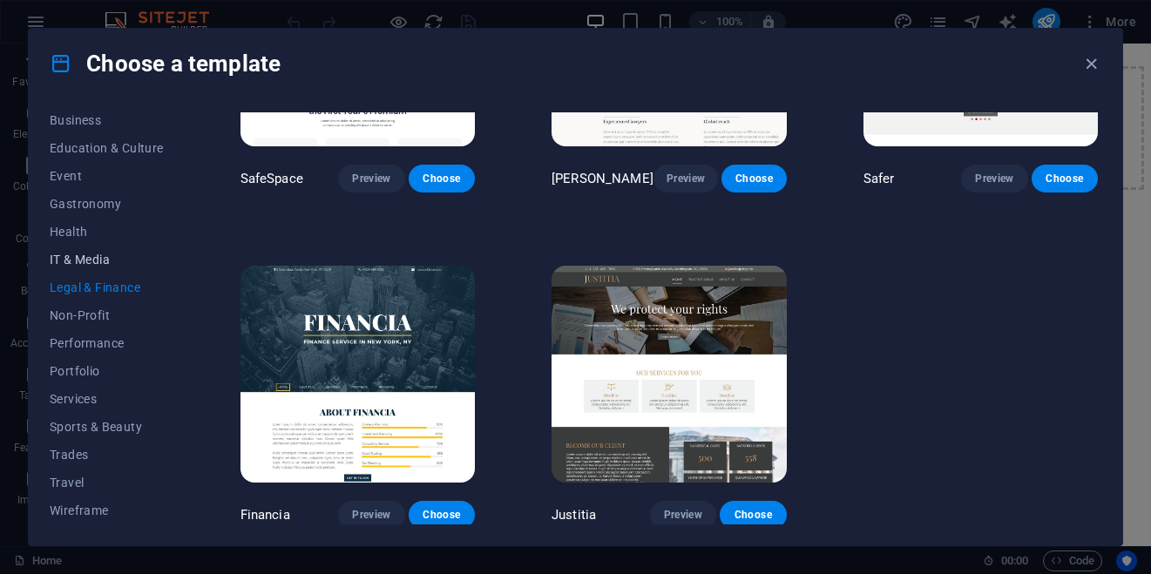
click at [53, 263] on span "IT & Media" at bounding box center [107, 260] width 114 height 14
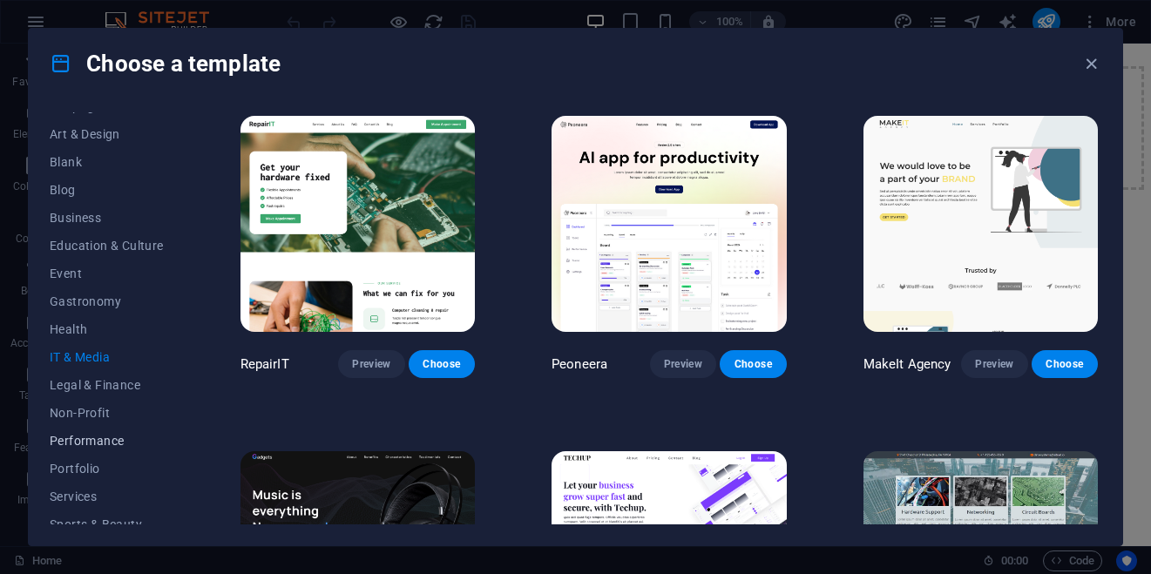
scroll to position [285, 0]
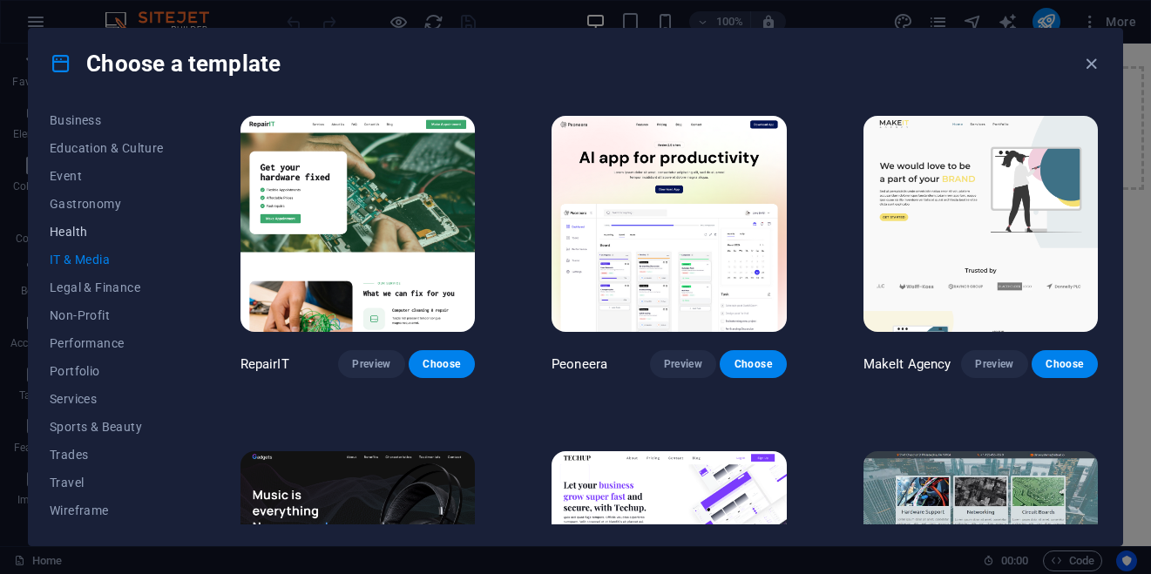
click at [69, 225] on span "Health" at bounding box center [107, 232] width 114 height 14
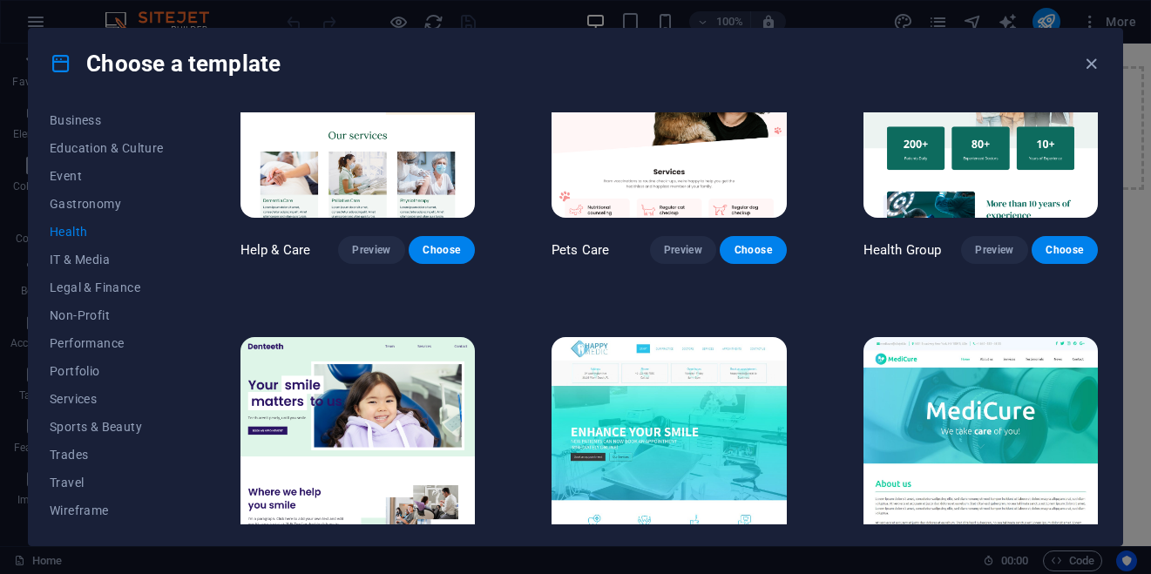
scroll to position [110, 0]
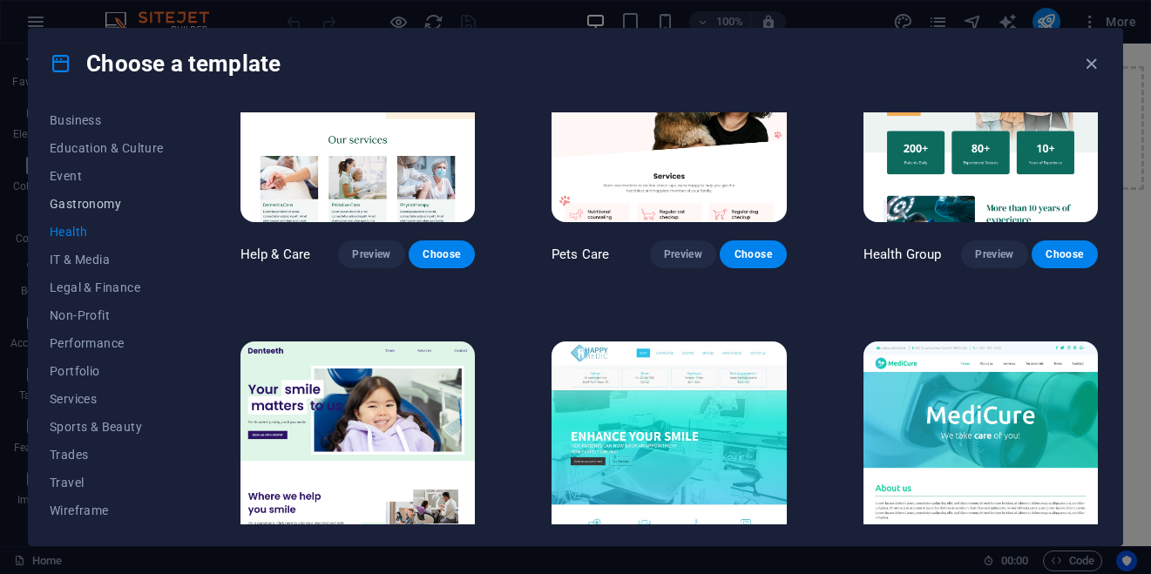
click at [62, 205] on span "Gastronomy" at bounding box center [107, 204] width 114 height 14
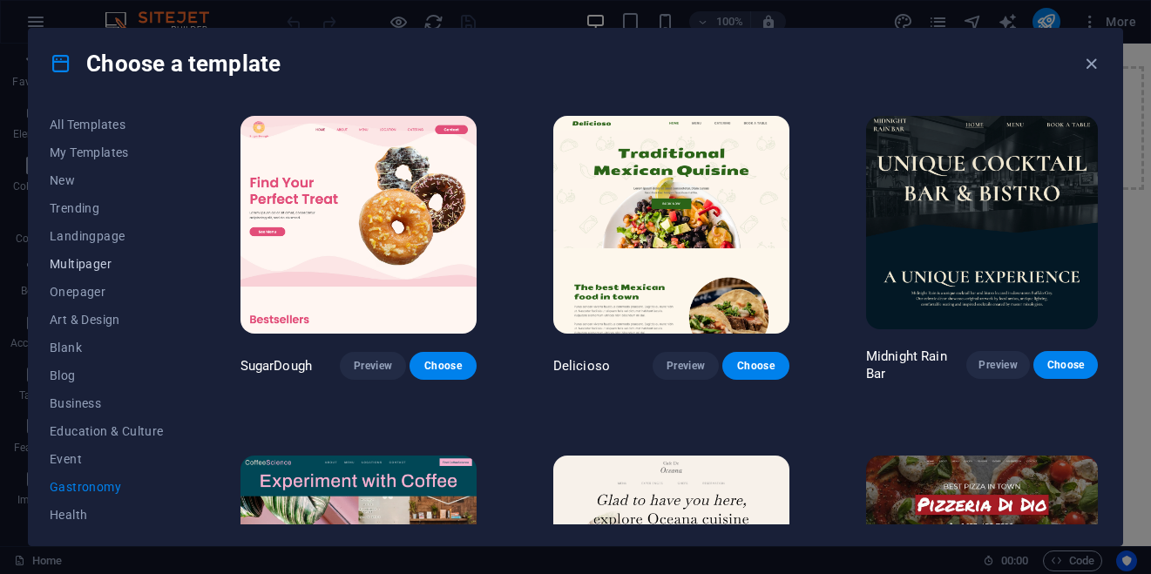
scroll to position [0, 0]
click at [64, 422] on button "Education & Culture" at bounding box center [107, 433] width 114 height 28
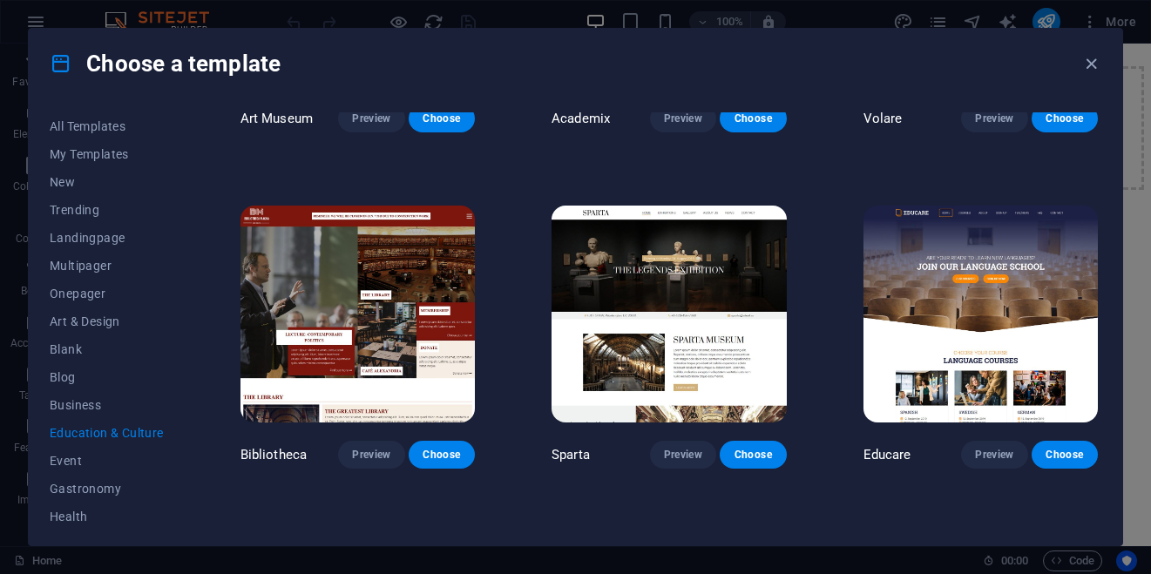
scroll to position [316, 0]
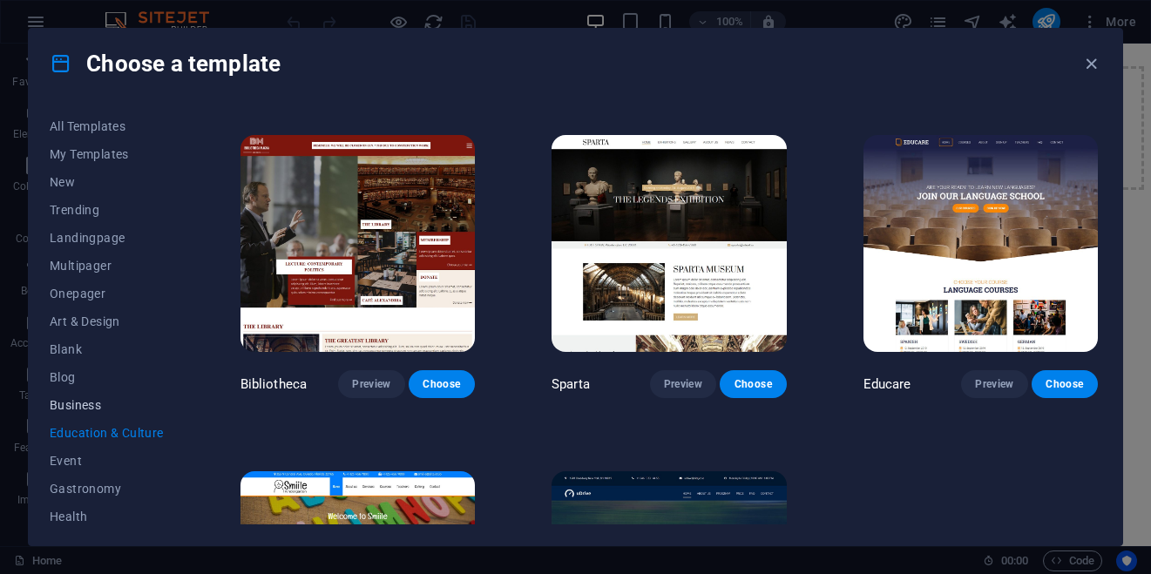
click at [85, 410] on span "Business" at bounding box center [107, 405] width 114 height 14
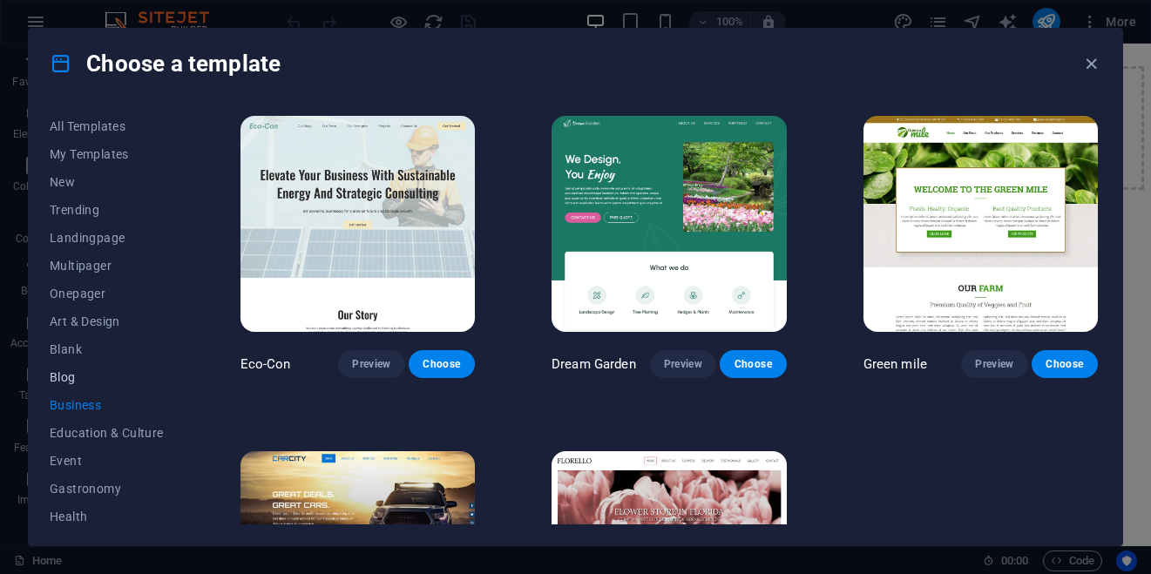
click at [68, 376] on span "Blog" at bounding box center [107, 377] width 114 height 14
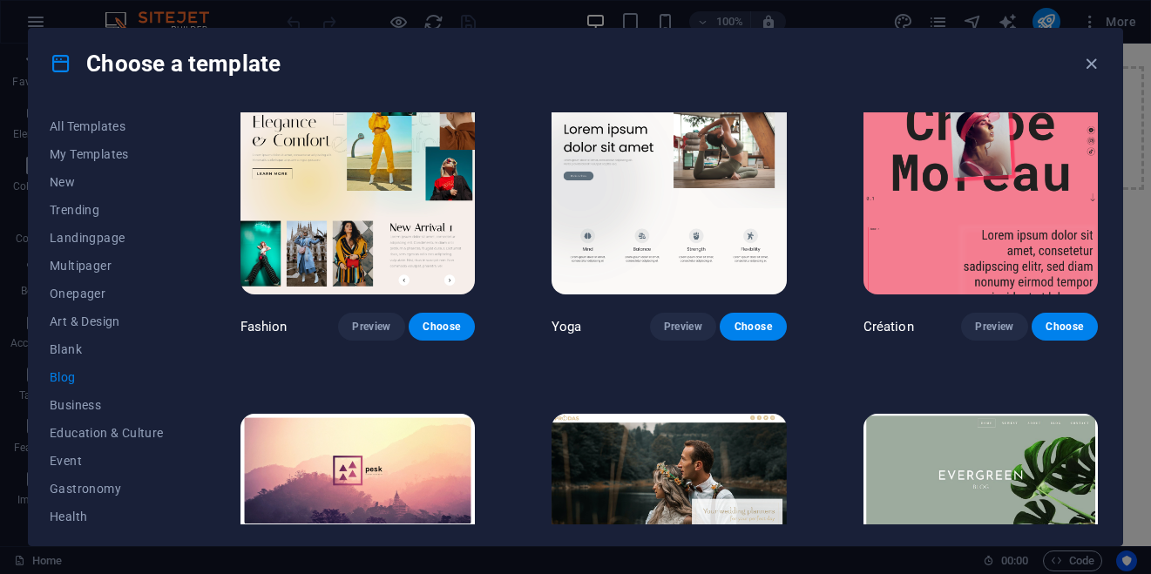
scroll to position [1722, 0]
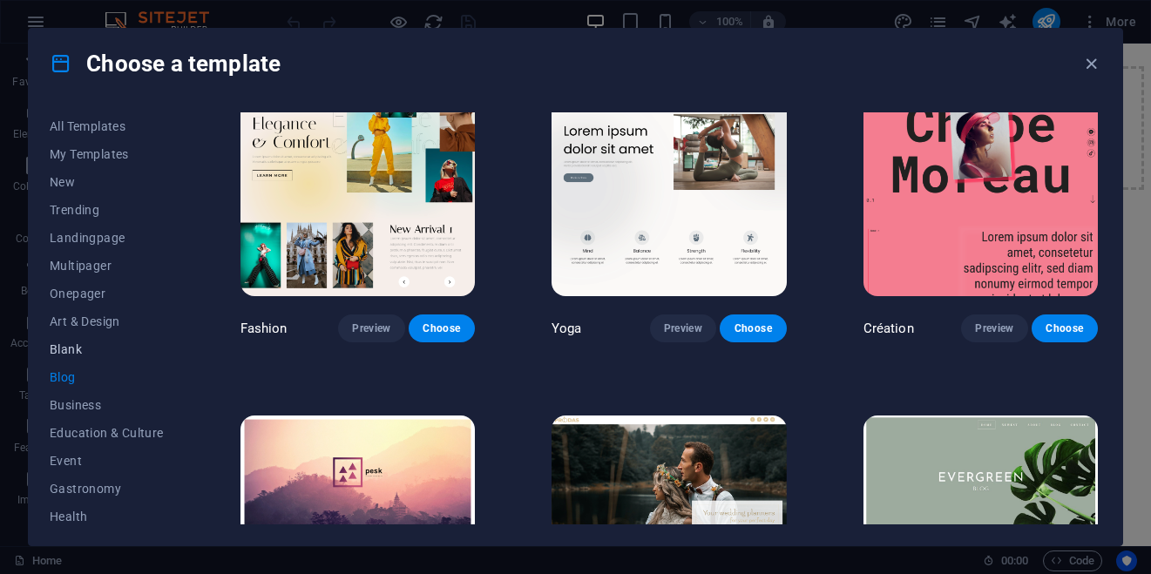
click at [80, 356] on span "Blank" at bounding box center [107, 349] width 114 height 14
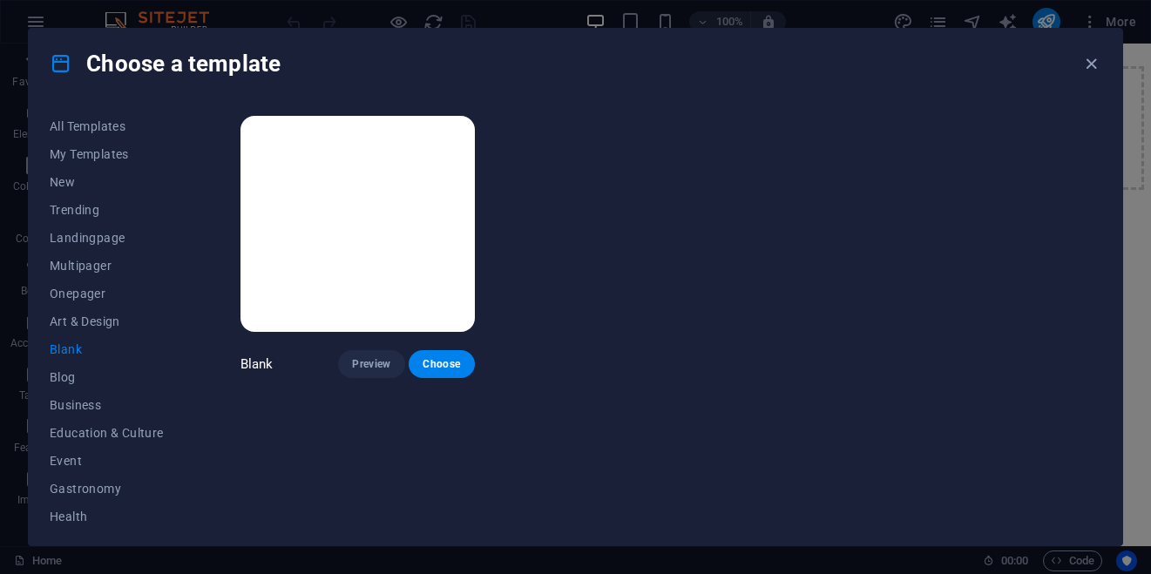
scroll to position [0, 0]
click at [98, 326] on span "Art & Design" at bounding box center [107, 322] width 114 height 14
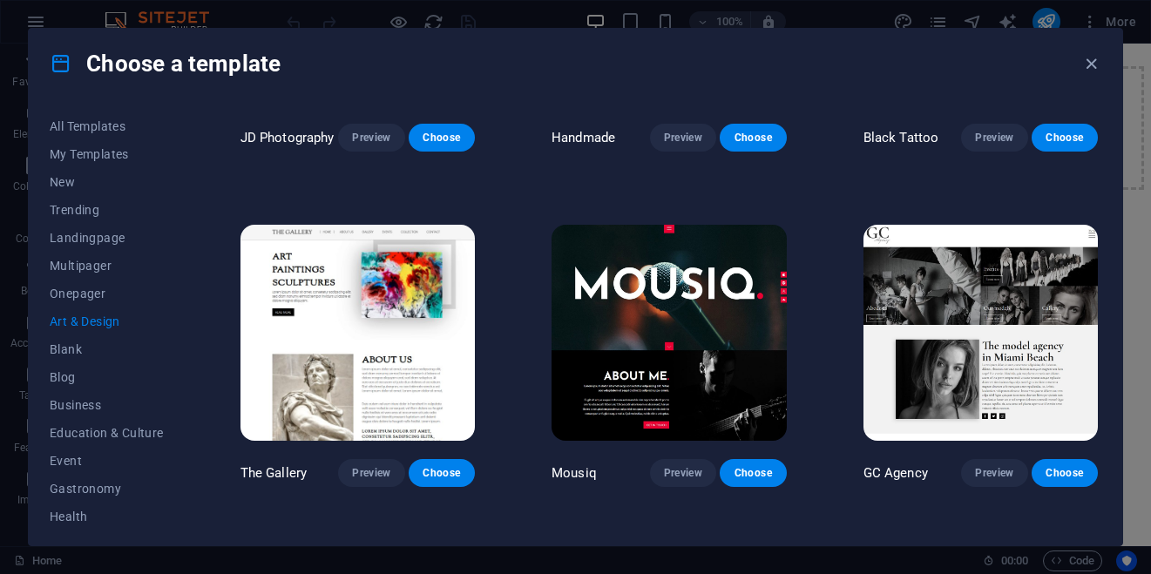
scroll to position [546, 0]
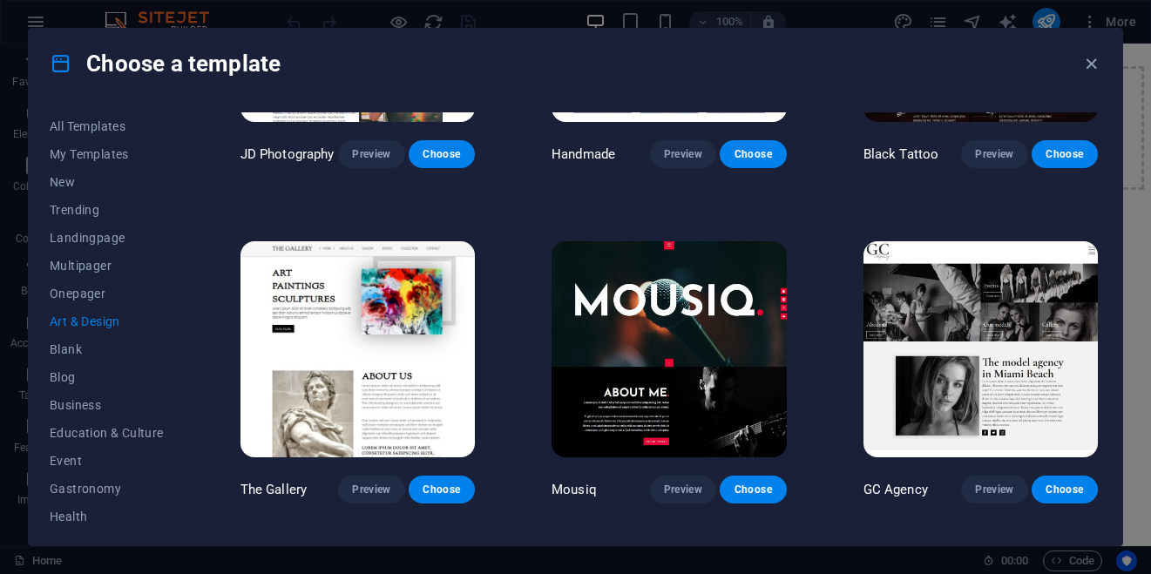
click at [628, 370] on img at bounding box center [669, 349] width 234 height 216
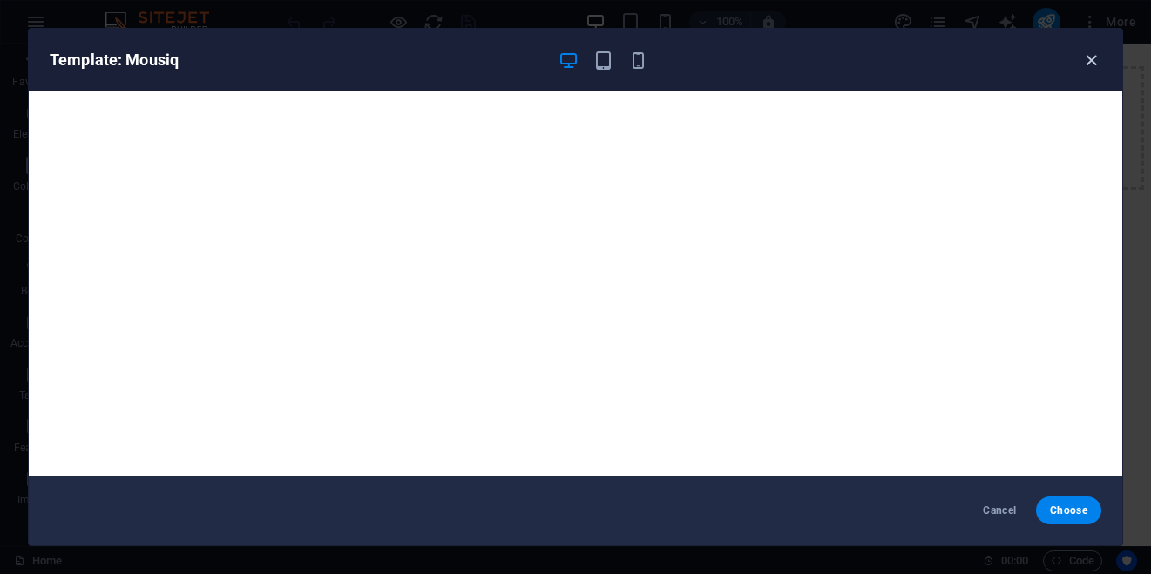
click at [1096, 68] on icon "button" at bounding box center [1091, 61] width 20 height 20
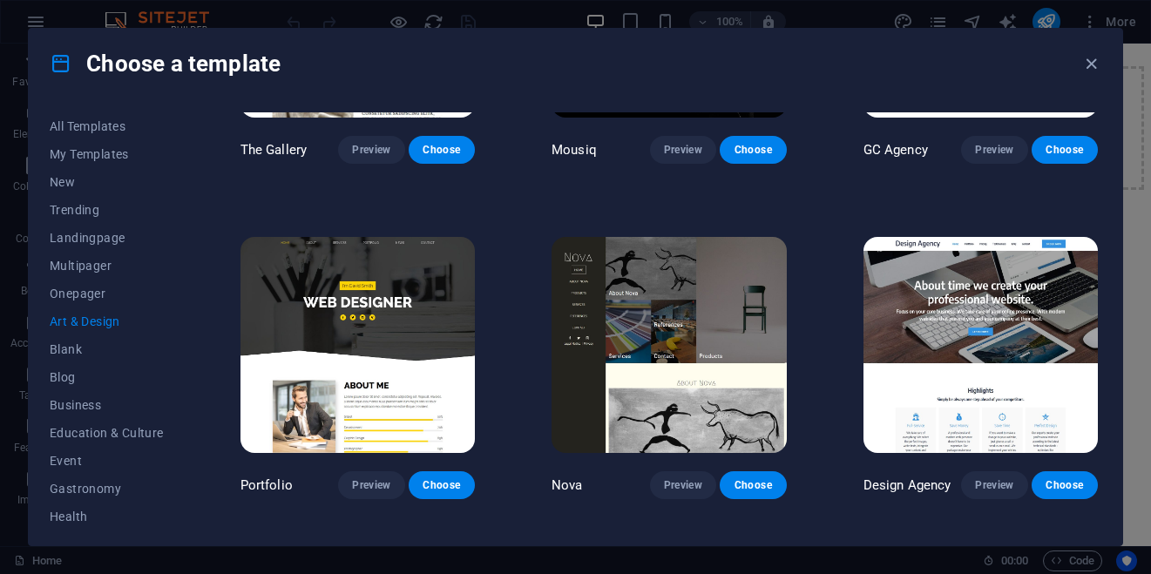
scroll to position [889, 0]
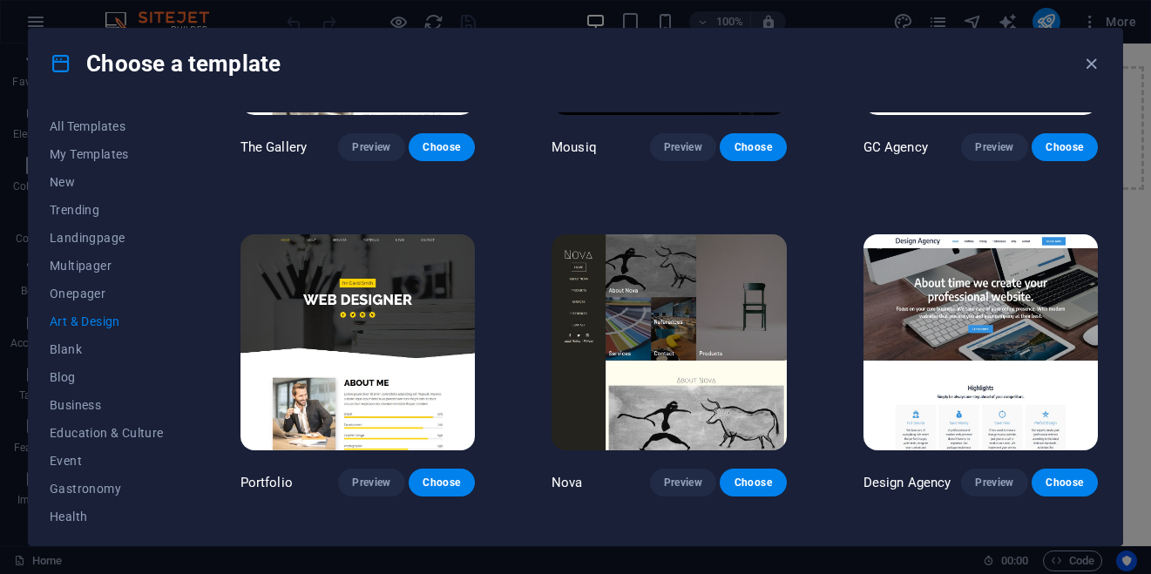
click at [714, 329] on img at bounding box center [669, 342] width 234 height 216
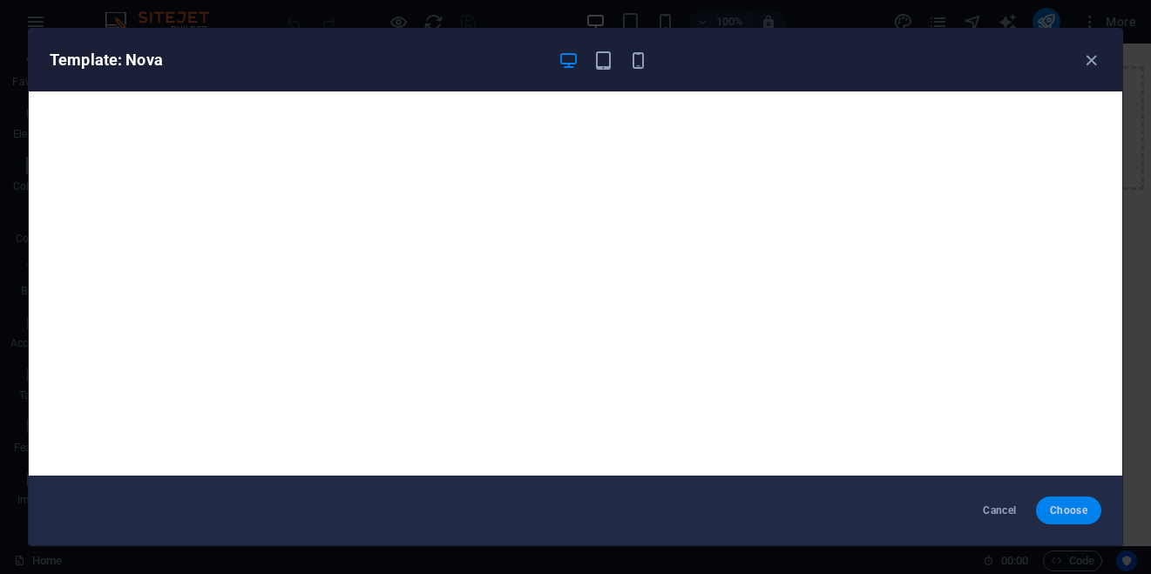
click at [1065, 505] on span "Choose" at bounding box center [1068, 511] width 37 height 14
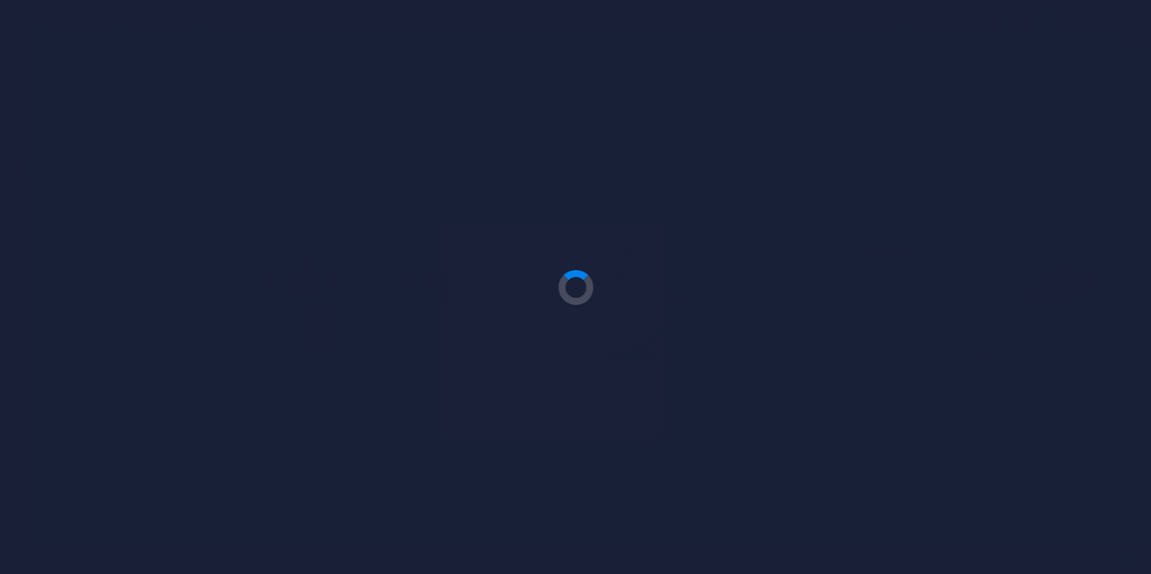
click at [573, 98] on div at bounding box center [575, 287] width 1151 height 574
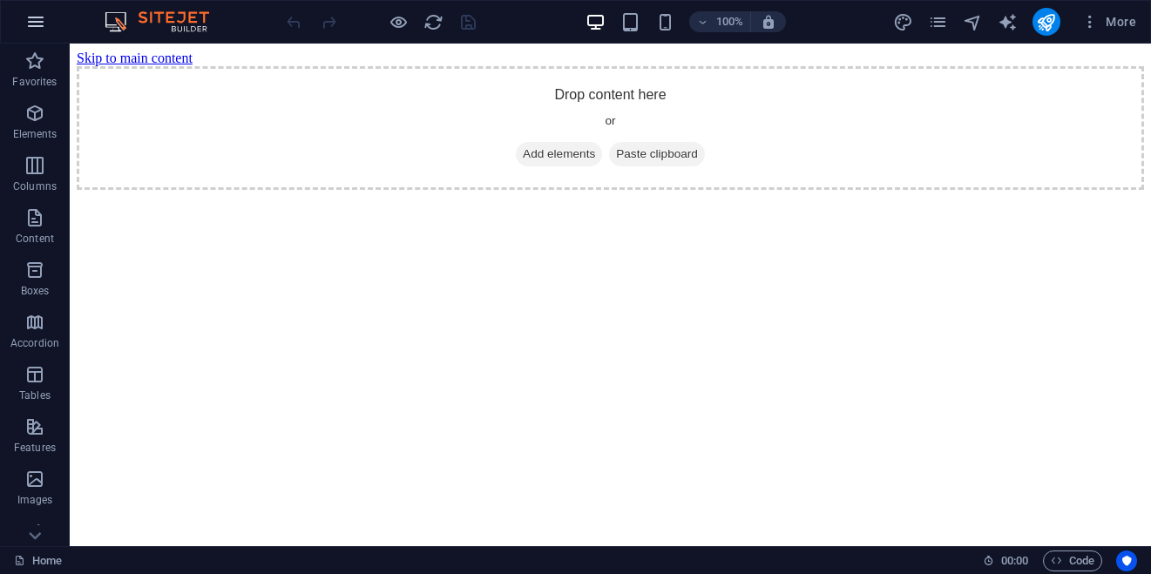
click at [26, 8] on button "button" at bounding box center [36, 22] width 42 height 42
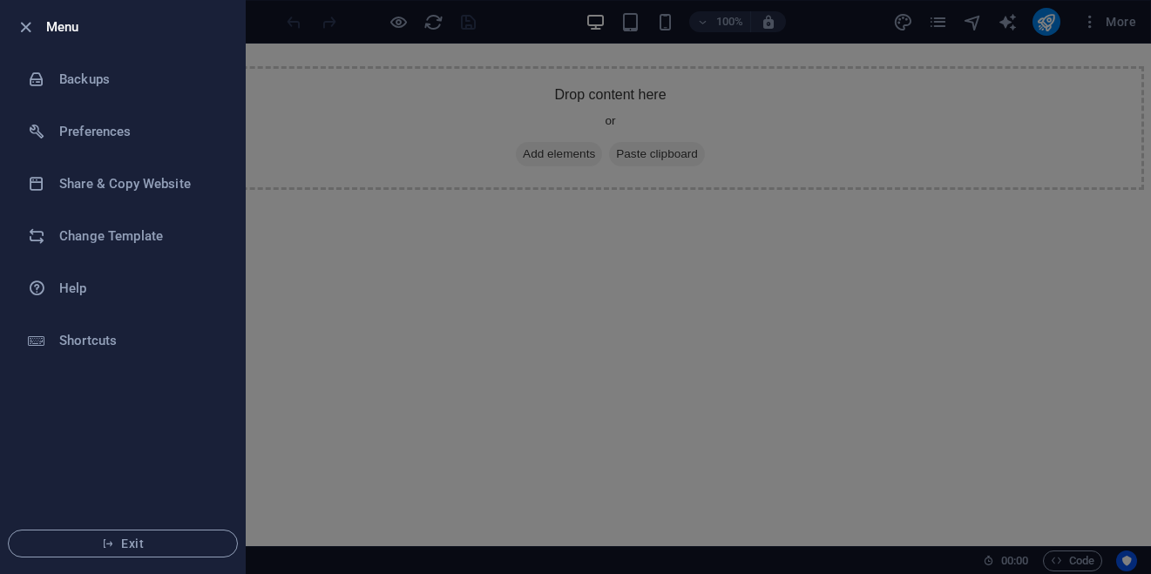
click at [26, 8] on div "Menu Backups Preferences Share & Copy Website Change Template Help Shortcuts Ex…" at bounding box center [575, 287] width 1151 height 574
click at [25, 6] on li "Menu" at bounding box center [123, 27] width 244 height 52
click at [79, 220] on li "Change Template" at bounding box center [123, 236] width 244 height 52
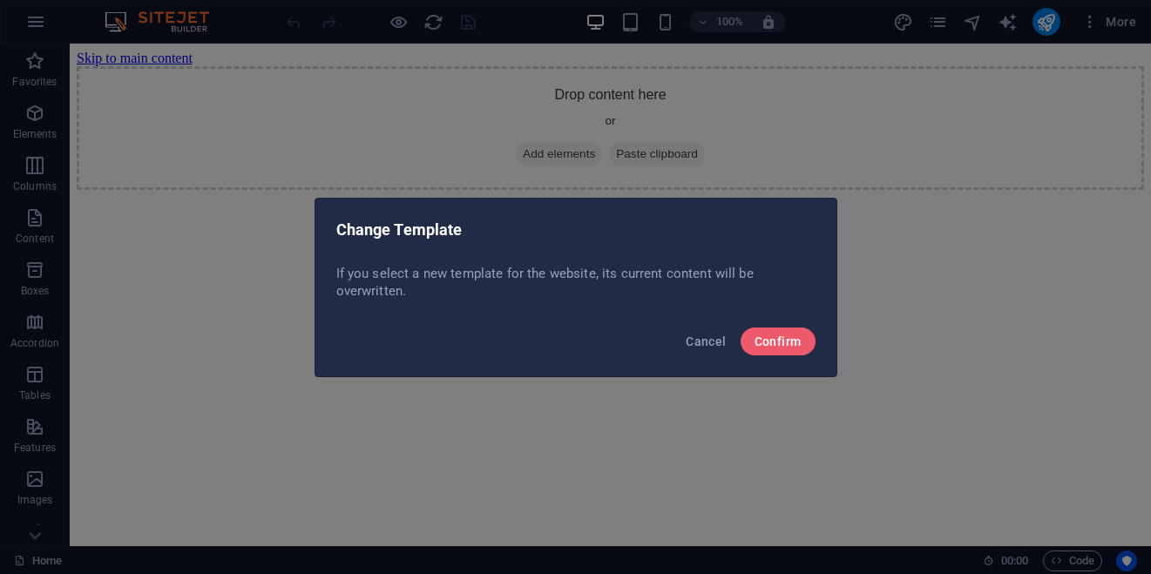
click at [551, 247] on div "Change Template" at bounding box center [575, 228] width 521 height 59
click at [790, 324] on div "Cancel Confirm" at bounding box center [575, 346] width 521 height 59
click at [781, 342] on span "Confirm" at bounding box center [778, 342] width 47 height 14
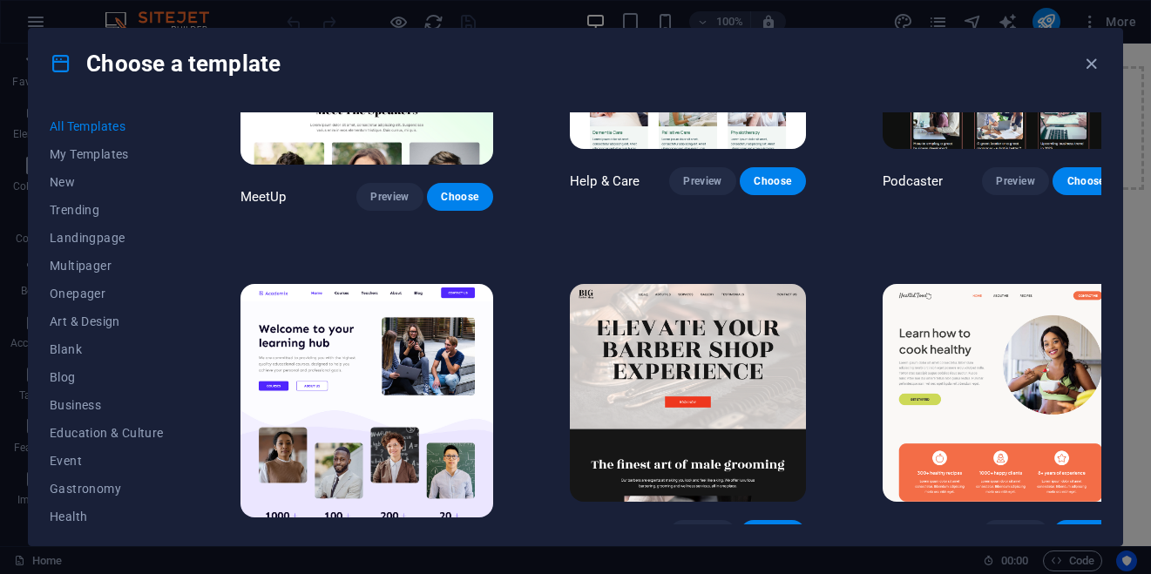
scroll to position [1199, 0]
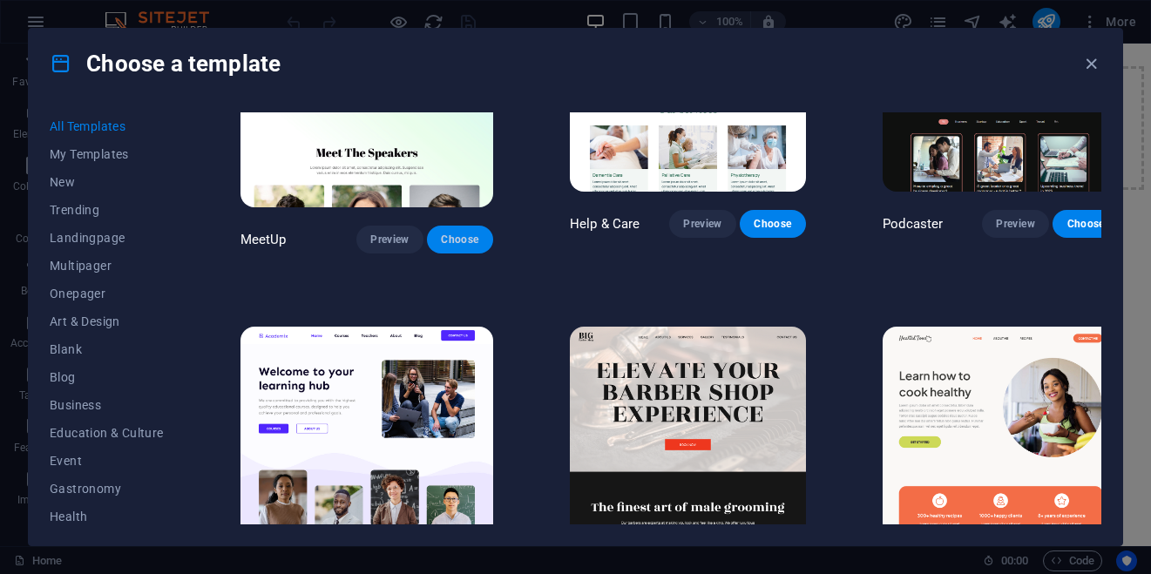
click at [441, 233] on span "Choose" at bounding box center [460, 240] width 38 height 14
